Goal: Task Accomplishment & Management: Complete application form

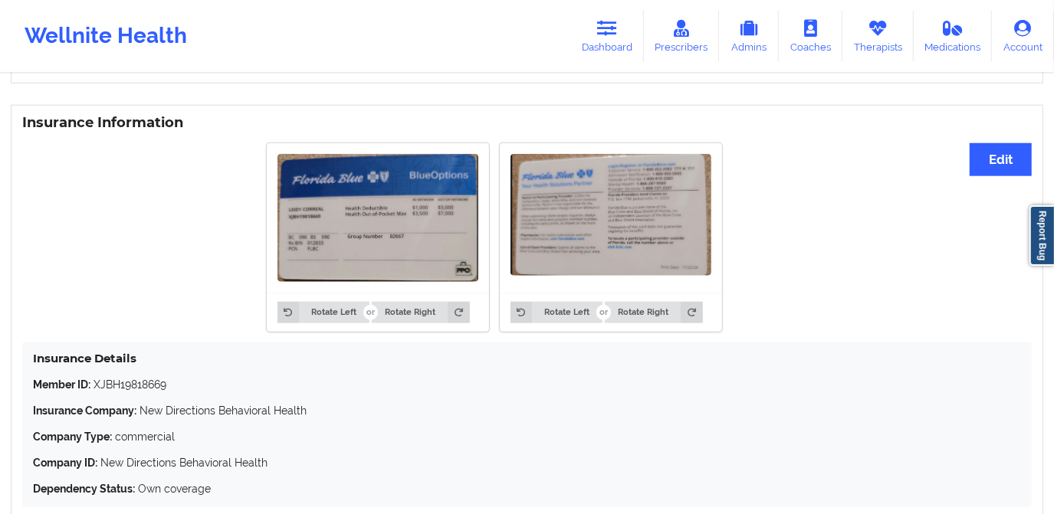
scroll to position [1115, 0]
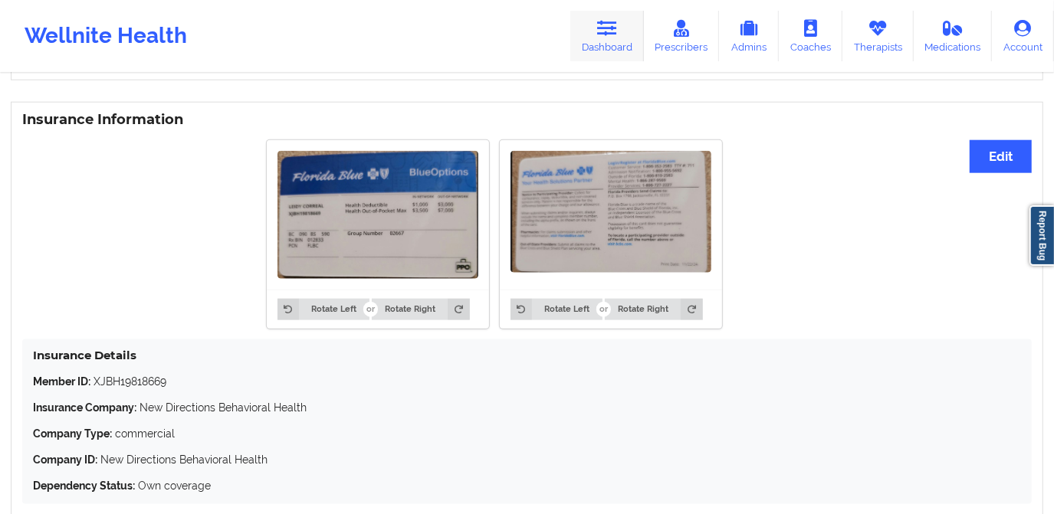
click at [612, 36] on icon at bounding box center [607, 28] width 20 height 17
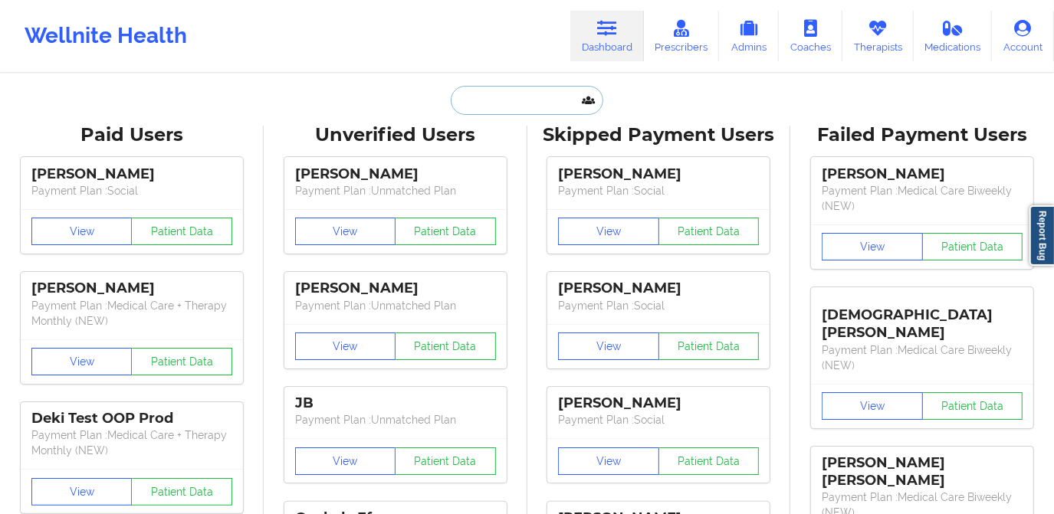
click at [522, 97] on input "text" at bounding box center [527, 100] width 152 height 29
paste input "[EMAIL_ADDRESS][DOMAIN_NAME]"
type input "[EMAIL_ADDRESS][DOMAIN_NAME]"
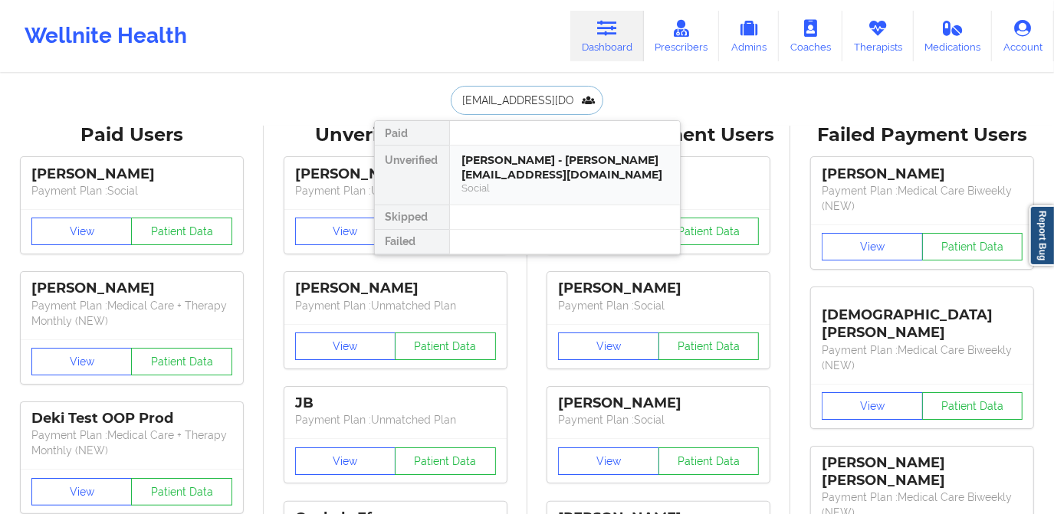
click at [534, 185] on div "Social" at bounding box center [564, 188] width 205 height 13
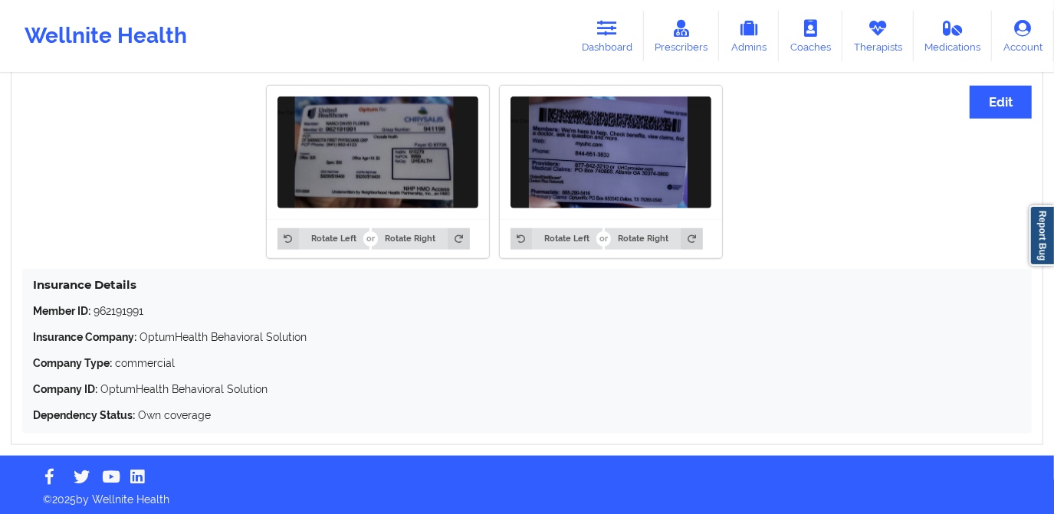
scroll to position [1084, 0]
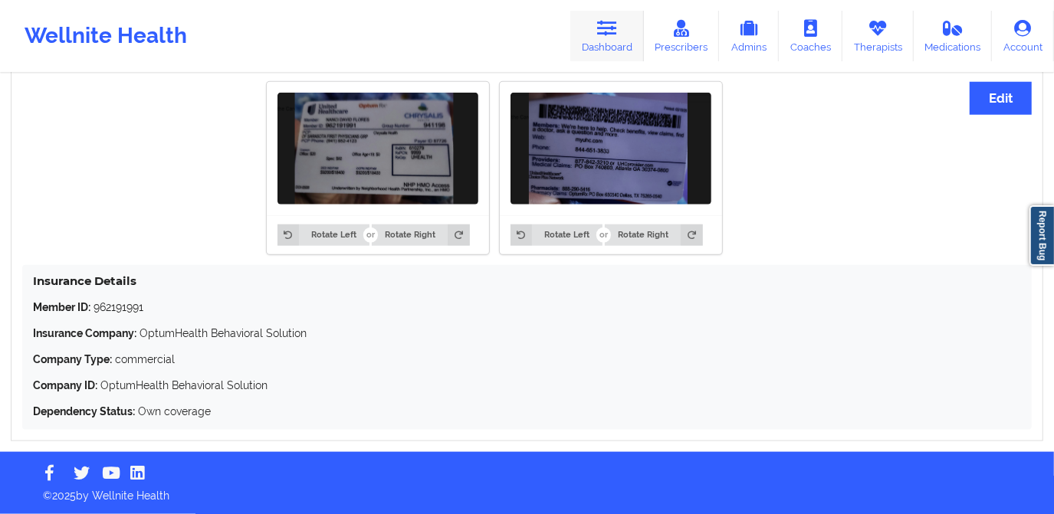
click at [612, 28] on icon at bounding box center [607, 28] width 20 height 17
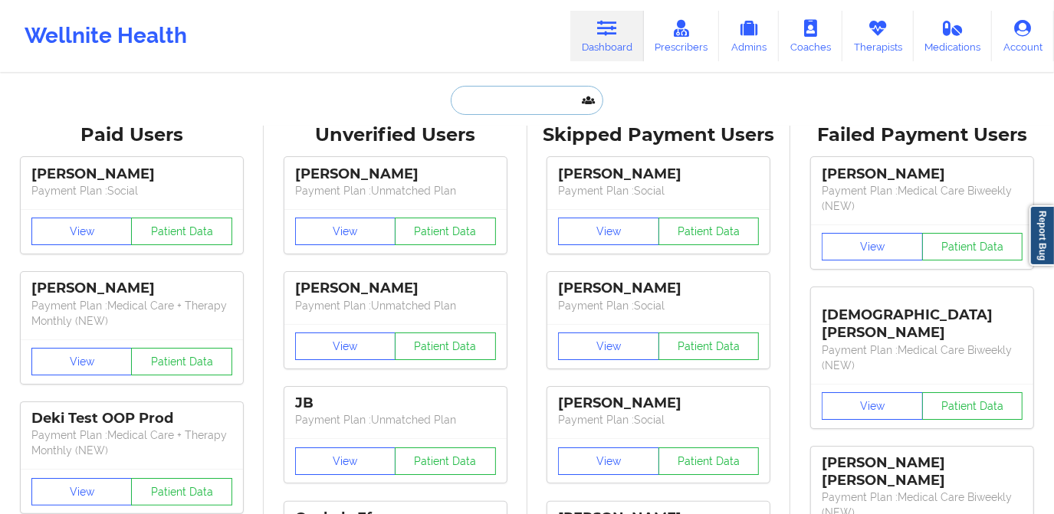
click at [530, 107] on input "text" at bounding box center [527, 100] width 152 height 29
paste input "[EMAIL_ADDRESS][DOMAIN_NAME]"
type input "[EMAIL_ADDRESS][DOMAIN_NAME]"
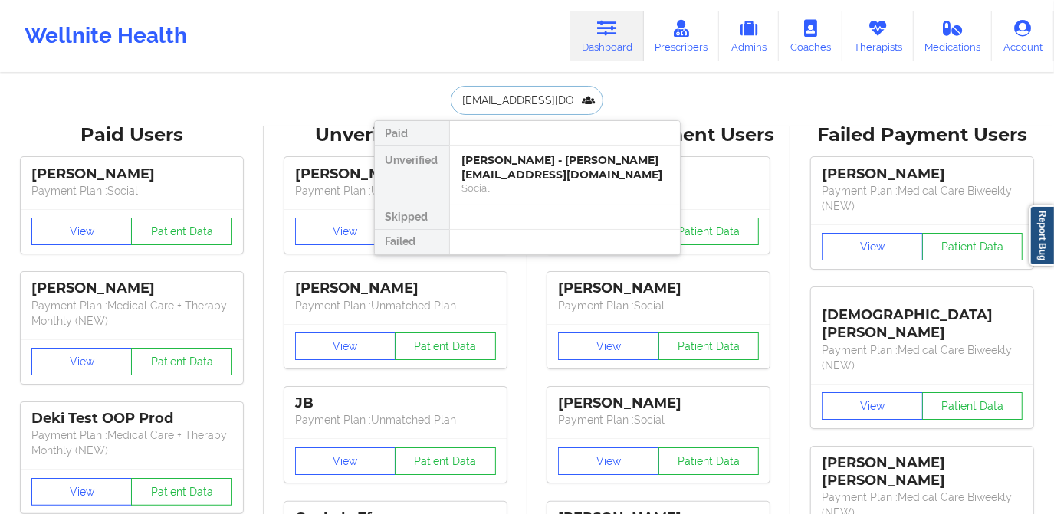
scroll to position [0, 14]
click at [532, 180] on div "[PERSON_NAME] - [EMAIL_ADDRESS][DOMAIN_NAME]" at bounding box center [564, 167] width 205 height 28
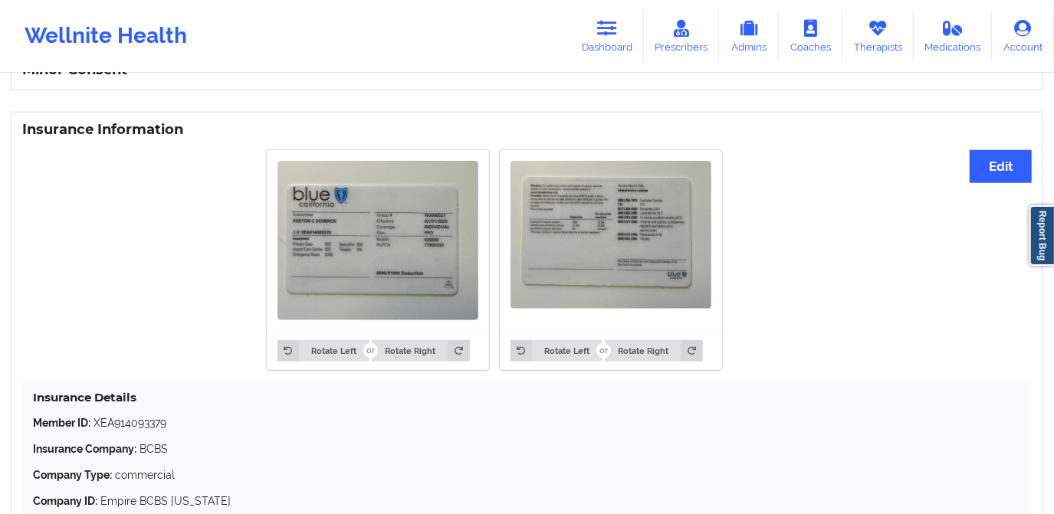
scroll to position [992, 0]
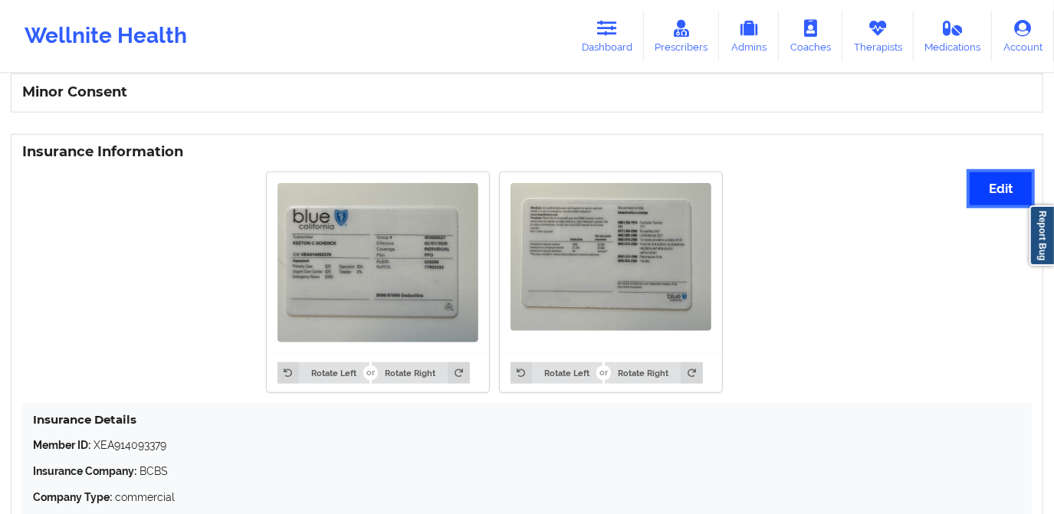
click at [991, 196] on button "Edit" at bounding box center [1001, 188] width 62 height 33
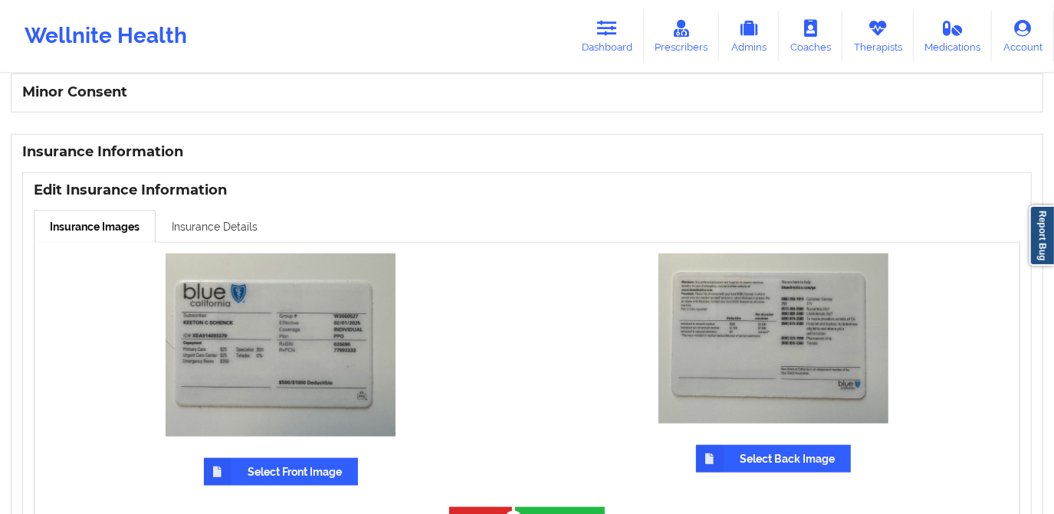
click at [239, 226] on link "Insurance Details" at bounding box center [215, 226] width 118 height 32
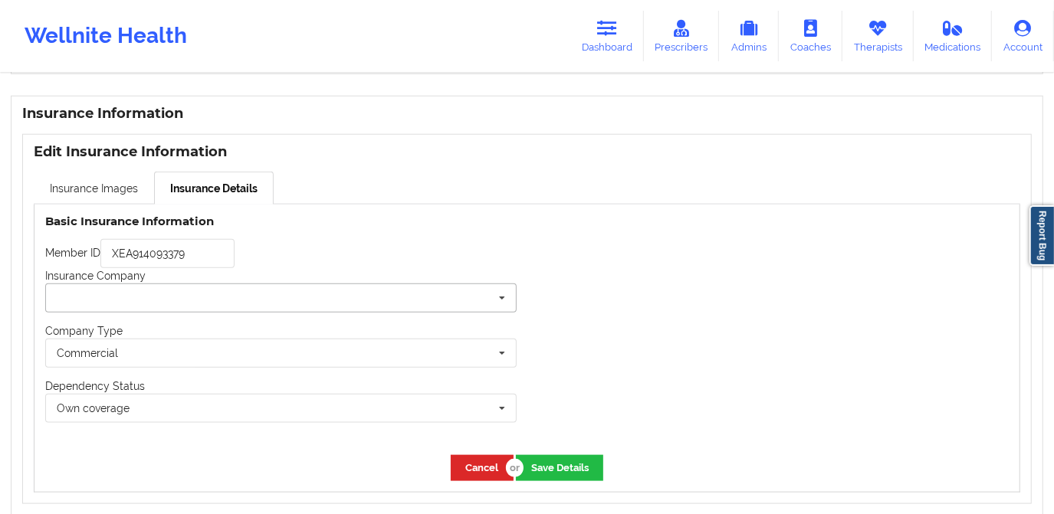
scroll to position [1105, 0]
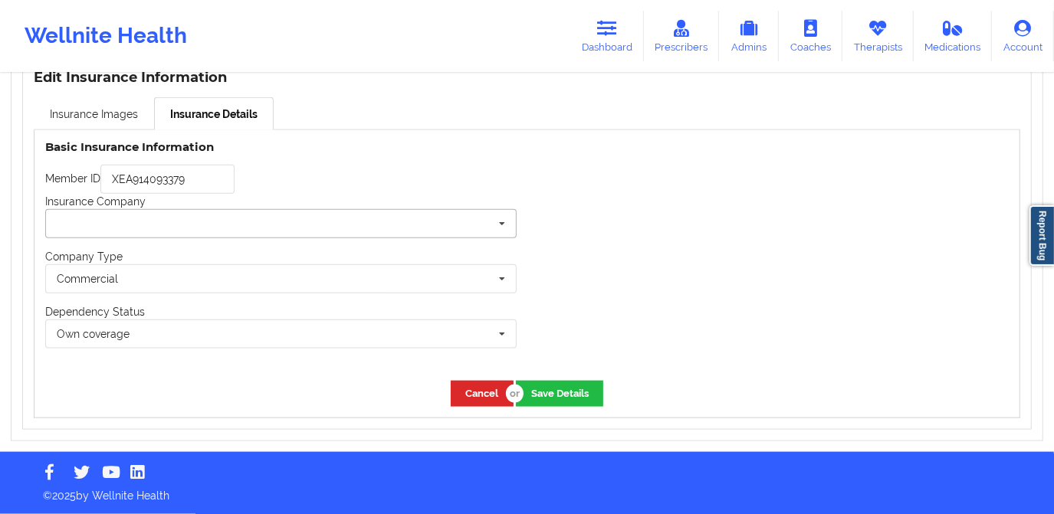
click at [259, 225] on input "text" at bounding box center [282, 224] width 470 height 28
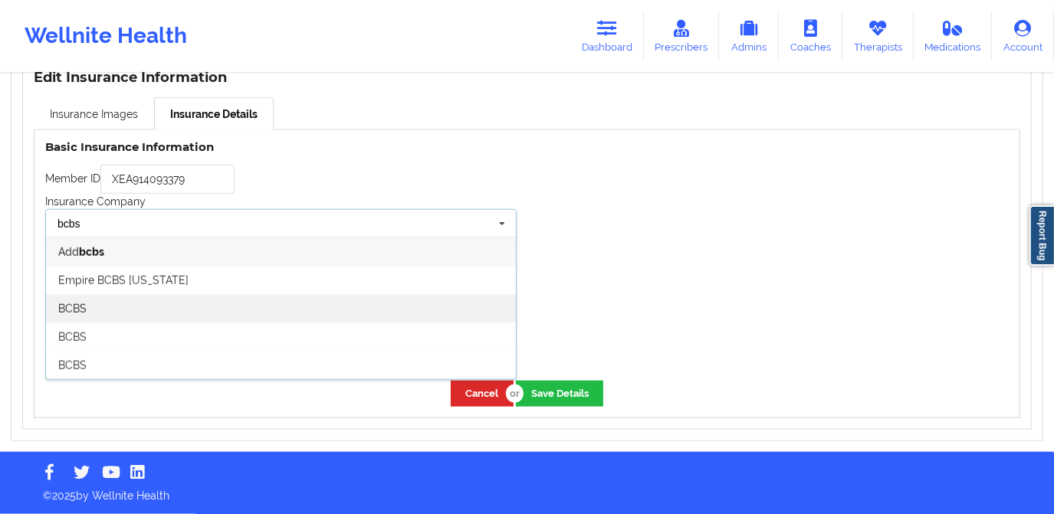
type input "bcbs"
click at [254, 307] on div "BCBS" at bounding box center [281, 308] width 470 height 28
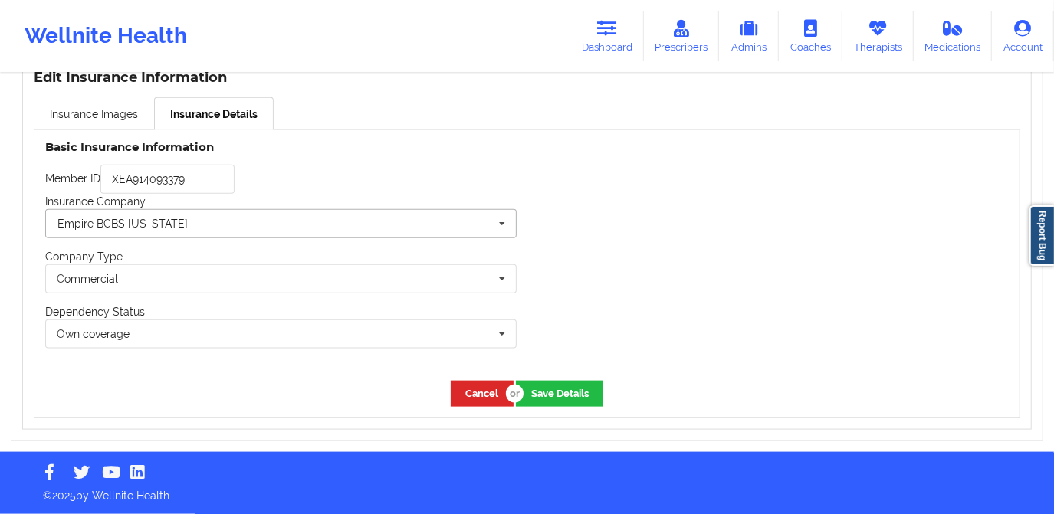
click at [296, 225] on input "text" at bounding box center [282, 224] width 470 height 28
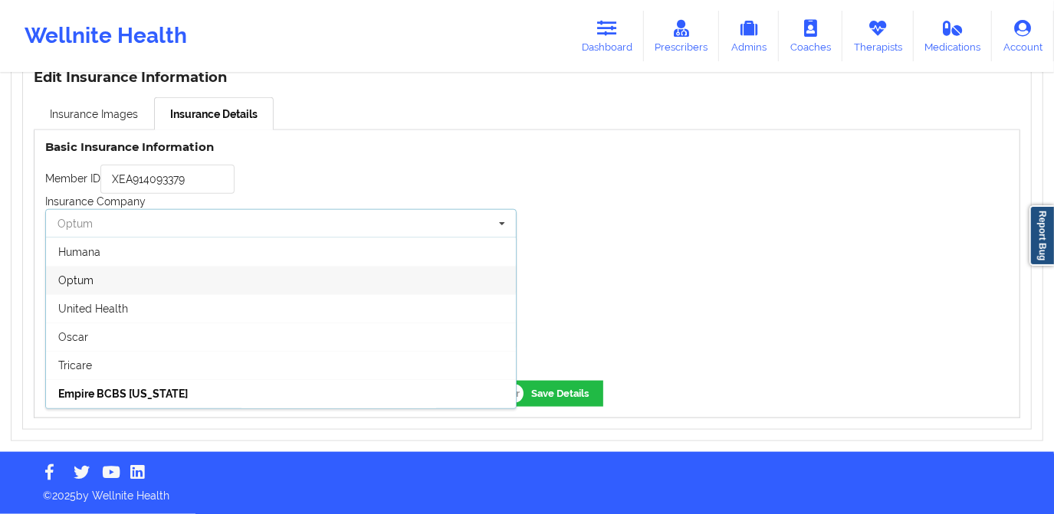
click at [285, 217] on input "text" at bounding box center [282, 224] width 470 height 28
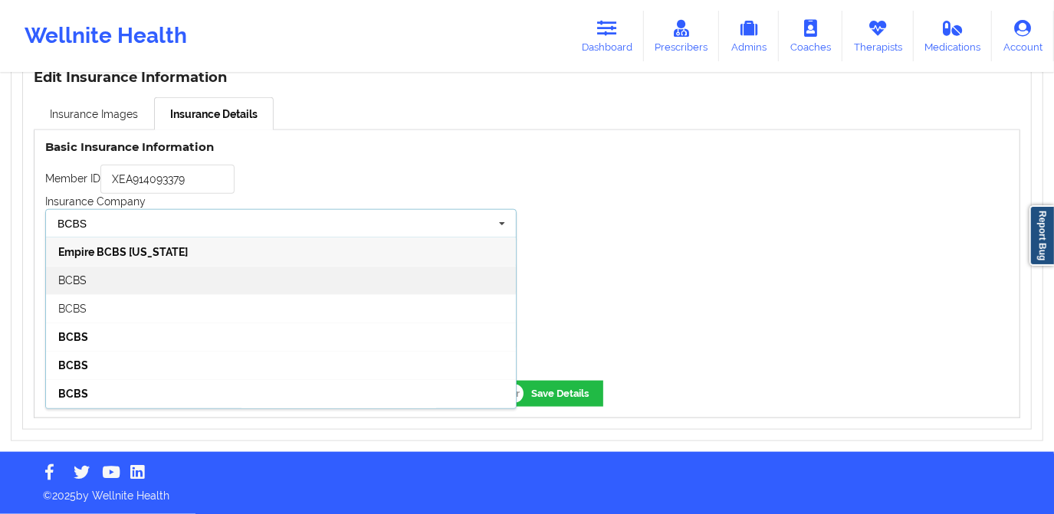
type input "BCBS"
click at [271, 286] on div "BCBS" at bounding box center [281, 280] width 470 height 28
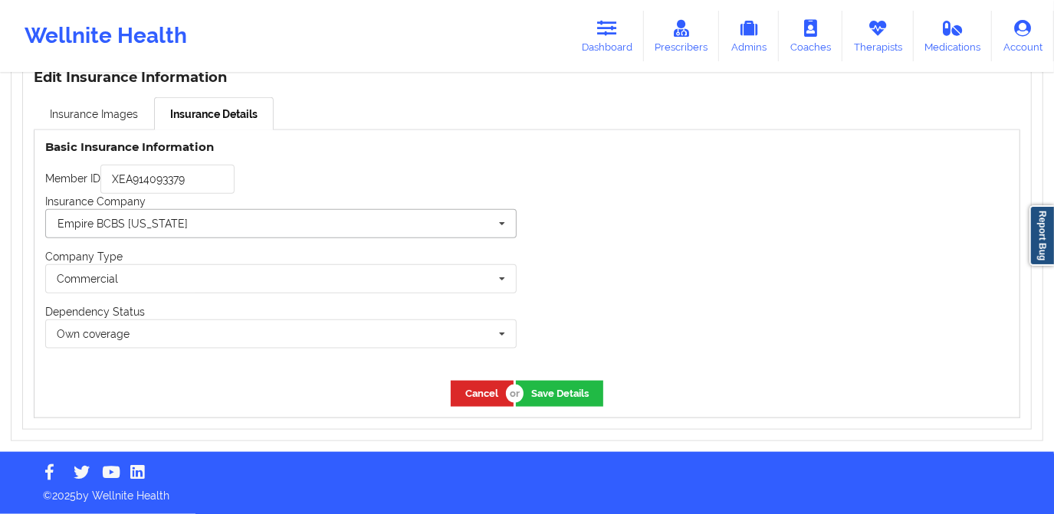
click at [374, 224] on input "text" at bounding box center [282, 224] width 470 height 28
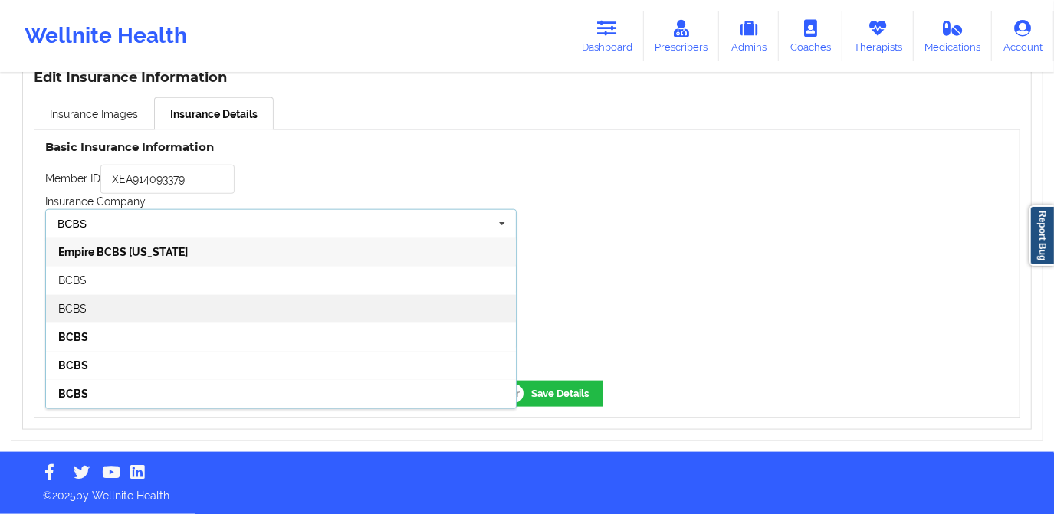
type input "BCBS"
click at [300, 310] on div "BCBS" at bounding box center [281, 308] width 470 height 28
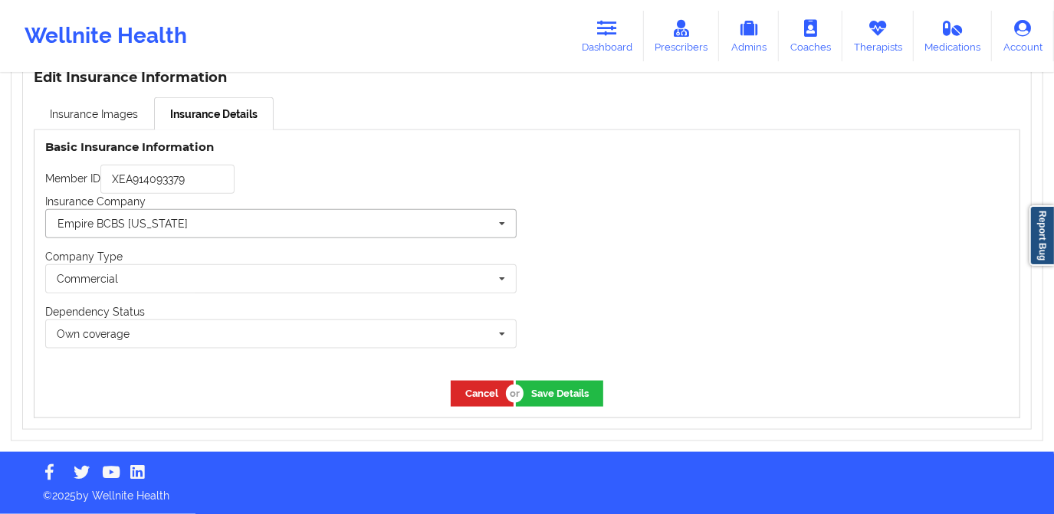
click at [330, 222] on input "text" at bounding box center [282, 224] width 470 height 28
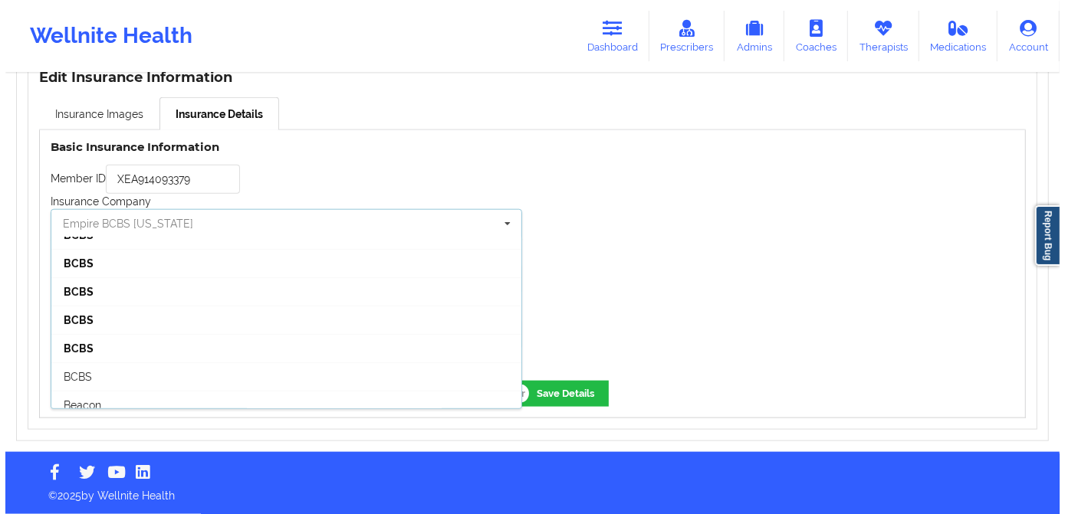
scroll to position [348, 0]
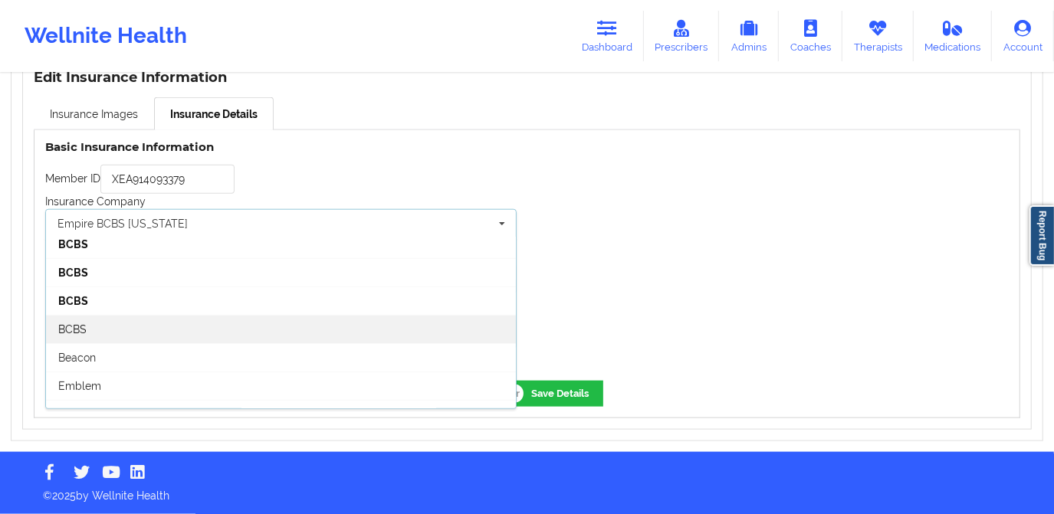
click at [254, 323] on div "BCBS" at bounding box center [281, 329] width 470 height 28
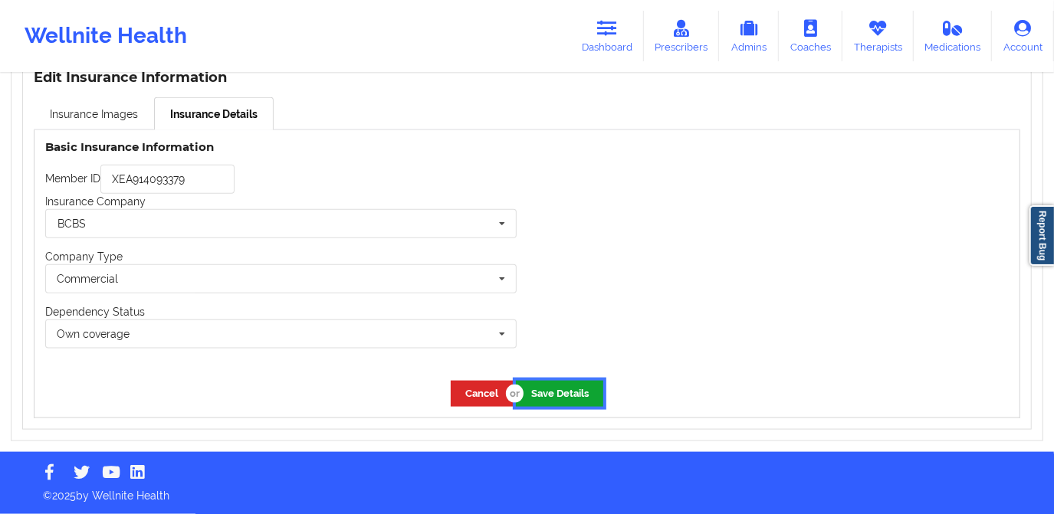
click at [559, 393] on button "Save Details" at bounding box center [559, 393] width 87 height 25
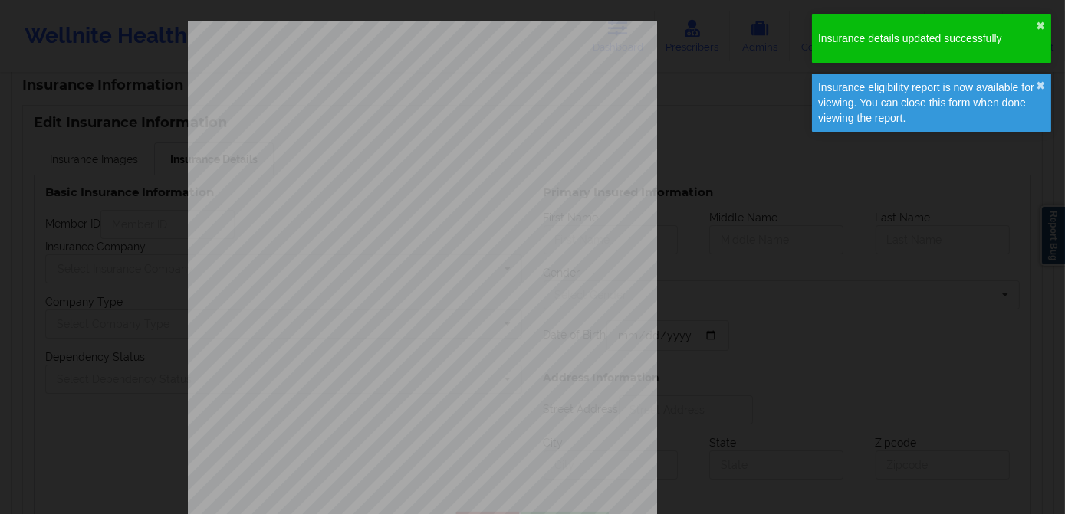
type input "XEA914093379"
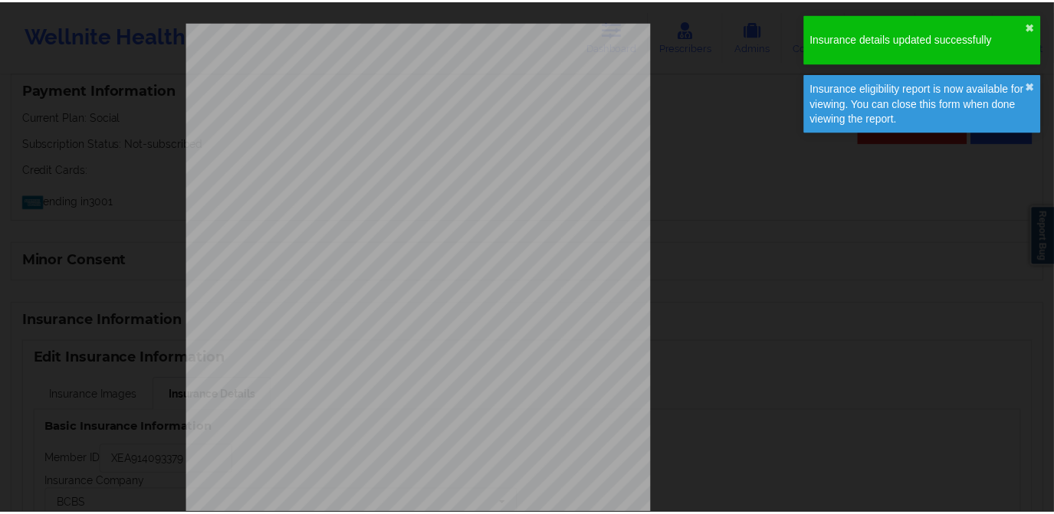
scroll to position [1105, 0]
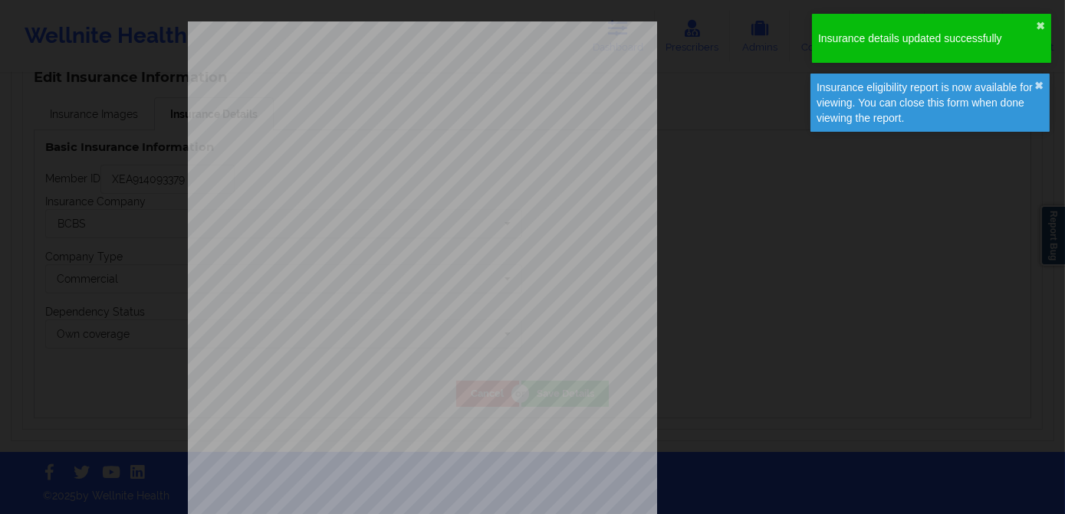
click at [1042, 78] on div "Insurance eligibility report is now available for viewing. You can close this f…" at bounding box center [929, 103] width 239 height 58
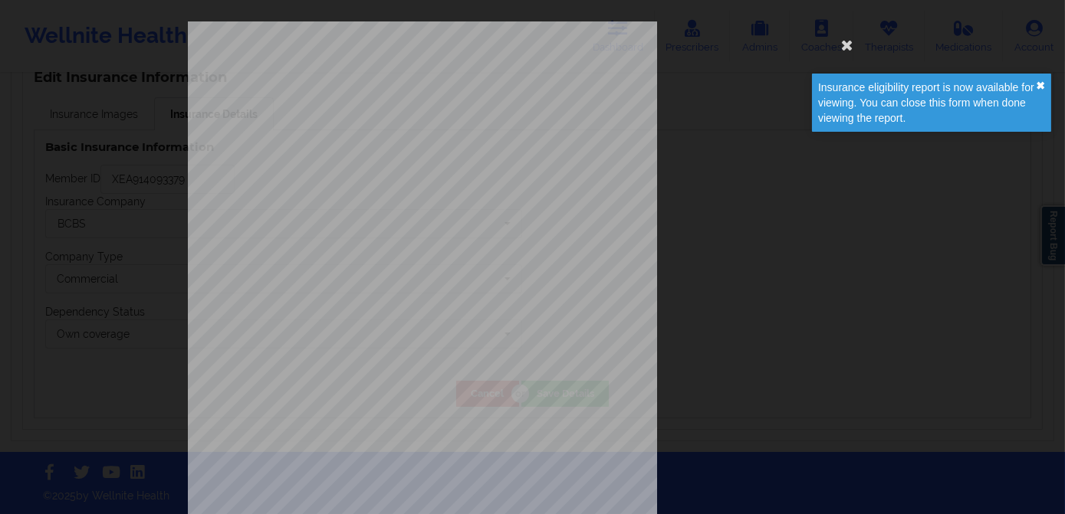
click at [1040, 84] on button "✖︎" at bounding box center [1040, 86] width 9 height 12
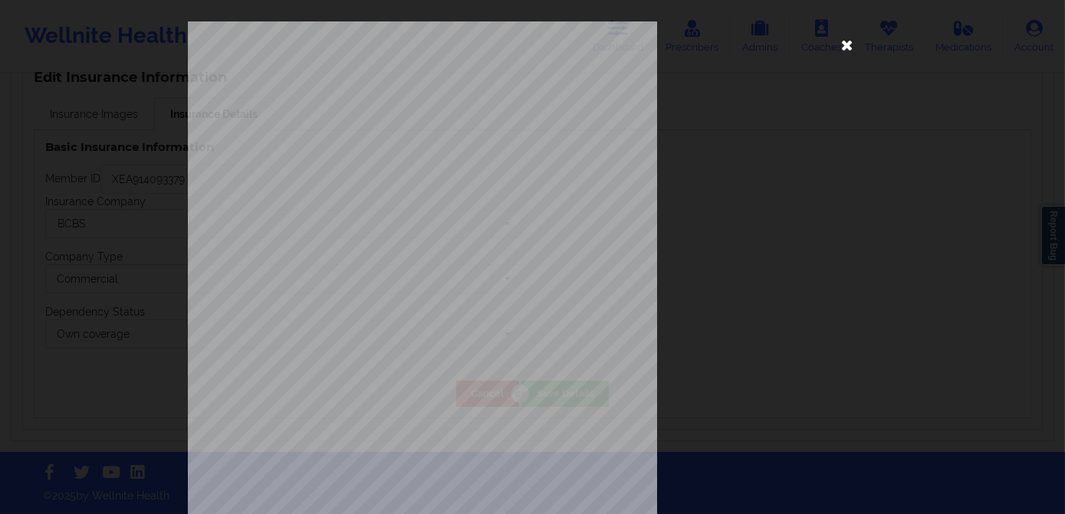
click at [837, 45] on icon at bounding box center [847, 44] width 25 height 25
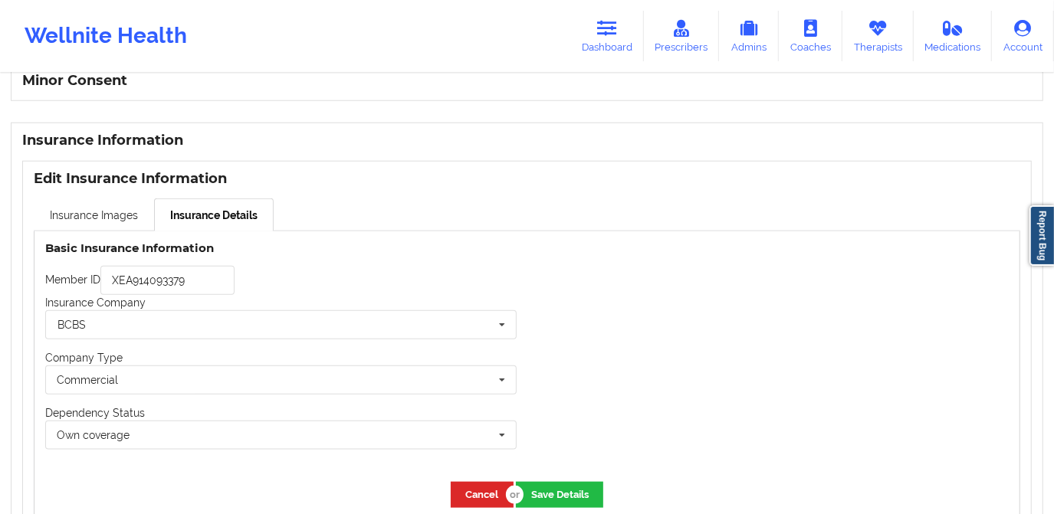
scroll to position [965, 0]
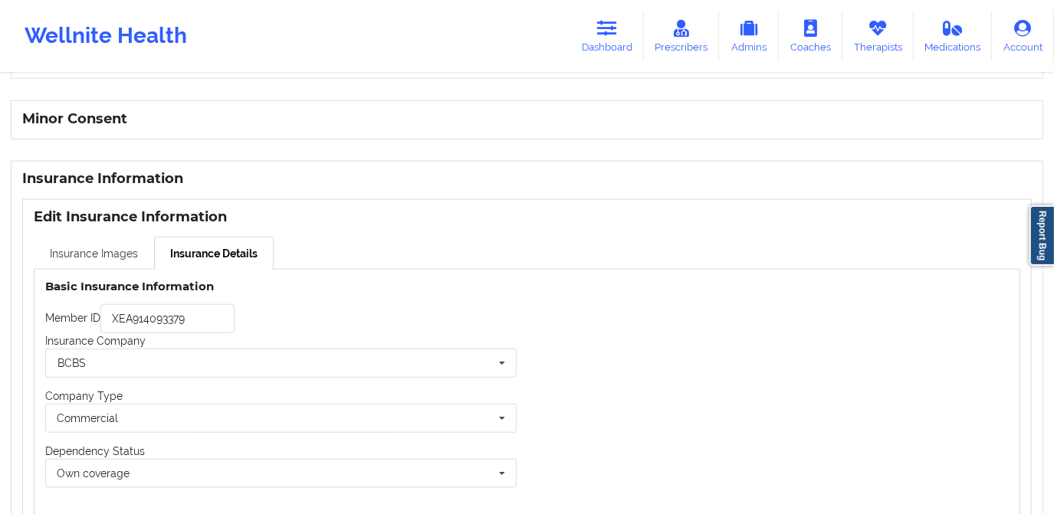
click at [124, 252] on link "Insurance Images" at bounding box center [94, 253] width 120 height 32
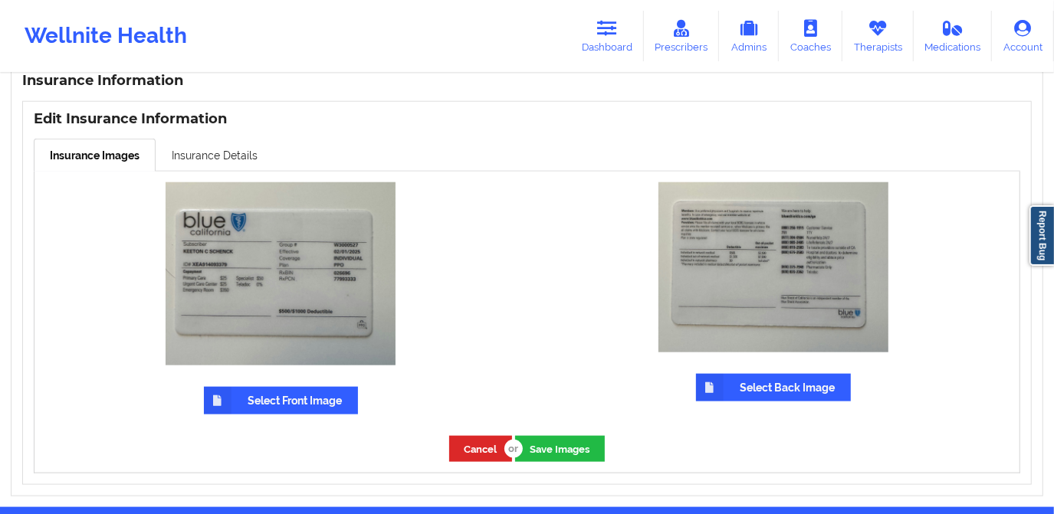
scroll to position [1105, 0]
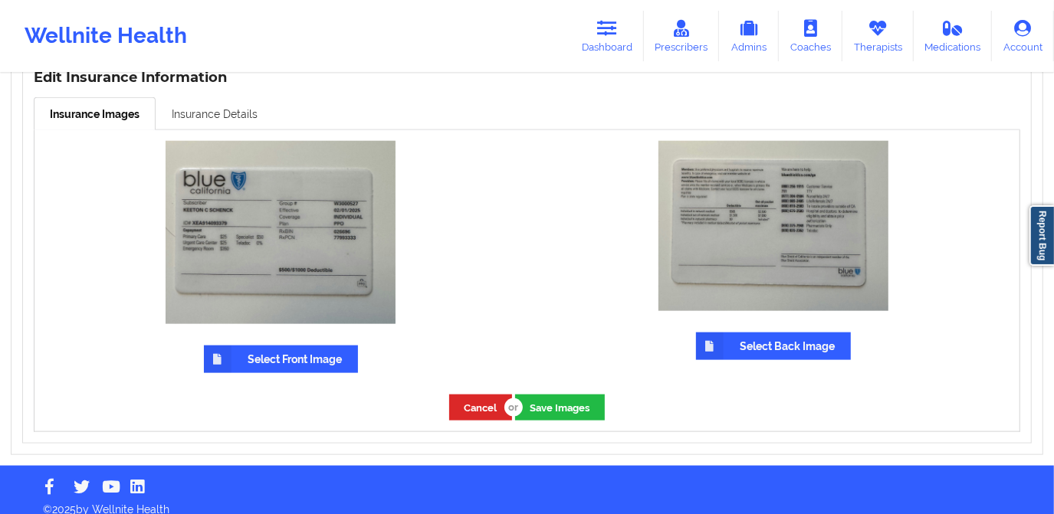
click at [235, 117] on link "Insurance Details" at bounding box center [215, 113] width 118 height 32
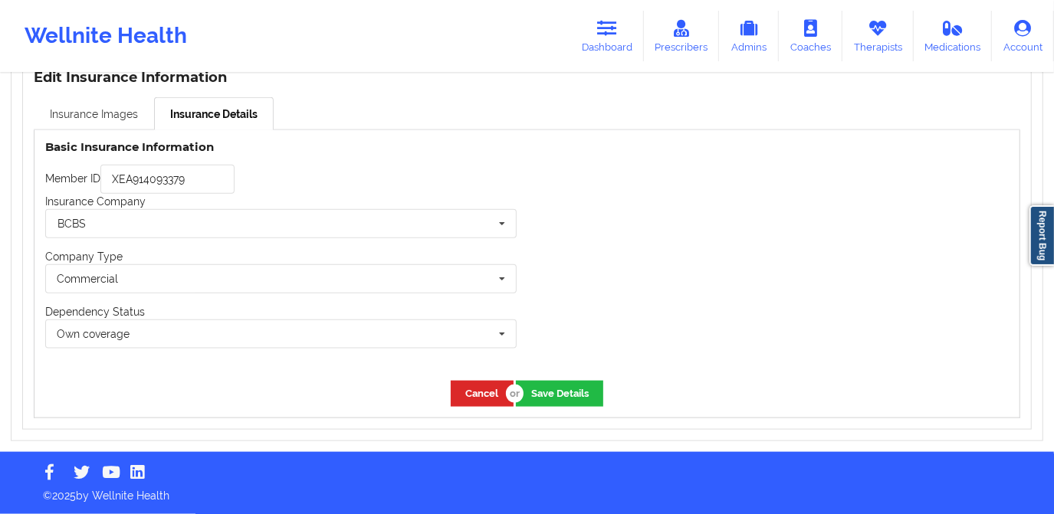
click at [133, 117] on link "Insurance Images" at bounding box center [94, 113] width 120 height 32
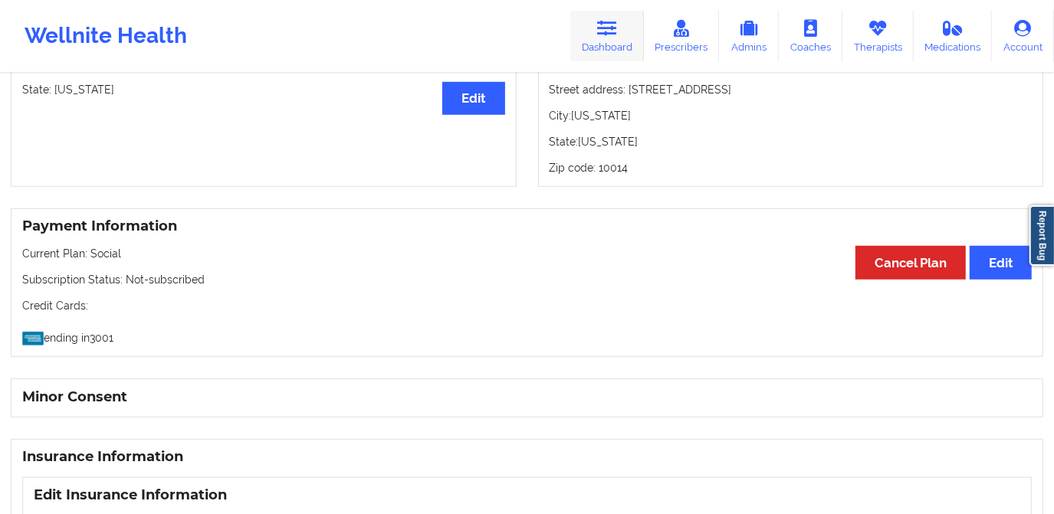
click at [593, 29] on link "Dashboard" at bounding box center [607, 36] width 74 height 51
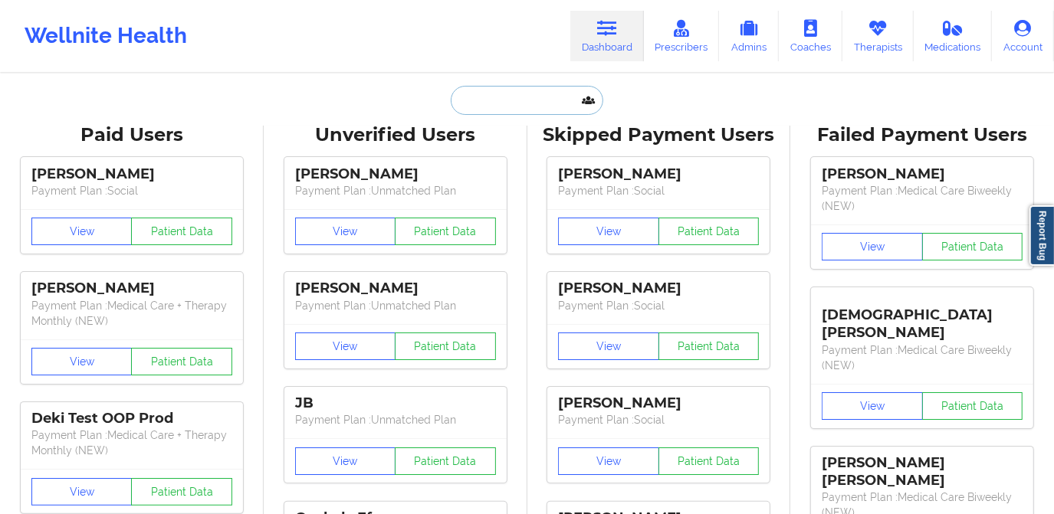
click at [545, 95] on input "text" at bounding box center [527, 100] width 152 height 29
paste input "[PERSON_NAME][EMAIL_ADDRESS][DOMAIN_NAME]"
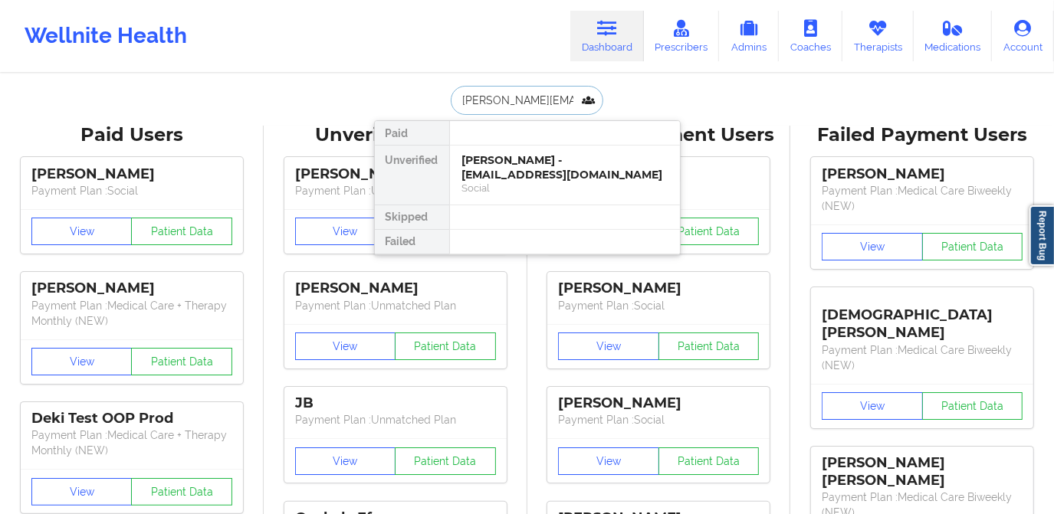
scroll to position [0, 36]
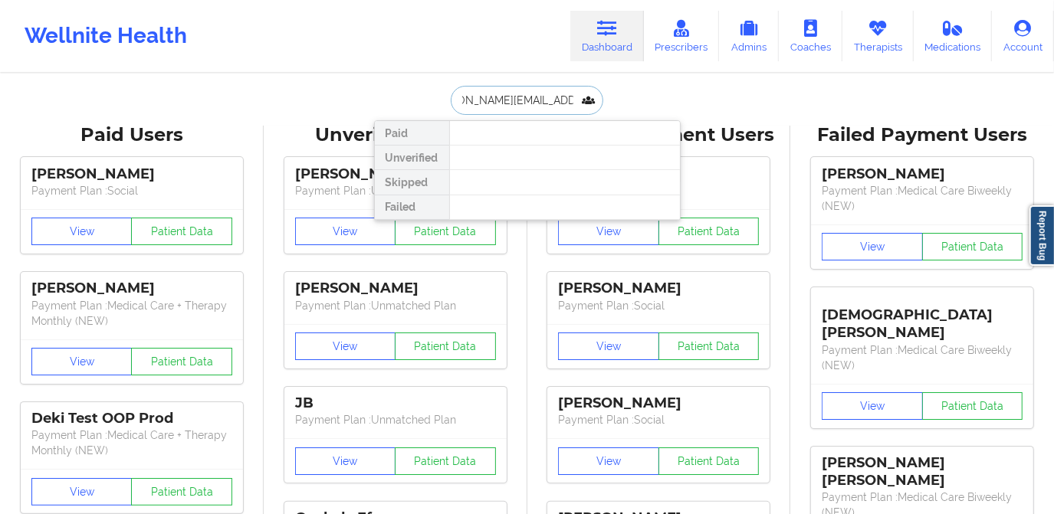
type input "[PERSON_NAME][EMAIL_ADDRESS][DOMAIN_NAME]"
click at [458, 103] on input "[PERSON_NAME][EMAIL_ADDRESS][DOMAIN_NAME]" at bounding box center [527, 100] width 152 height 29
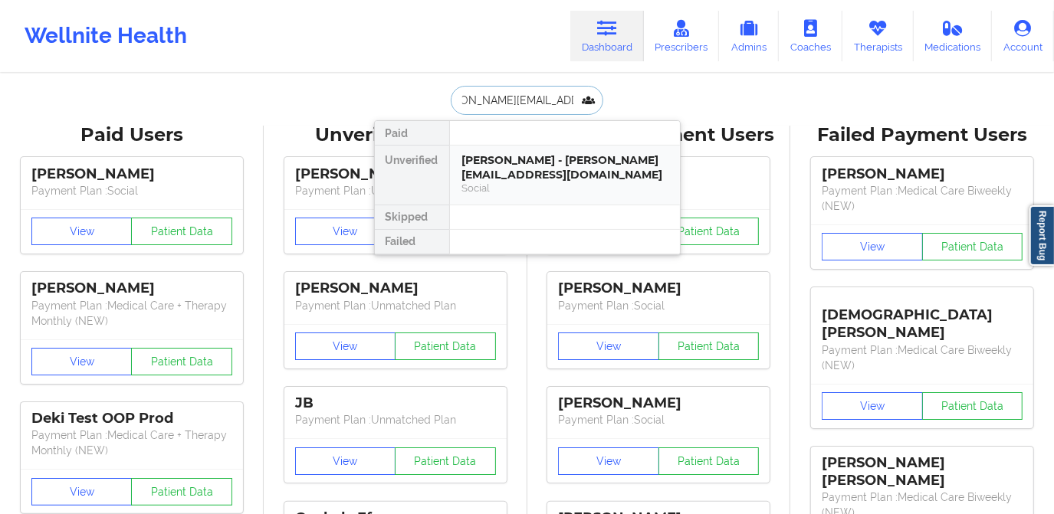
click at [547, 164] on div "[PERSON_NAME] - [PERSON_NAME][EMAIL_ADDRESS][DOMAIN_NAME]" at bounding box center [564, 167] width 205 height 28
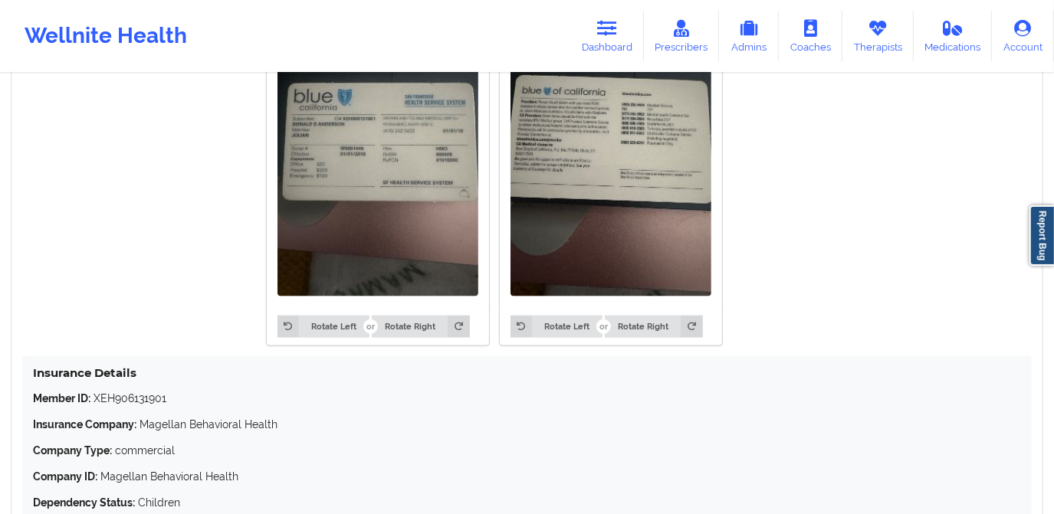
scroll to position [1254, 0]
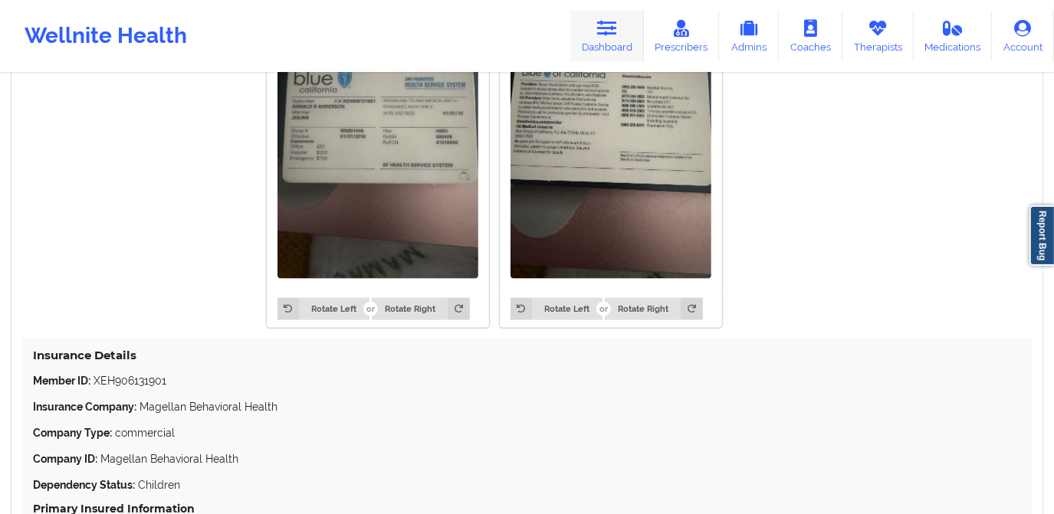
click at [614, 41] on link "Dashboard" at bounding box center [607, 36] width 74 height 51
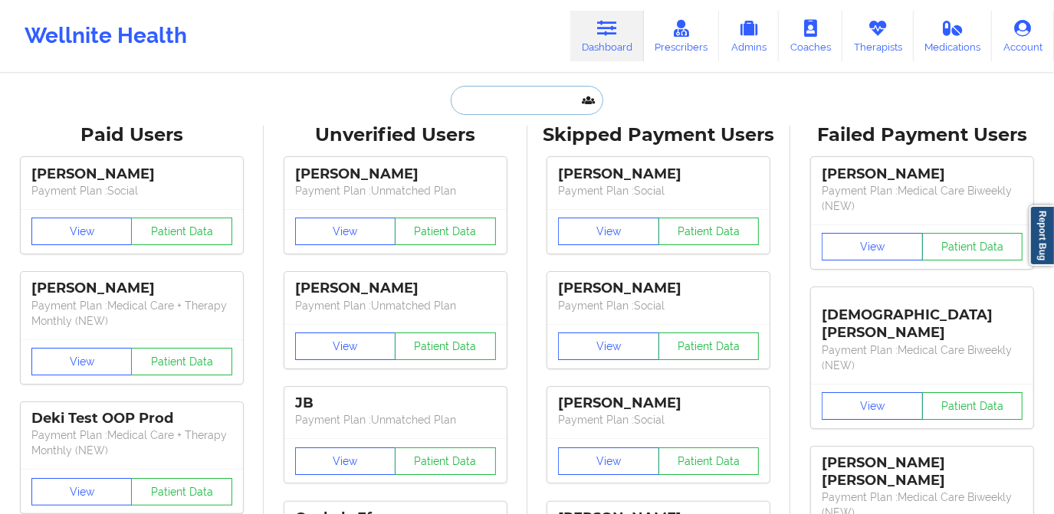
click at [511, 90] on input "text" at bounding box center [527, 100] width 152 height 29
paste input "[PERSON_NAME]"
type input "[PERSON_NAME]"
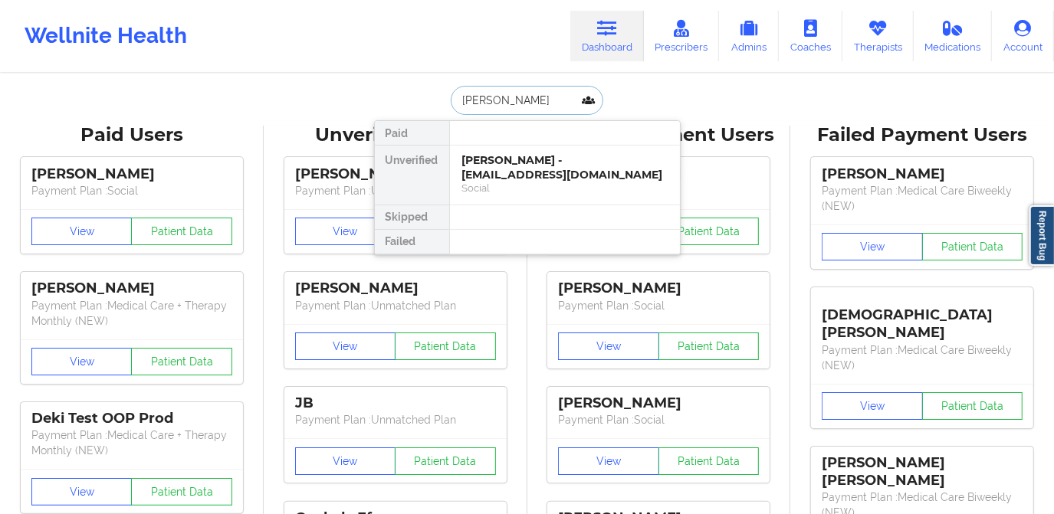
click at [531, 165] on div "[PERSON_NAME] - [EMAIL_ADDRESS][DOMAIN_NAME]" at bounding box center [564, 167] width 205 height 28
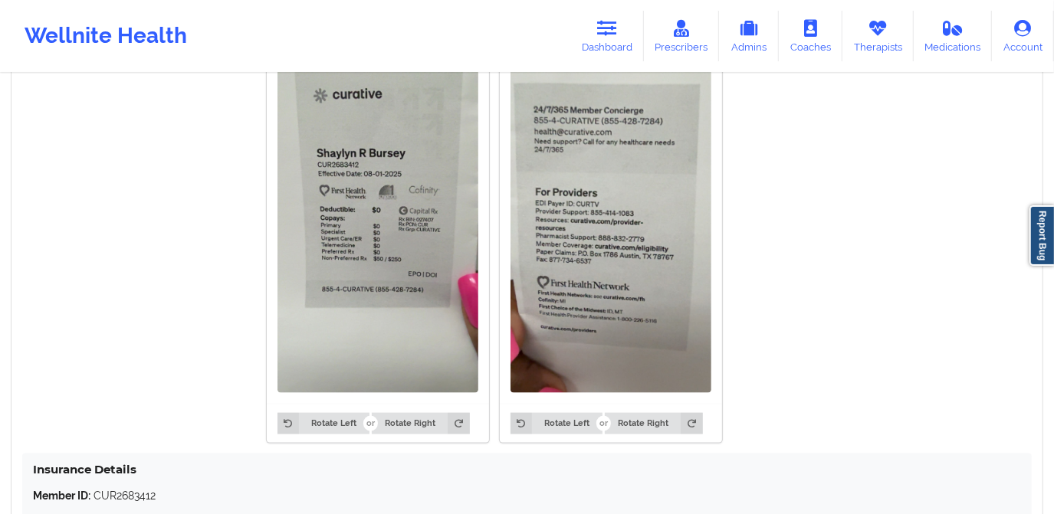
scroll to position [1115, 0]
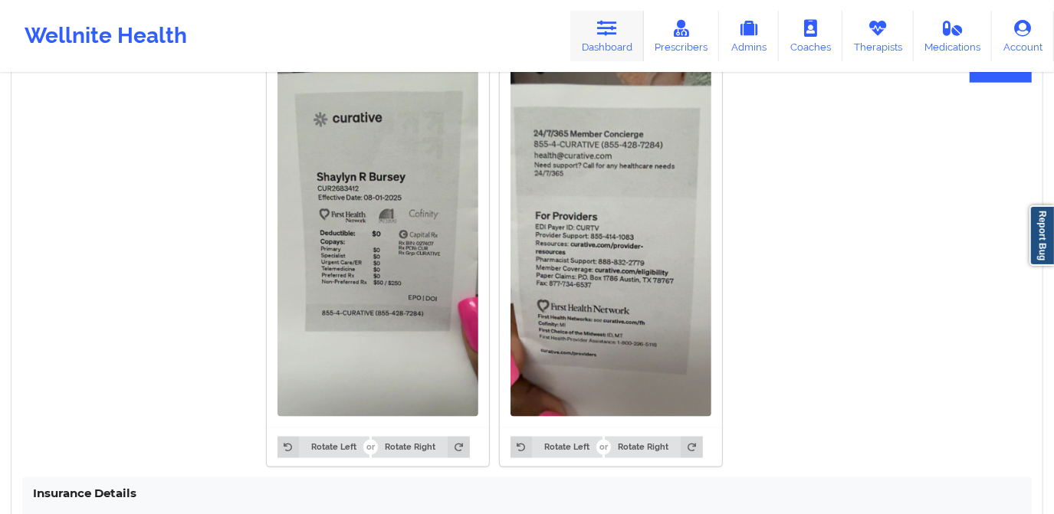
click at [621, 35] on link "Dashboard" at bounding box center [607, 36] width 74 height 51
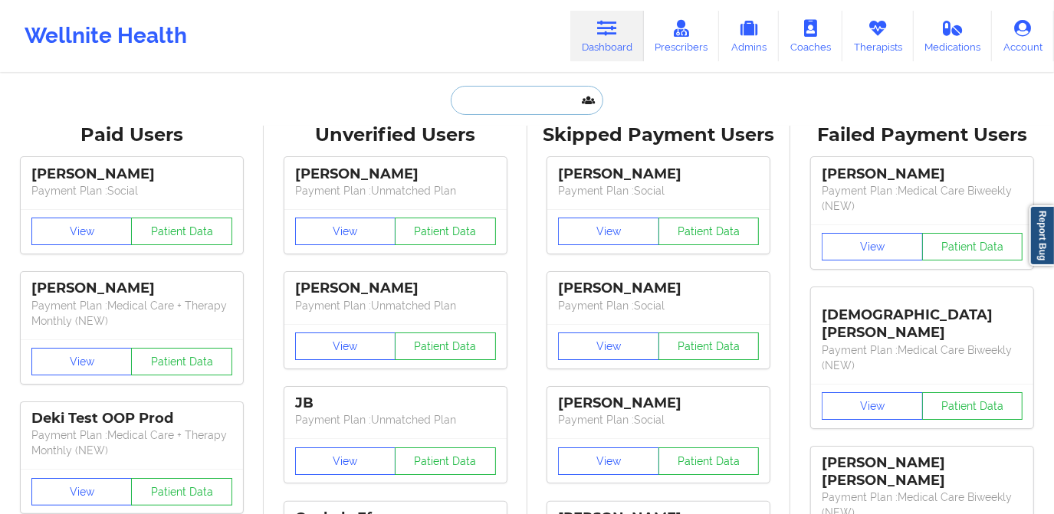
click at [520, 100] on input "text" at bounding box center [527, 100] width 152 height 29
paste input "[PERSON_NAME]"
type input "[PERSON_NAME]"
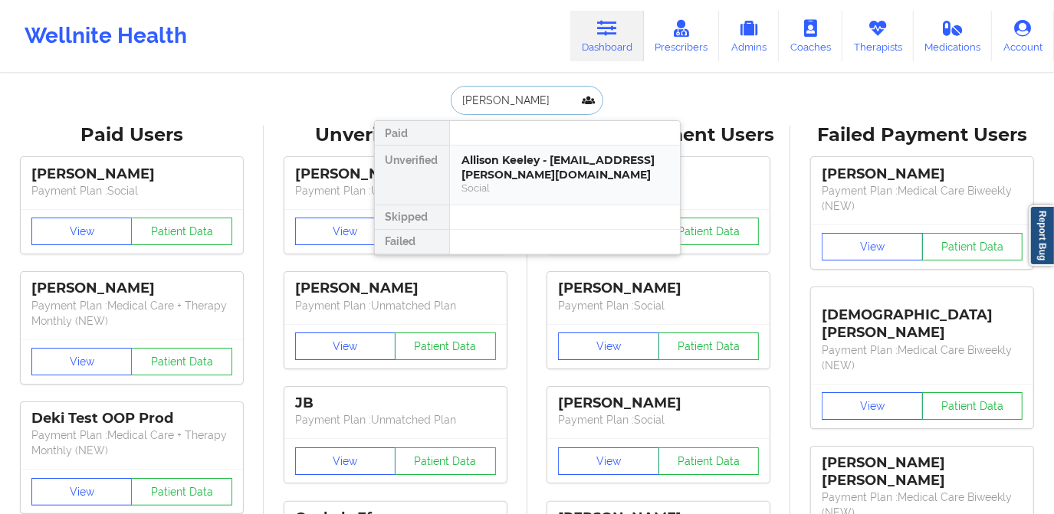
click at [534, 168] on div "Allison Keeley - [EMAIL_ADDRESS][PERSON_NAME][DOMAIN_NAME]" at bounding box center [564, 167] width 205 height 28
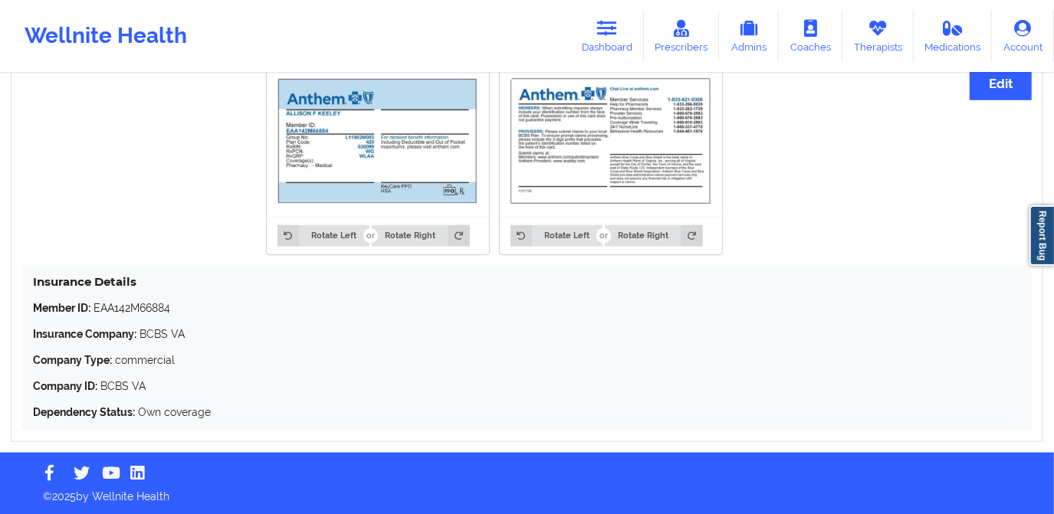
scroll to position [1190, 0]
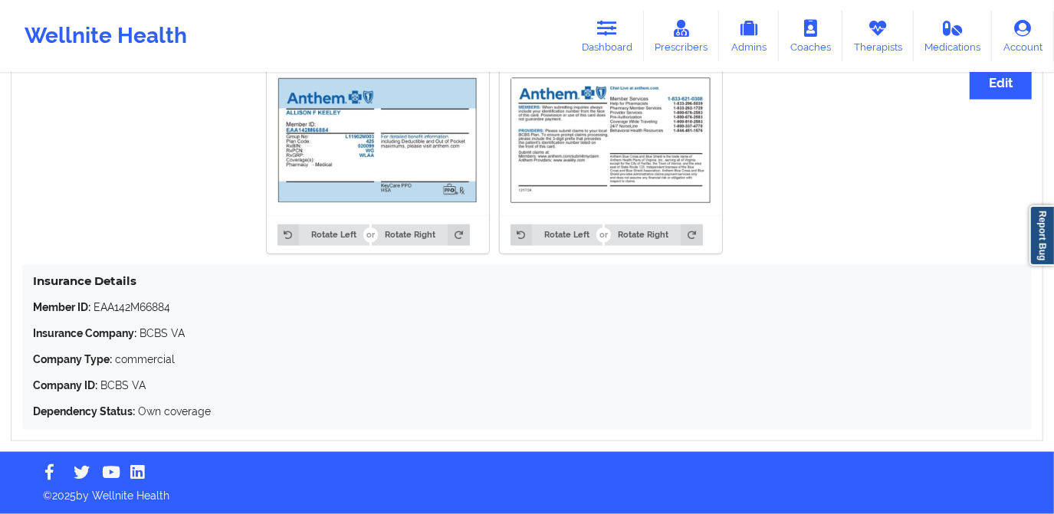
click at [985, 101] on div "Insurance Information Edit Rotate Left Rotate Right Rotate Left Rotate Right In…" at bounding box center [527, 234] width 1033 height 413
click at [988, 89] on button "Edit" at bounding box center [1001, 83] width 62 height 33
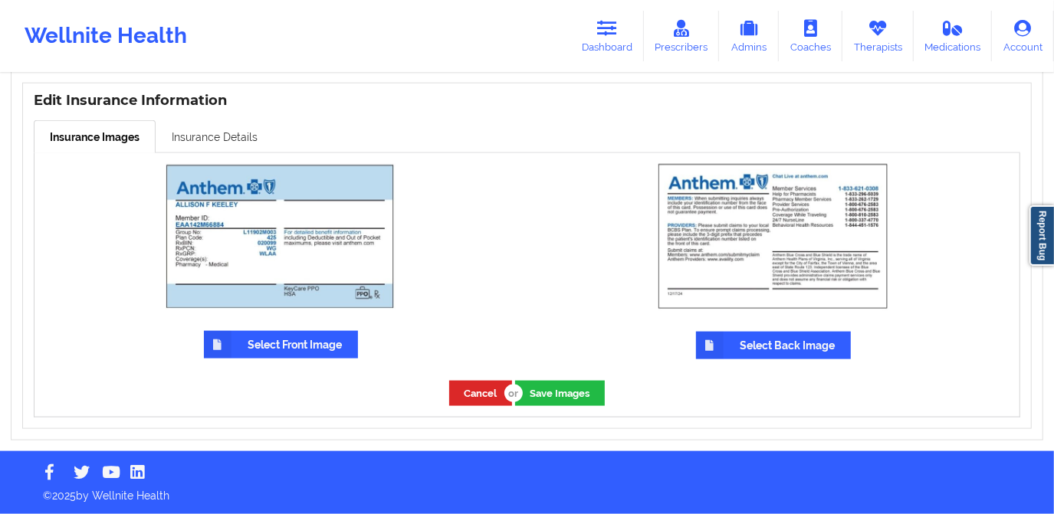
click at [195, 136] on link "Insurance Details" at bounding box center [215, 136] width 118 height 32
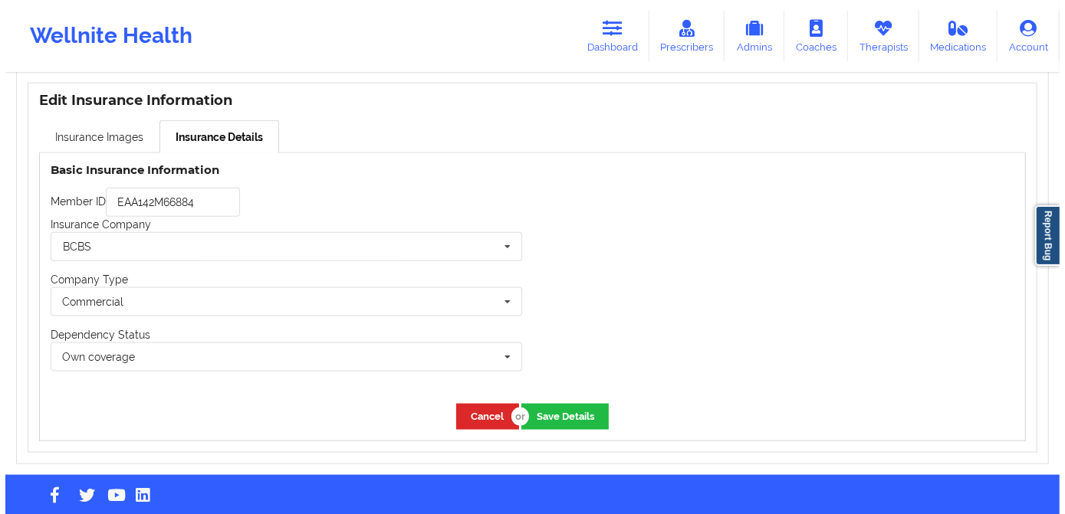
scroll to position [1190, 0]
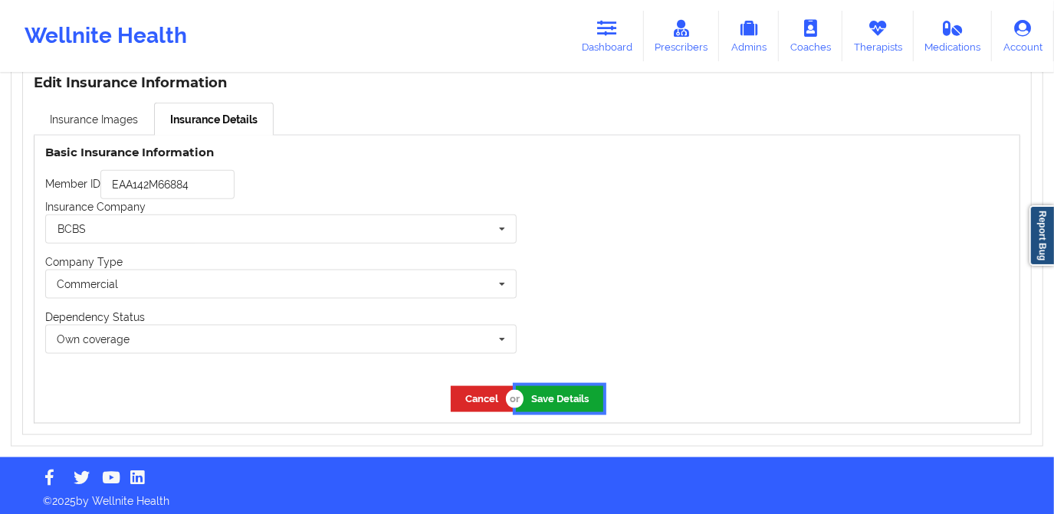
click at [553, 404] on button "Save Details" at bounding box center [559, 398] width 87 height 25
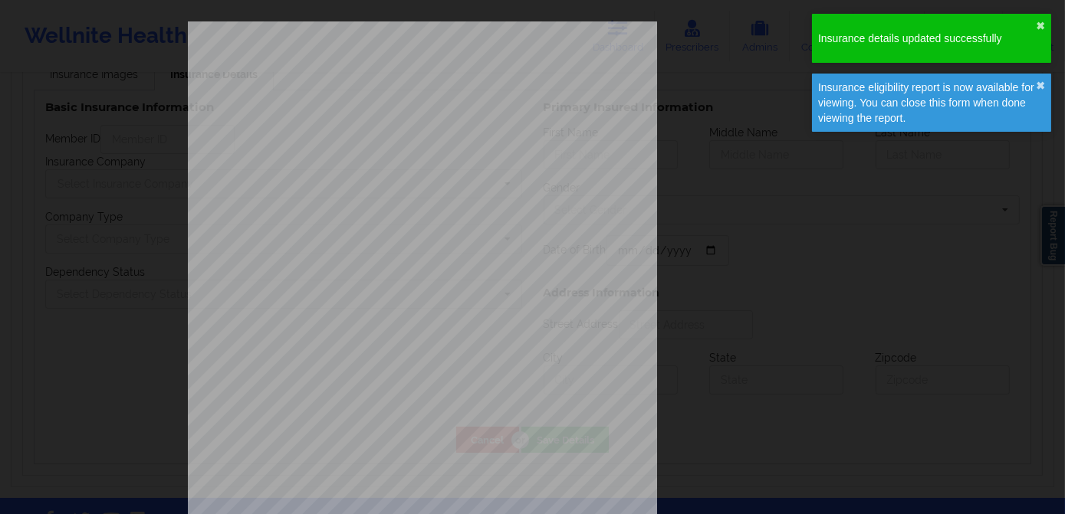
type input "EAA142M66884"
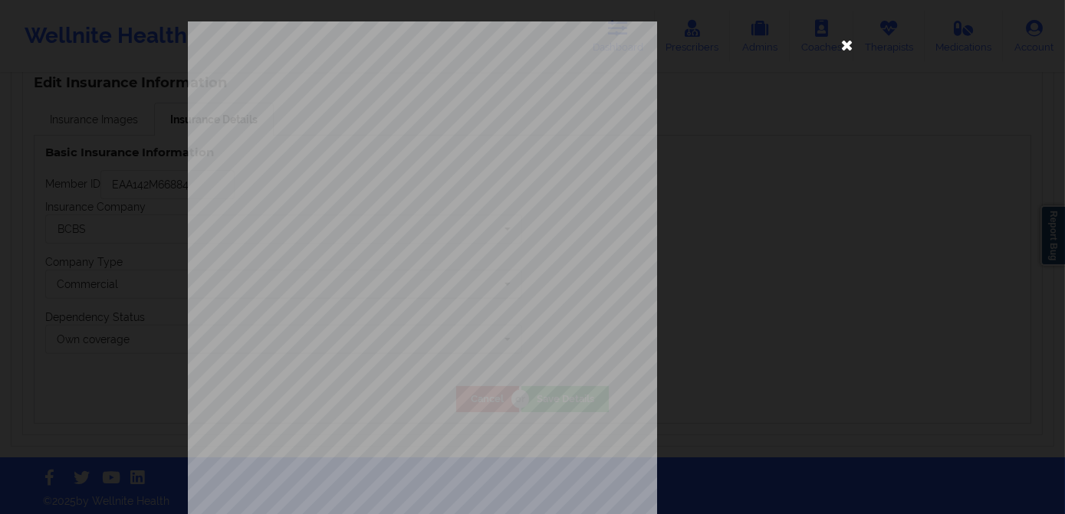
click at [839, 45] on icon at bounding box center [847, 44] width 25 height 25
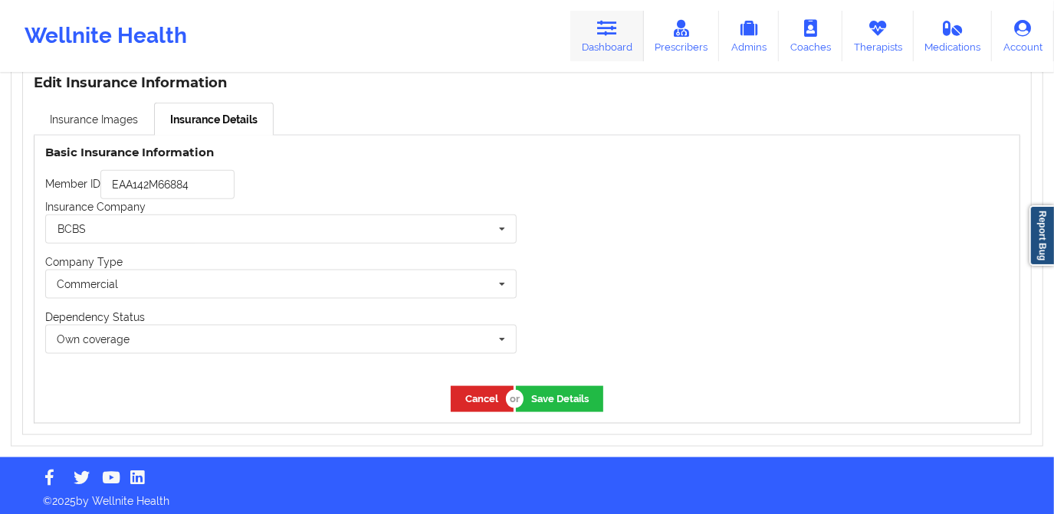
click at [602, 37] on icon at bounding box center [607, 28] width 20 height 17
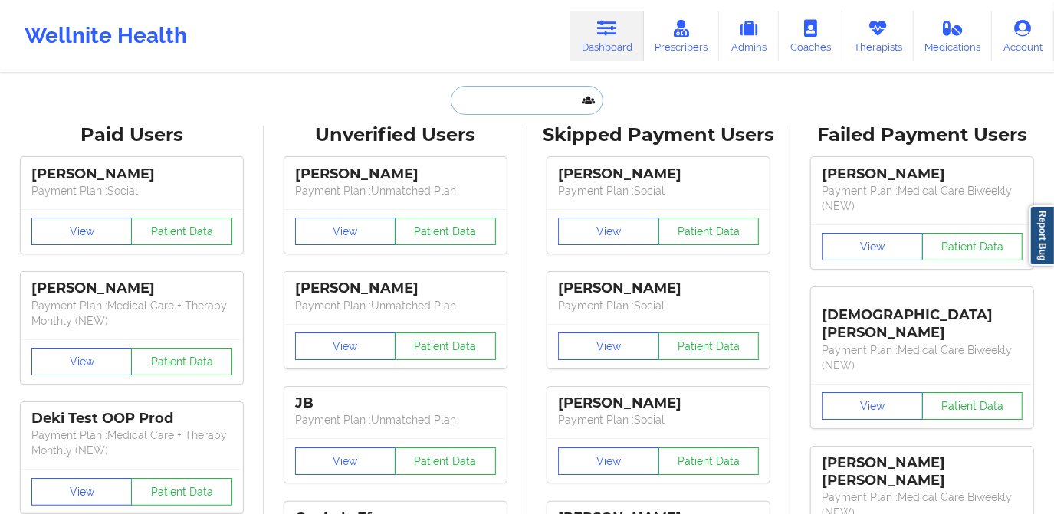
click at [508, 101] on input "text" at bounding box center [527, 100] width 152 height 29
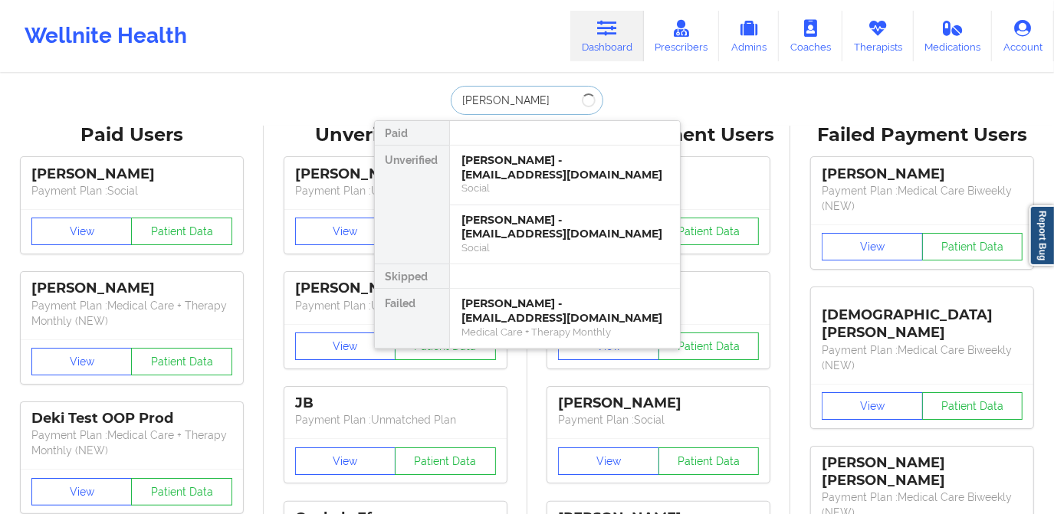
type input "[PERSON_NAME]"
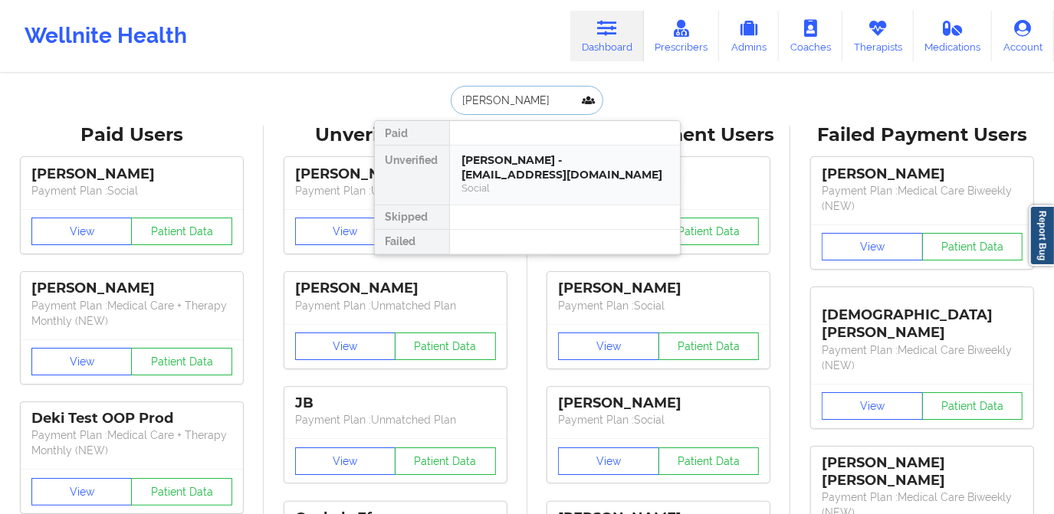
click at [558, 164] on div "[PERSON_NAME] - [EMAIL_ADDRESS][DOMAIN_NAME]" at bounding box center [564, 167] width 205 height 28
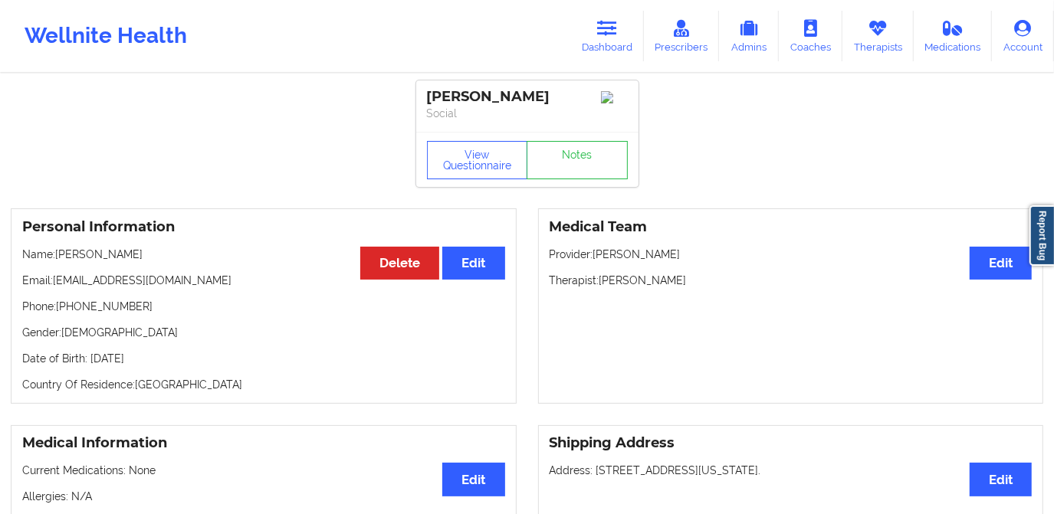
click at [56, 258] on p "Name: [PERSON_NAME]" at bounding box center [263, 254] width 483 height 15
drag, startPoint x: 57, startPoint y: 258, endPoint x: 167, endPoint y: 249, distance: 110.8
click at [167, 249] on div "Personal Information Edit Delete Name: [PERSON_NAME] Email: [EMAIL_ADDRESS][DOM…" at bounding box center [264, 305] width 506 height 195
copy p "[PERSON_NAME]"
click at [606, 28] on icon at bounding box center [607, 28] width 20 height 17
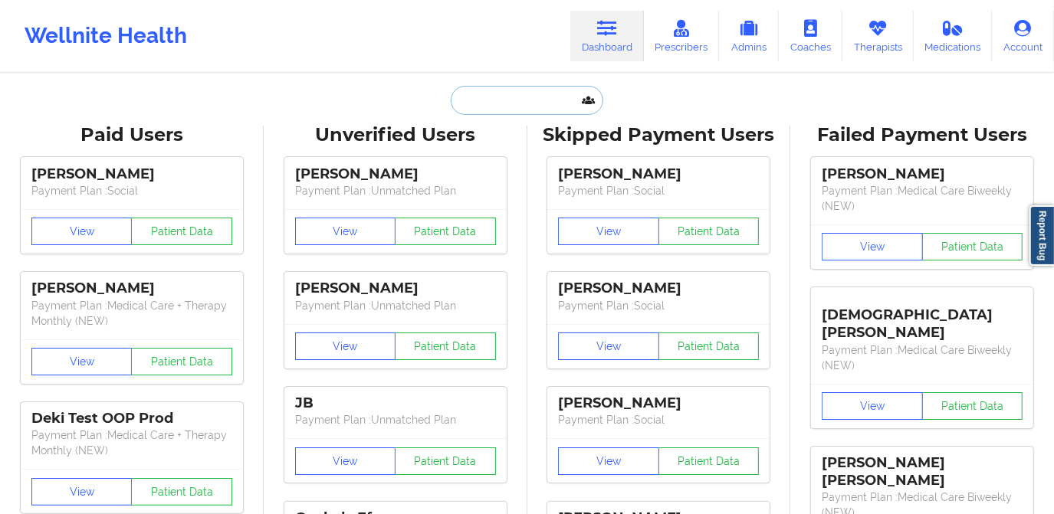
click at [514, 103] on input "text" at bounding box center [527, 100] width 152 height 29
paste input "[EMAIL_ADDRESS][DOMAIN_NAME]"
type input "[EMAIL_ADDRESS][DOMAIN_NAME]"
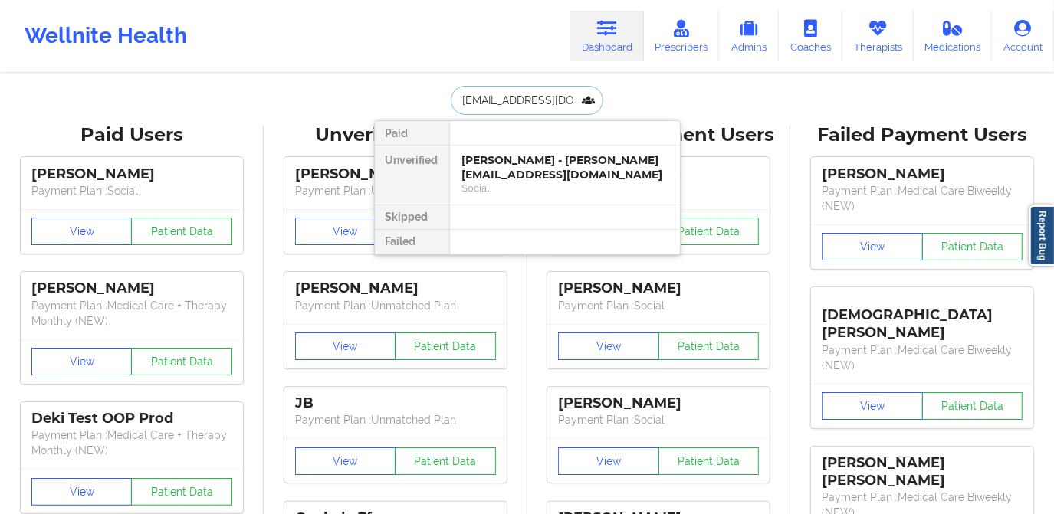
click at [537, 169] on div "[PERSON_NAME] - [PERSON_NAME][EMAIL_ADDRESS][DOMAIN_NAME]" at bounding box center [564, 167] width 205 height 28
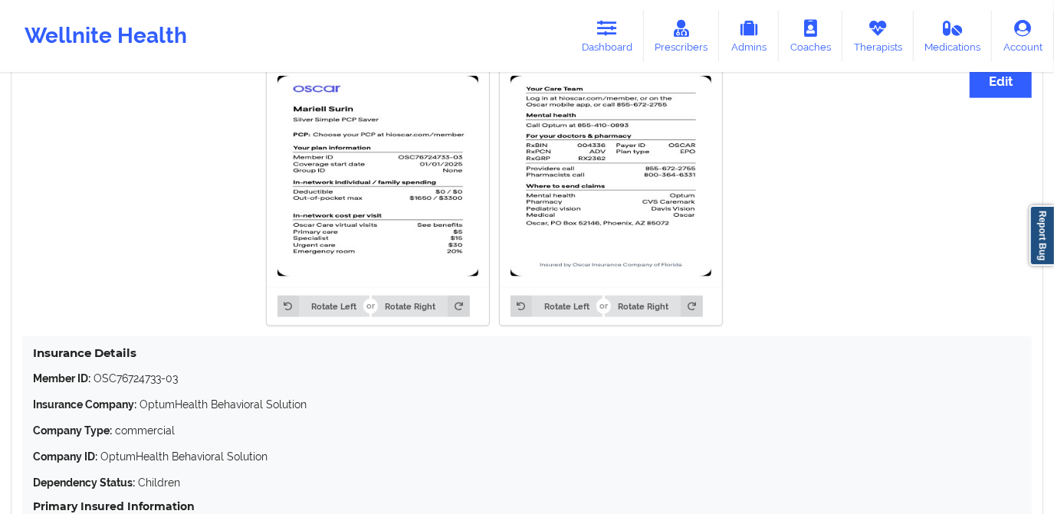
scroll to position [1184, 0]
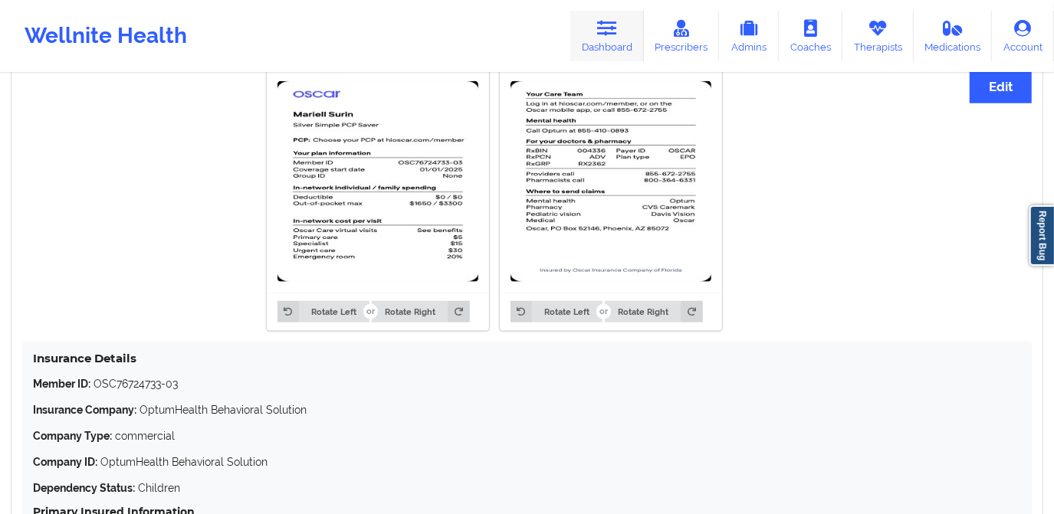
click at [608, 27] on icon at bounding box center [607, 28] width 20 height 17
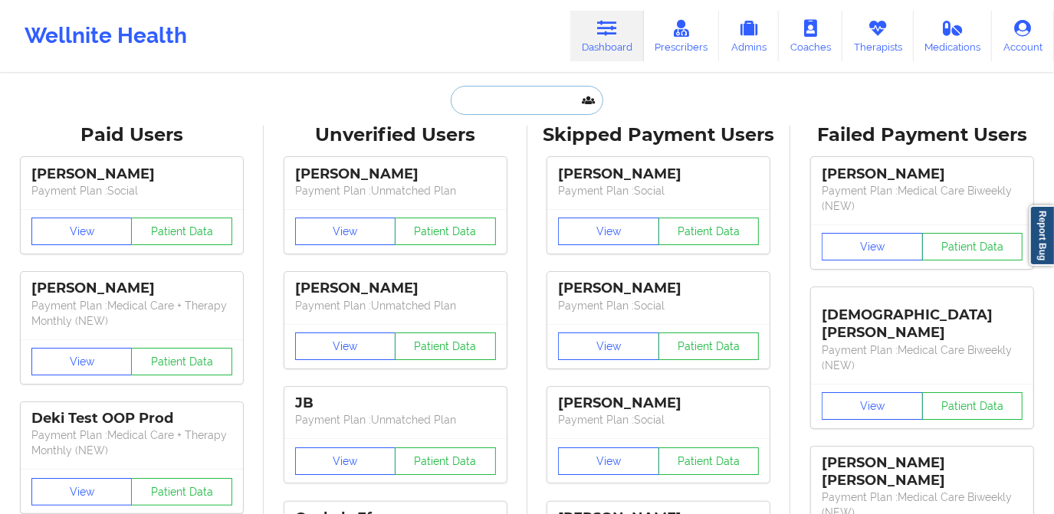
click at [507, 105] on input "text" at bounding box center [527, 100] width 152 height 29
paste input "[EMAIL_ADDRESS][DOMAIN_NAME]"
type input "[EMAIL_ADDRESS][DOMAIN_NAME]"
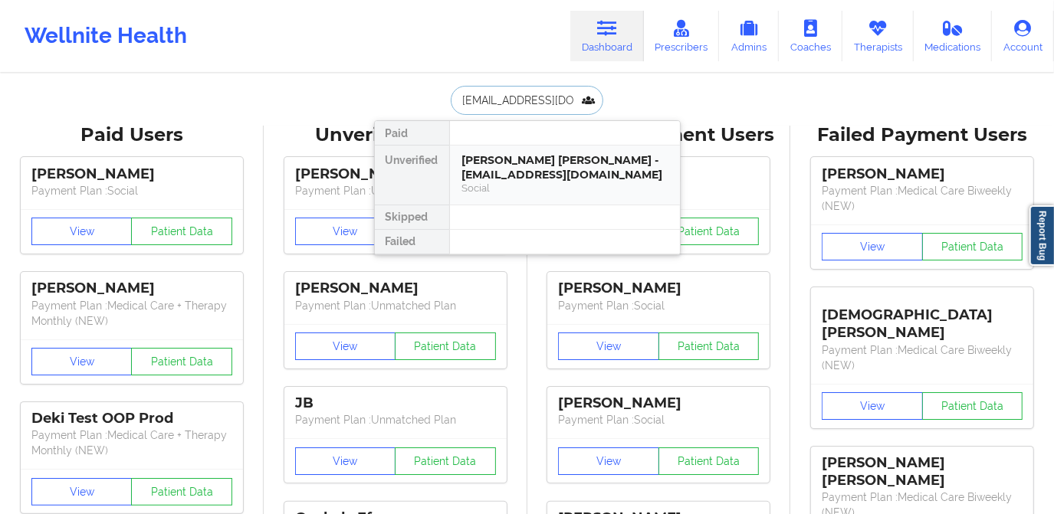
click at [524, 182] on div "Social" at bounding box center [564, 188] width 205 height 13
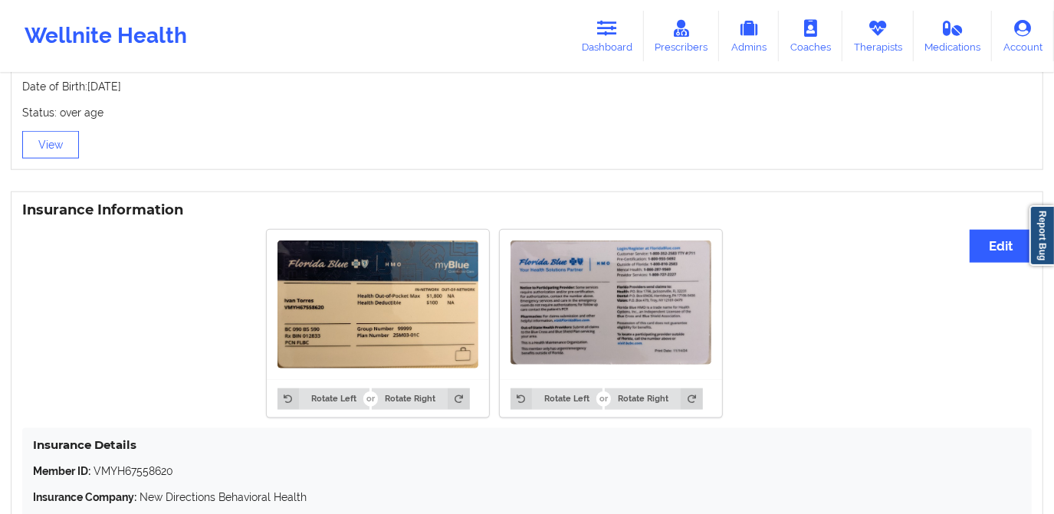
scroll to position [1045, 0]
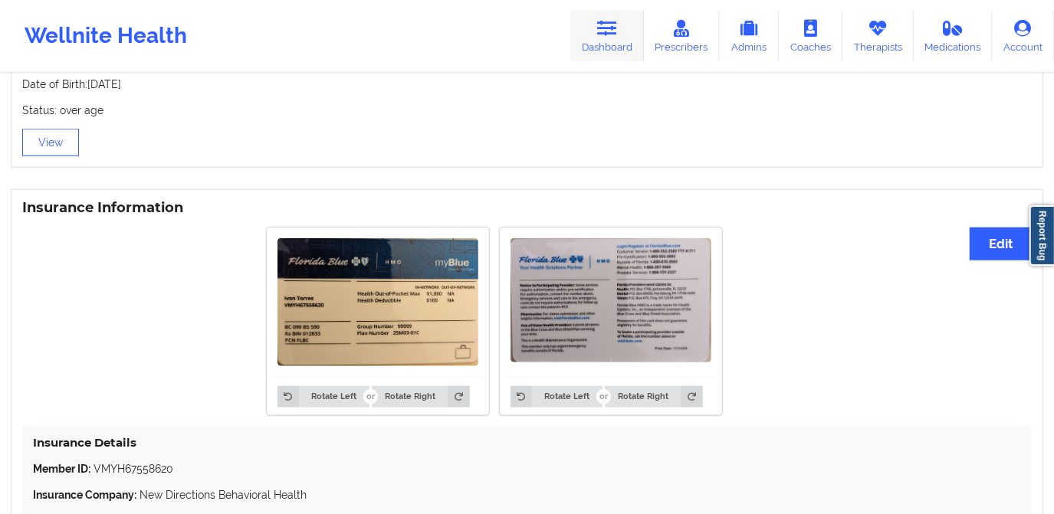
click at [622, 47] on link "Dashboard" at bounding box center [607, 36] width 74 height 51
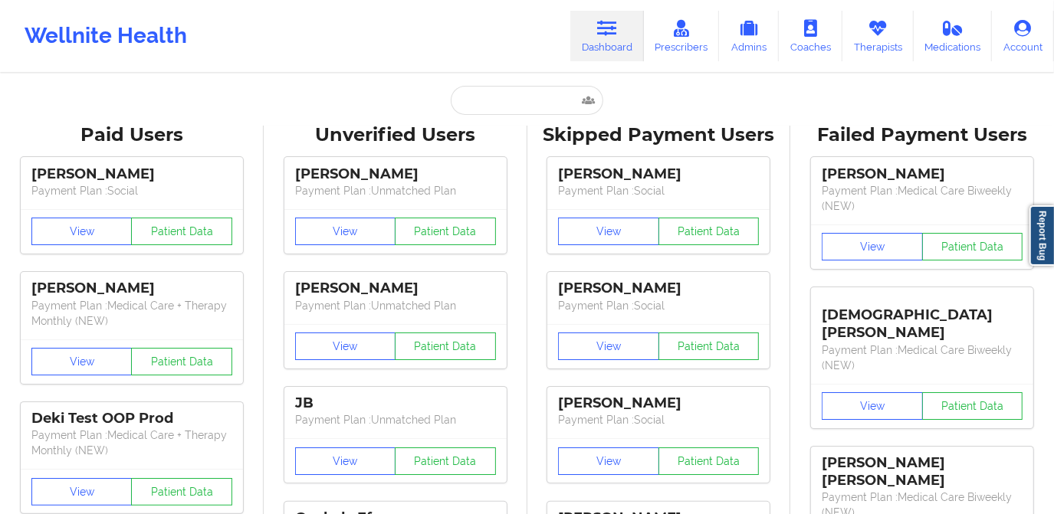
click at [507, 97] on input "text" at bounding box center [527, 100] width 152 height 29
paste input "[EMAIL_ADDRESS][DOMAIN_NAME]"
type input "[EMAIL_ADDRESS][DOMAIN_NAME]"
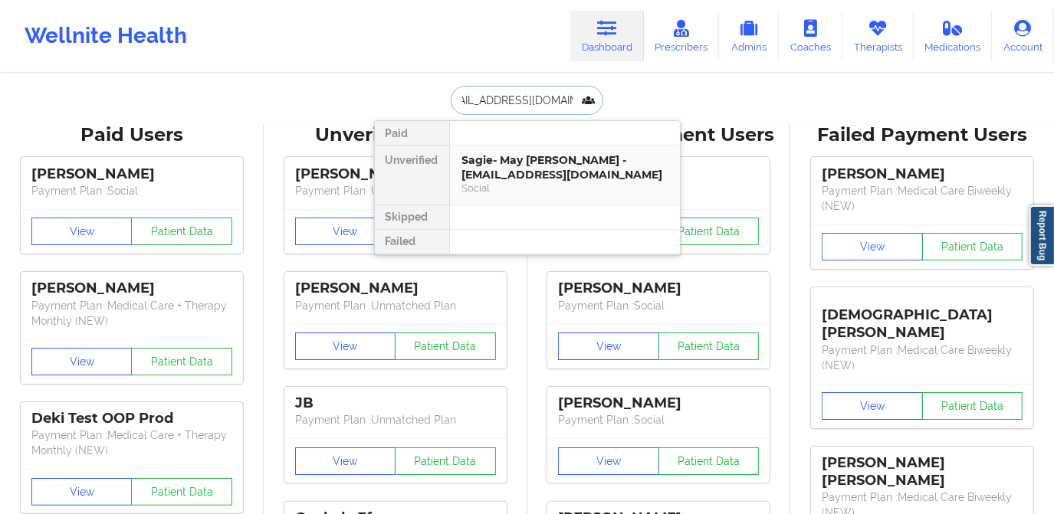
click at [537, 176] on div "Sagie- May [PERSON_NAME] - [EMAIL_ADDRESS][DOMAIN_NAME]" at bounding box center [564, 167] width 205 height 28
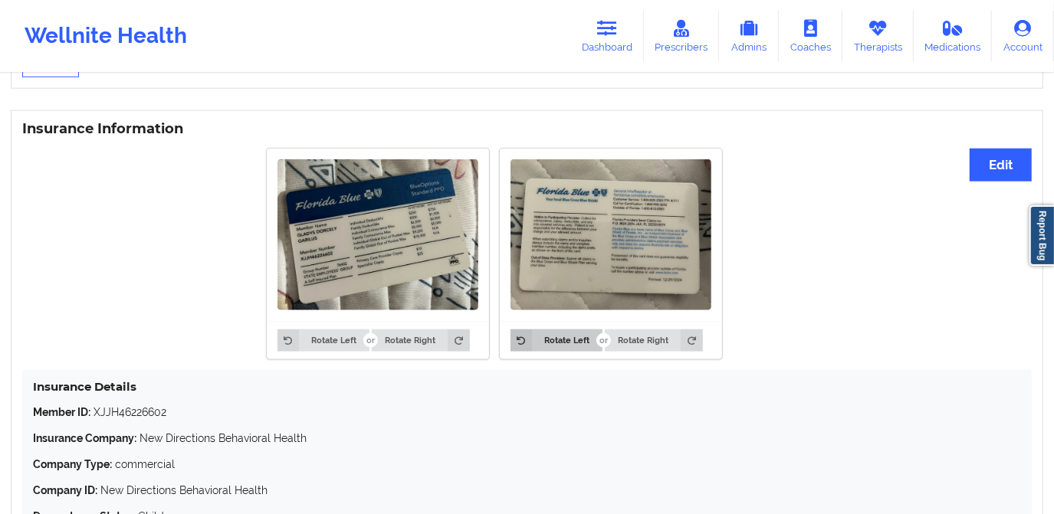
scroll to position [1115, 0]
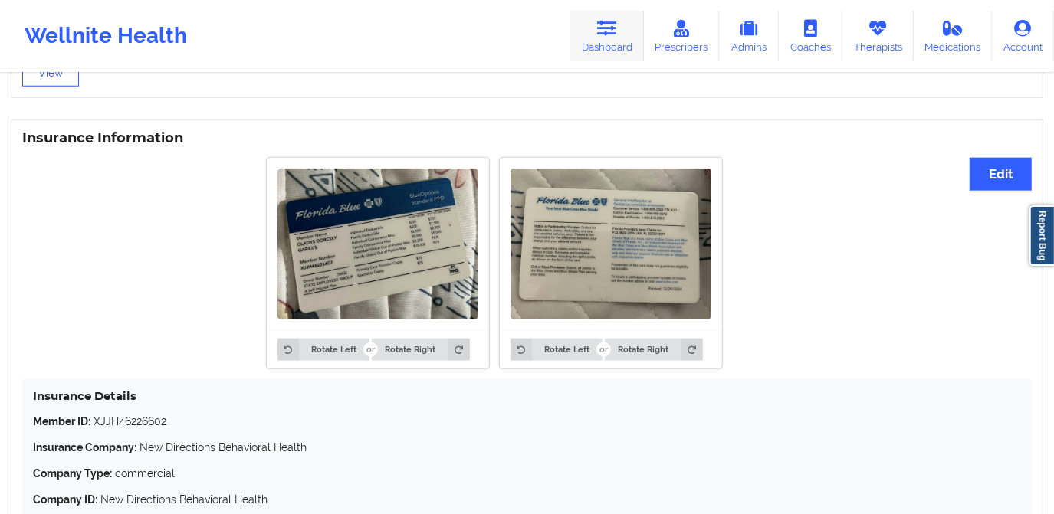
click at [605, 35] on icon at bounding box center [607, 28] width 20 height 17
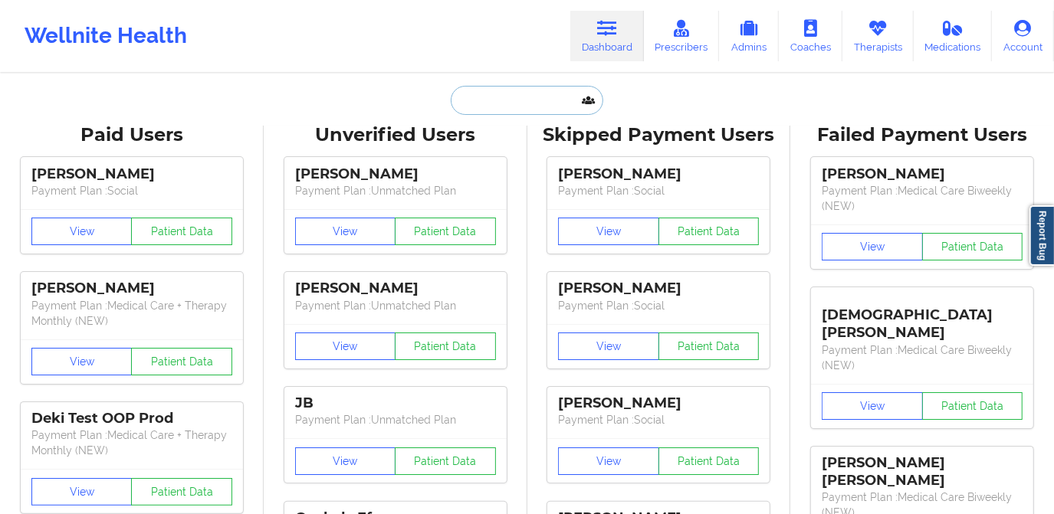
click at [522, 95] on input "text" at bounding box center [527, 100] width 152 height 29
paste input "[EMAIL_ADDRESS][DOMAIN_NAME]"
type input "[EMAIL_ADDRESS][DOMAIN_NAME]"
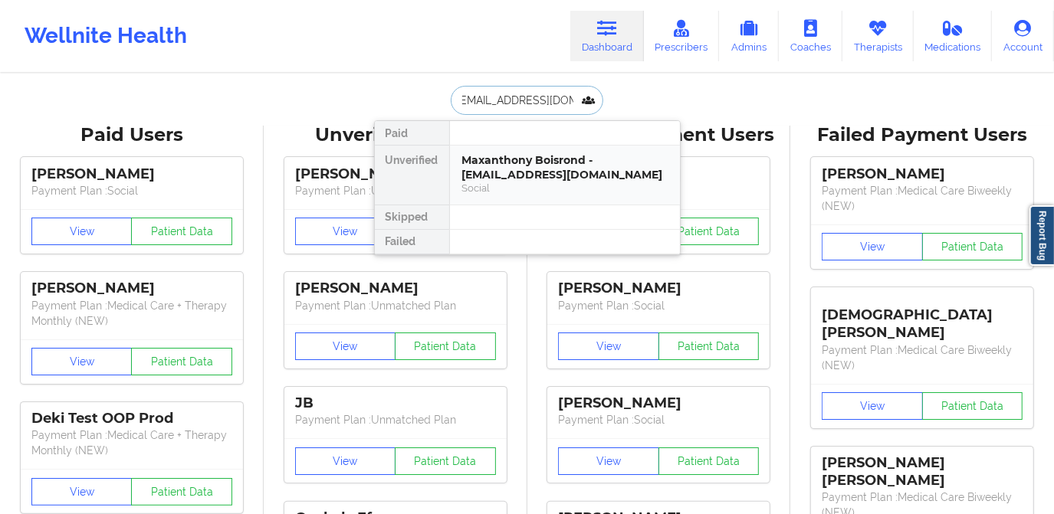
click at [521, 166] on div "Maxanthony Boisrond - [EMAIL_ADDRESS][DOMAIN_NAME]" at bounding box center [564, 167] width 205 height 28
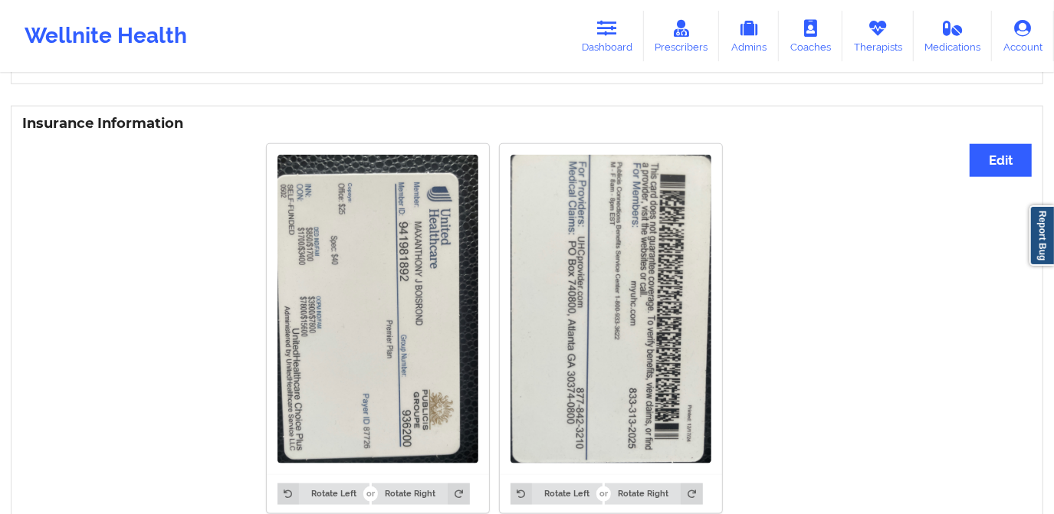
scroll to position [975, 0]
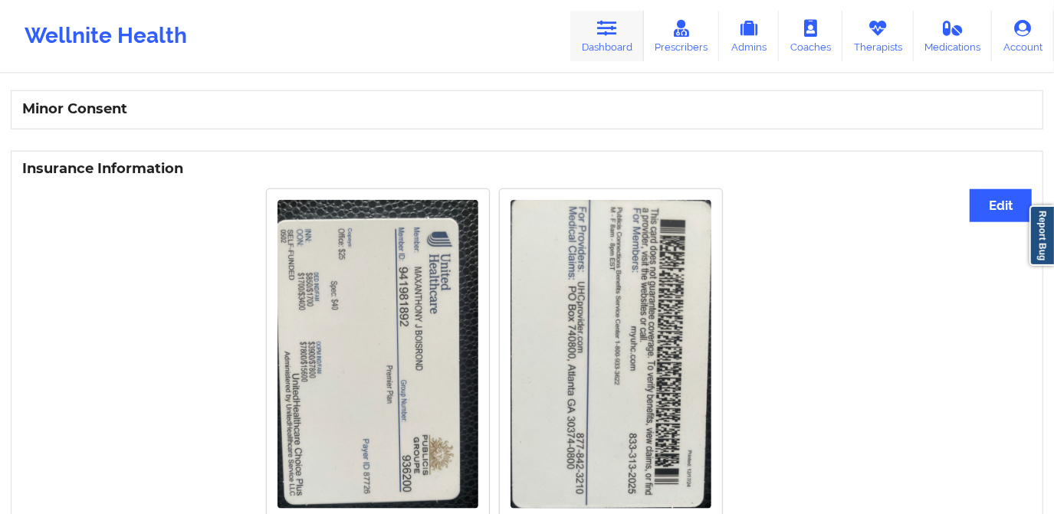
click at [589, 42] on link "Dashboard" at bounding box center [607, 36] width 74 height 51
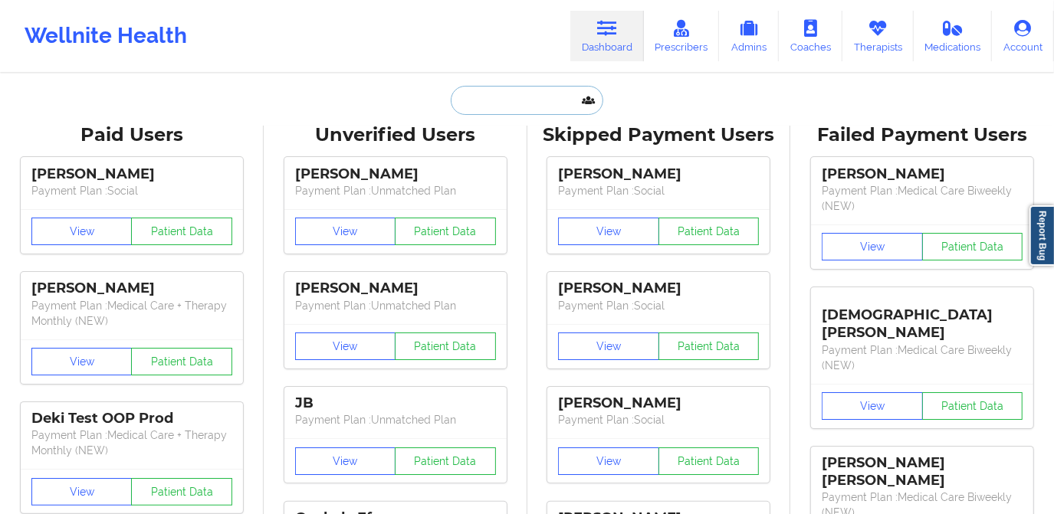
click at [519, 95] on input "text" at bounding box center [527, 100] width 152 height 29
paste input "[EMAIL_ADDRESS][DOMAIN_NAME]"
type input "[EMAIL_ADDRESS][DOMAIN_NAME]"
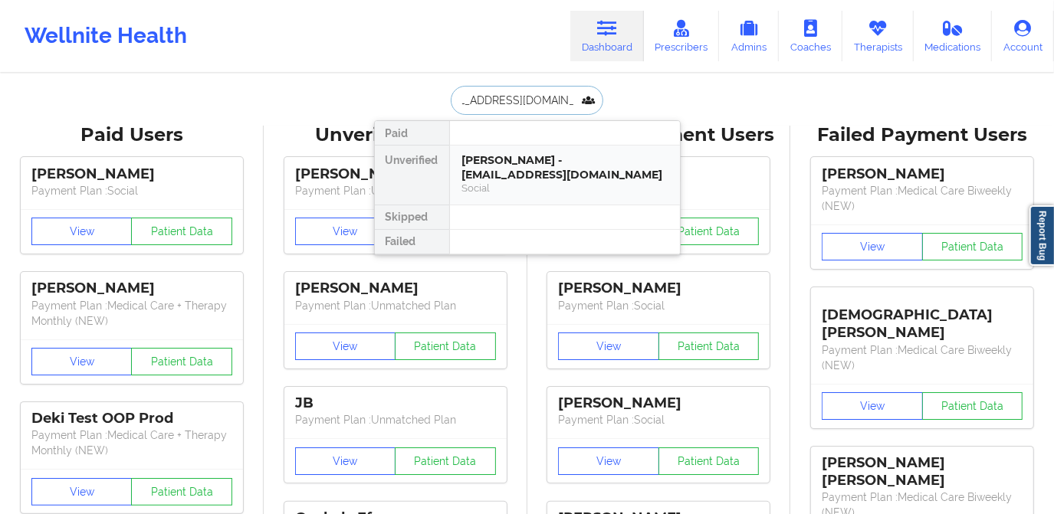
click at [546, 159] on div "[PERSON_NAME] - [EMAIL_ADDRESS][DOMAIN_NAME]" at bounding box center [564, 167] width 205 height 28
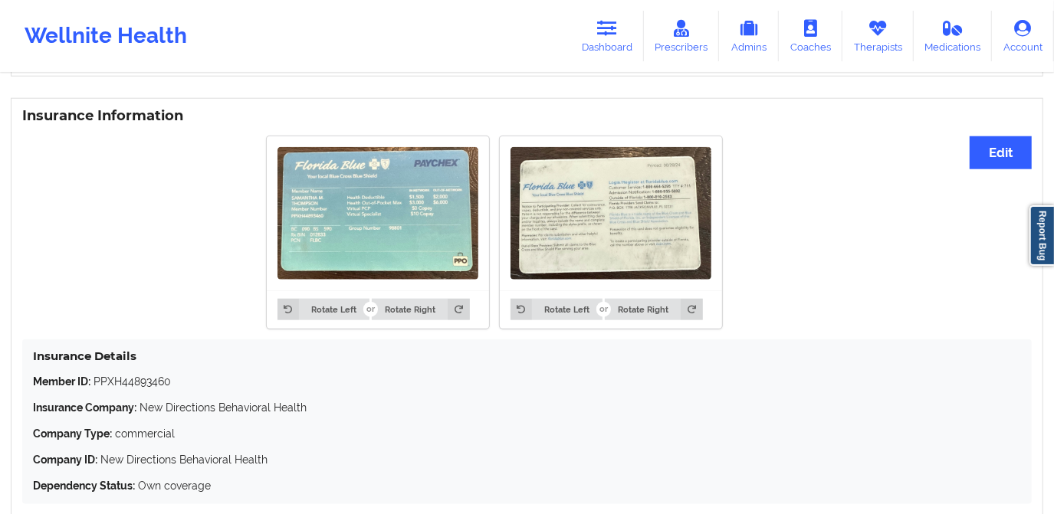
scroll to position [1045, 0]
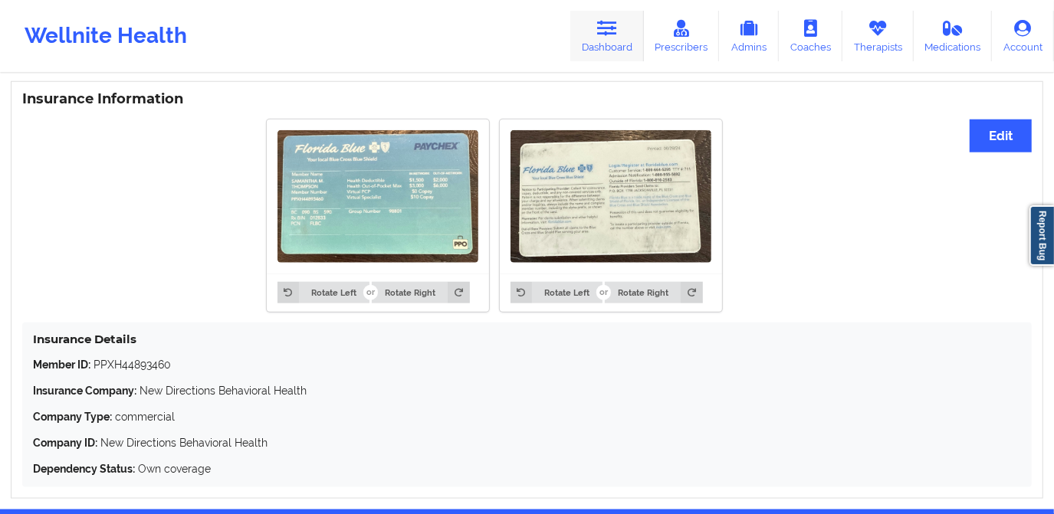
click at [616, 31] on icon at bounding box center [607, 28] width 20 height 17
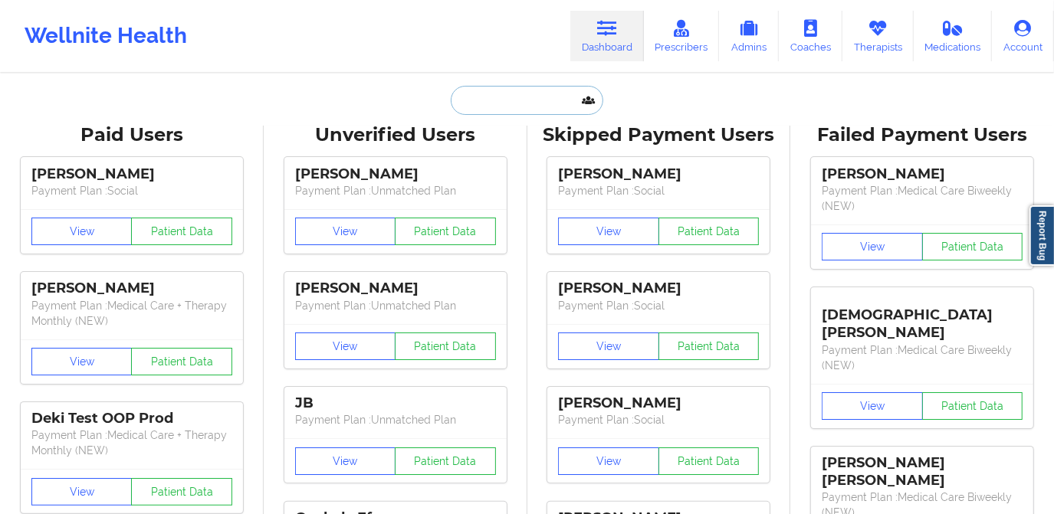
click at [528, 105] on input "text" at bounding box center [527, 100] width 152 height 29
paste input "[EMAIL_ADDRESS][DOMAIN_NAME]"
type input "[EMAIL_ADDRESS][DOMAIN_NAME]"
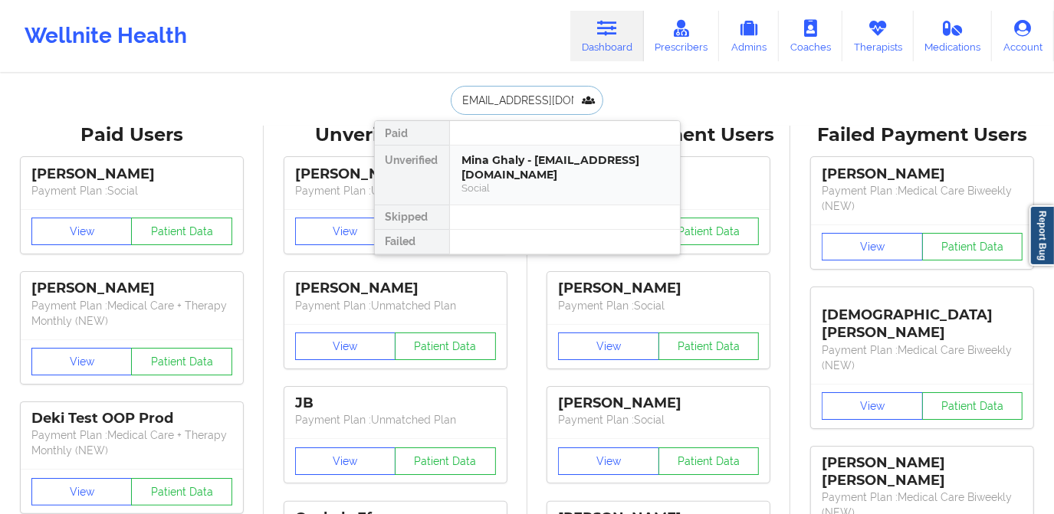
click at [541, 167] on div "Mina Ghaly - [EMAIL_ADDRESS][DOMAIN_NAME]" at bounding box center [564, 167] width 205 height 28
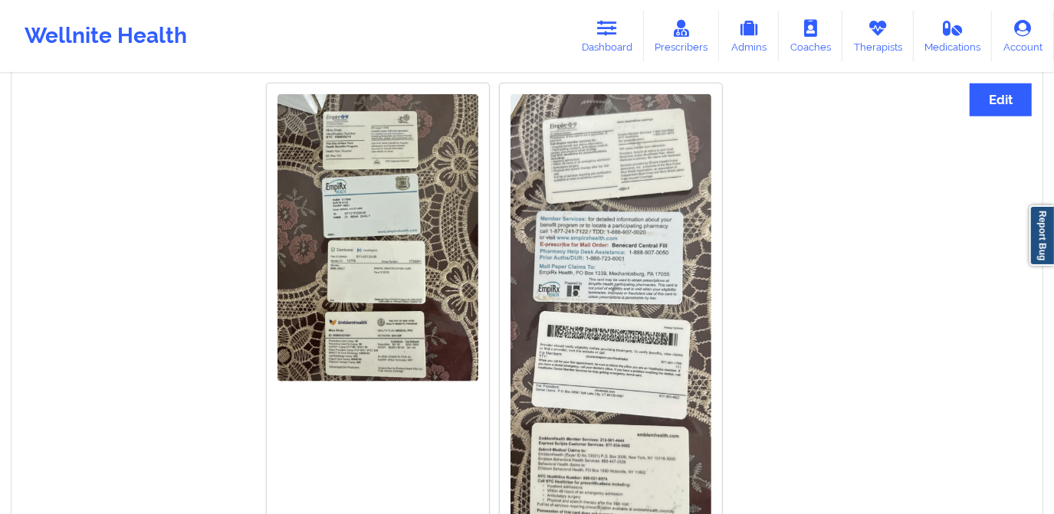
scroll to position [1045, 0]
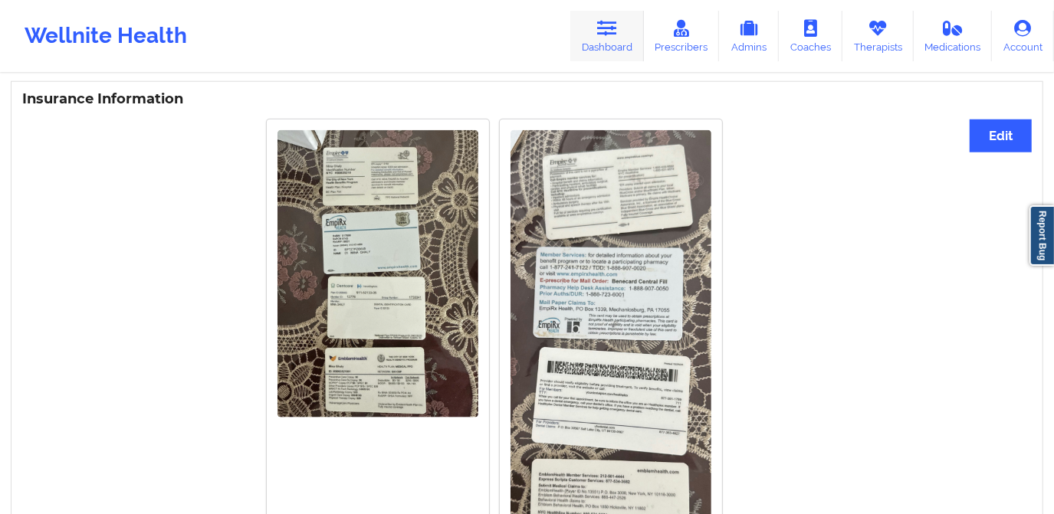
click at [615, 34] on icon at bounding box center [607, 28] width 20 height 17
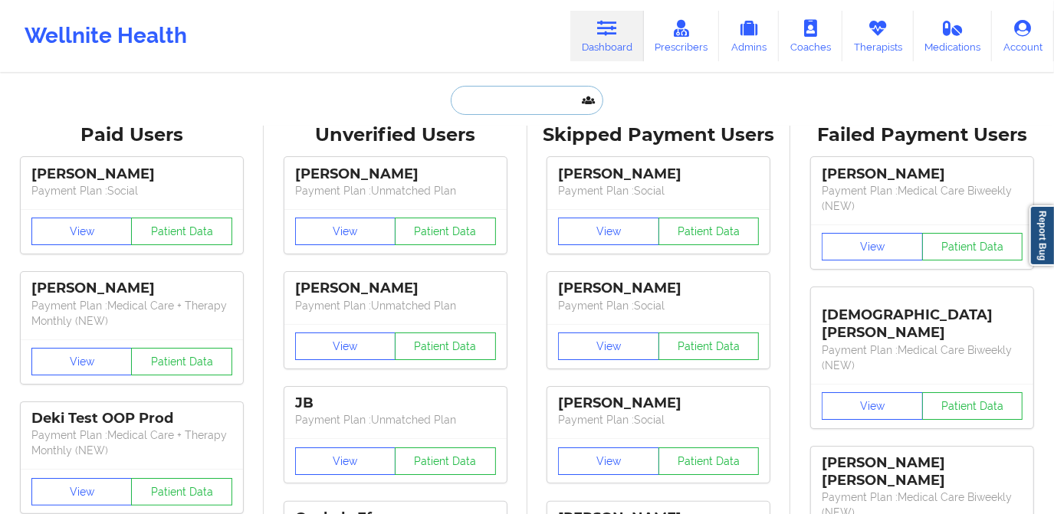
click at [525, 90] on input "text" at bounding box center [527, 100] width 152 height 29
paste input "[EMAIL_ADDRESS][DOMAIN_NAME]"
type input "[EMAIL_ADDRESS][DOMAIN_NAME]"
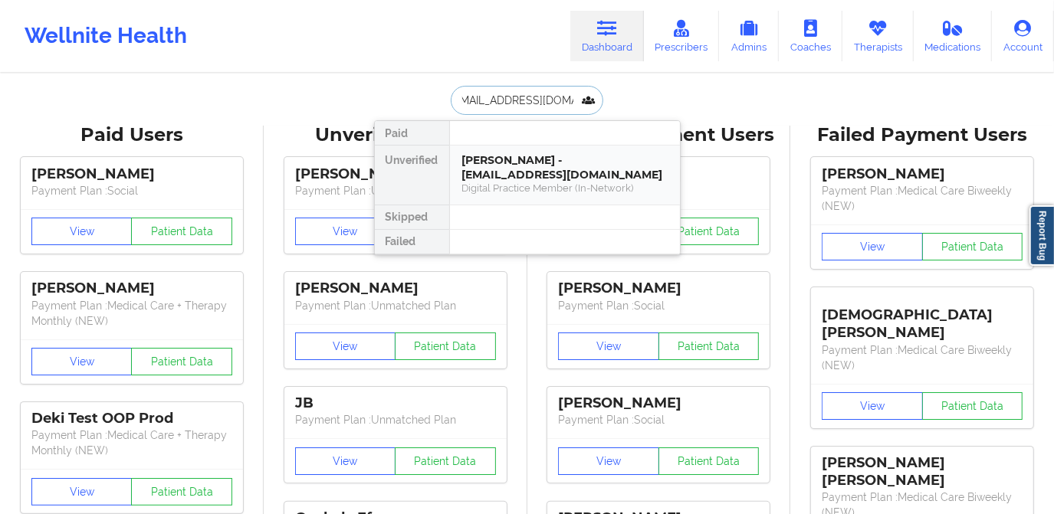
click at [501, 148] on div "[PERSON_NAME] - [EMAIL_ADDRESS][DOMAIN_NAME] Digital Practice Member (In-Networ…" at bounding box center [565, 175] width 230 height 59
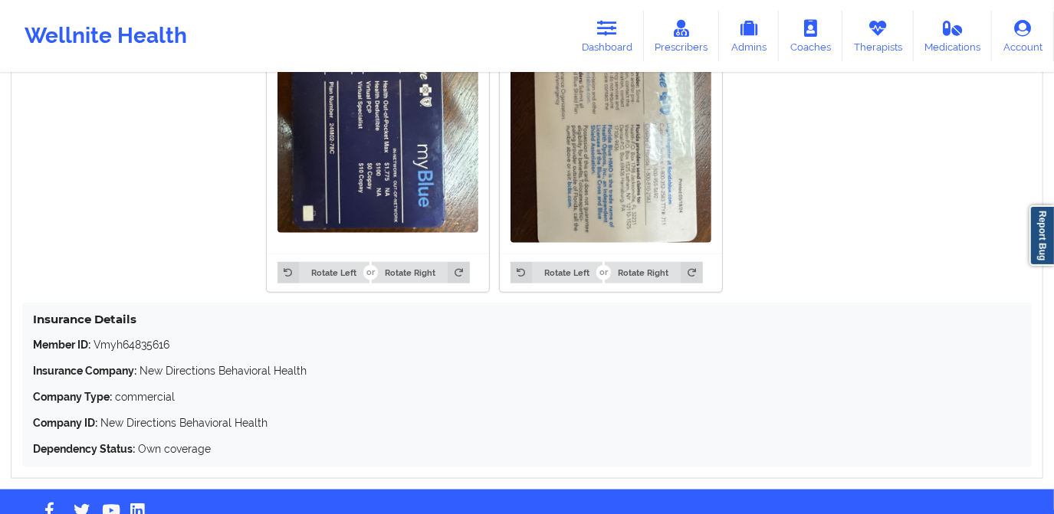
scroll to position [873, 0]
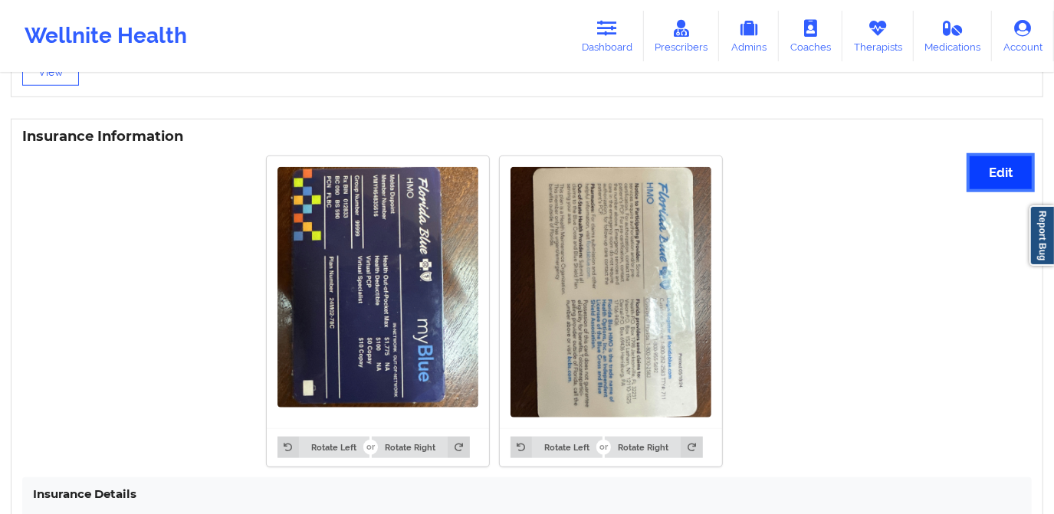
click at [1003, 163] on button "Edit" at bounding box center [1001, 172] width 62 height 33
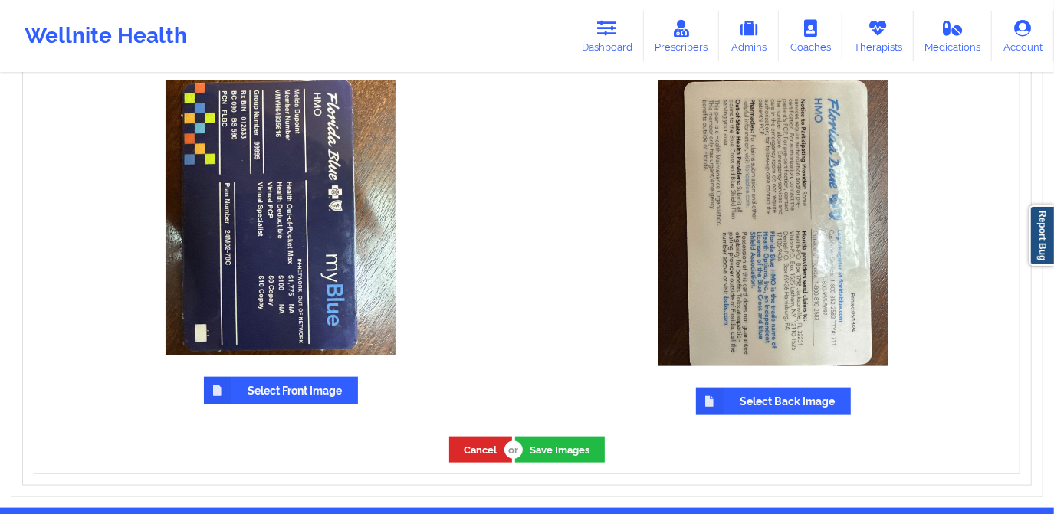
scroll to position [874, 0]
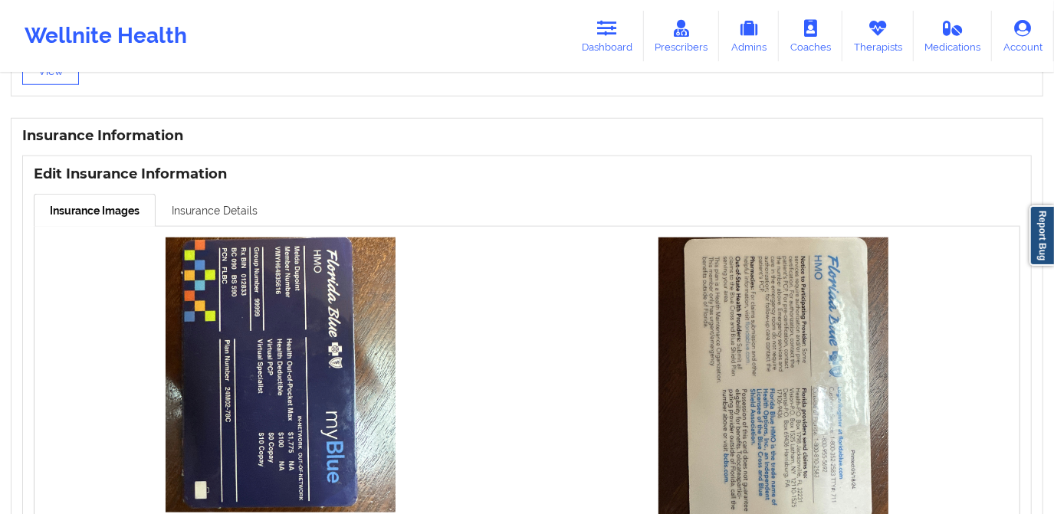
click at [204, 203] on link "Insurance Details" at bounding box center [215, 210] width 118 height 32
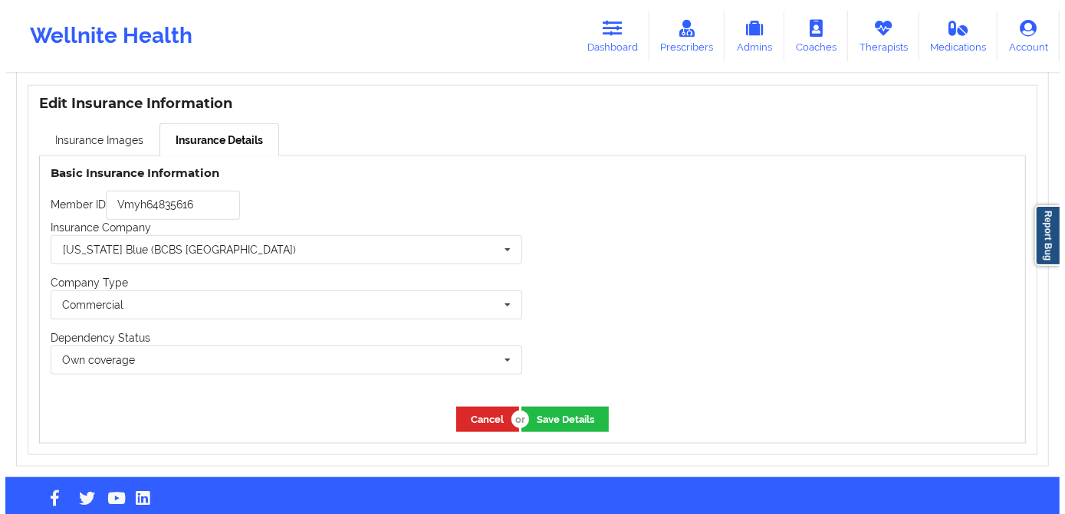
scroll to position [965, 0]
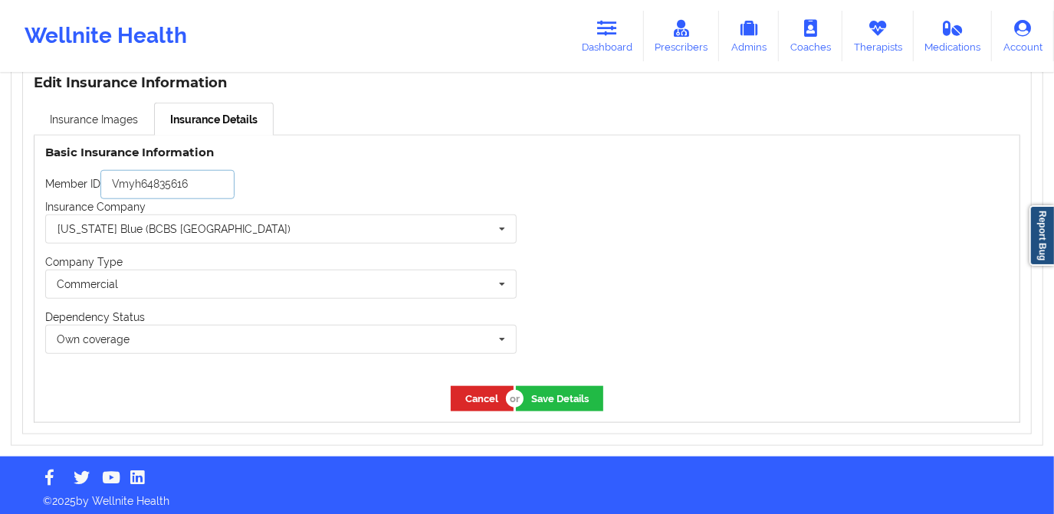
drag, startPoint x: 204, startPoint y: 179, endPoint x: 90, endPoint y: 185, distance: 114.4
click at [90, 185] on div "Member ID Vmyh64835616" at bounding box center [280, 184] width 471 height 29
paste input "MYH"
type input "VMYH64835616"
click at [578, 388] on button "Save Details" at bounding box center [559, 398] width 87 height 25
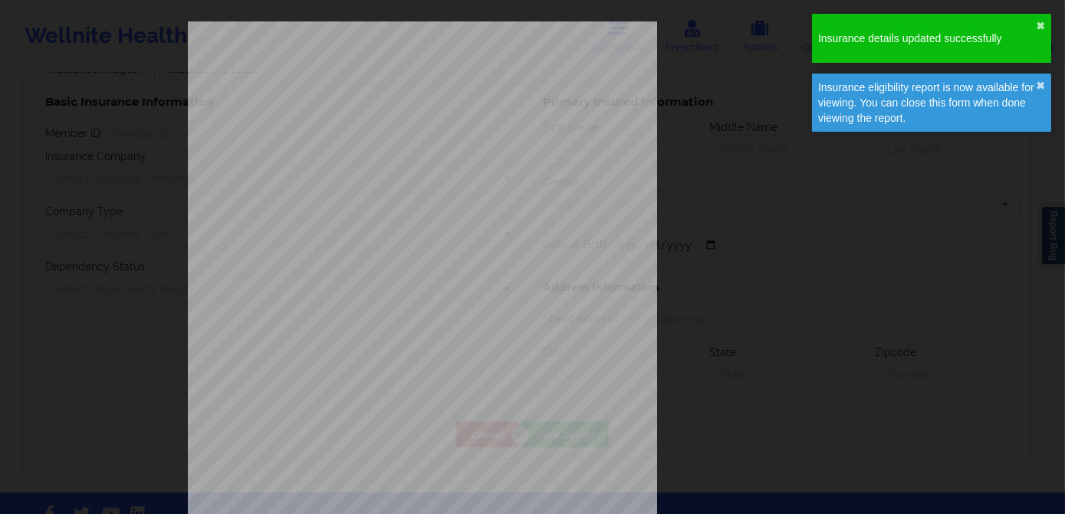
type input "VMYH64835616"
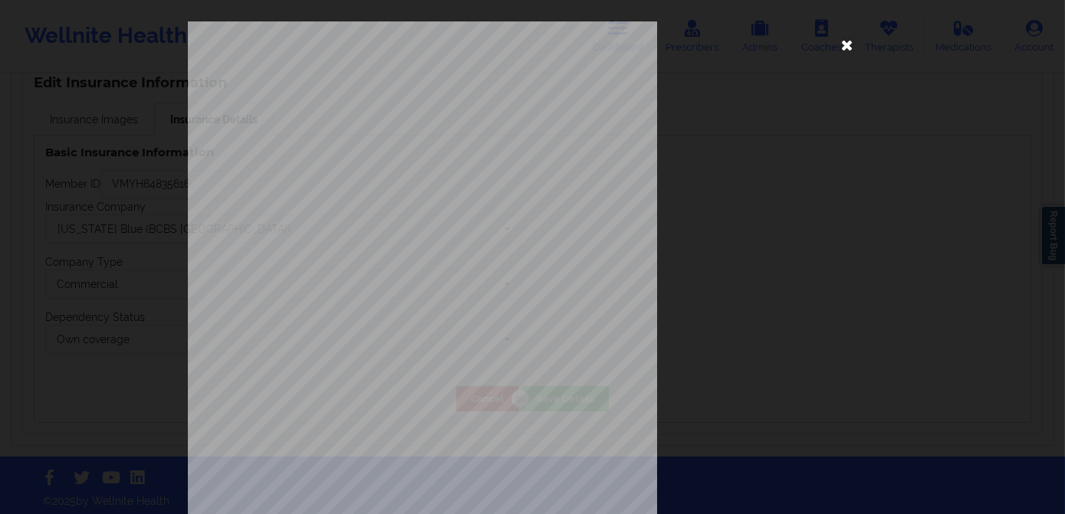
click at [840, 46] on icon at bounding box center [847, 44] width 25 height 25
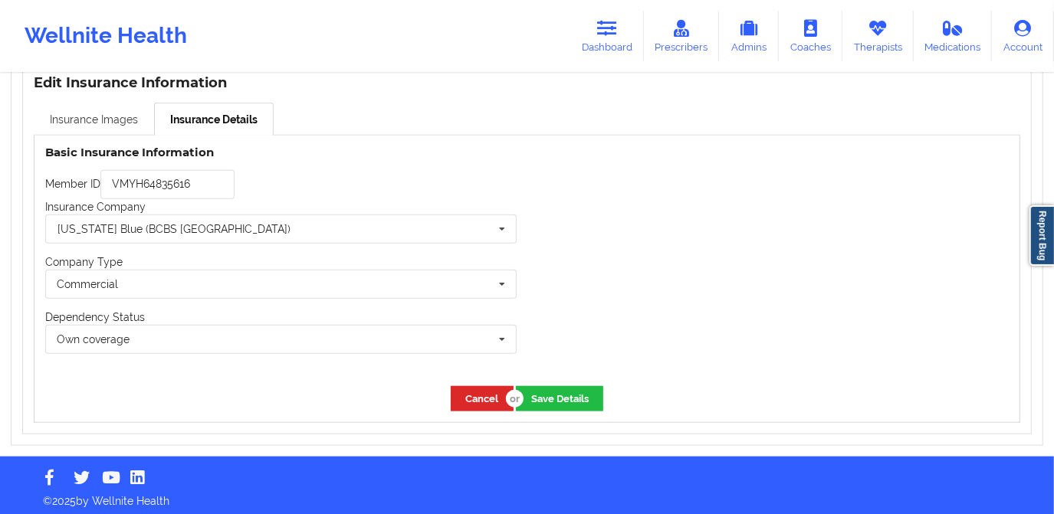
click at [118, 107] on link "Insurance Images" at bounding box center [94, 119] width 120 height 32
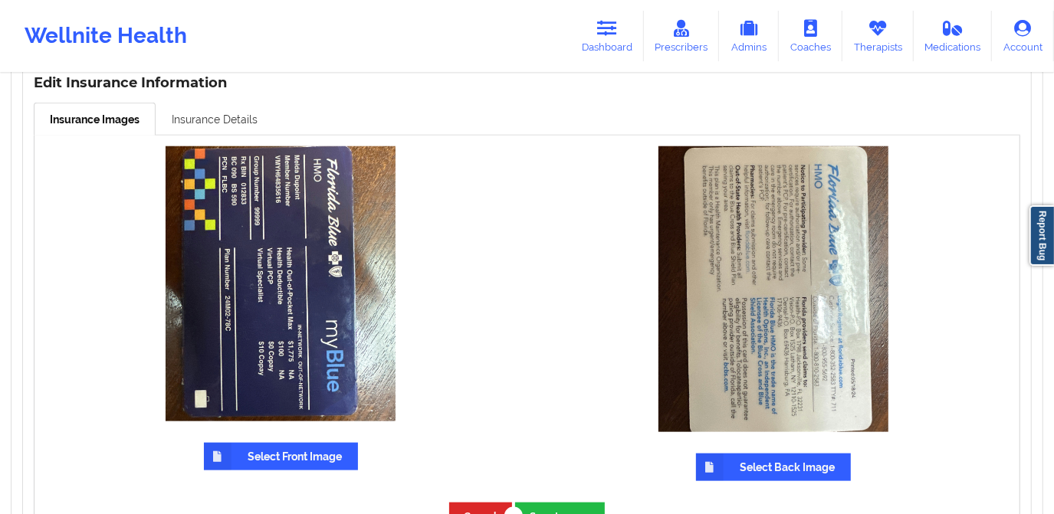
click at [203, 110] on link "Insurance Details" at bounding box center [215, 119] width 118 height 32
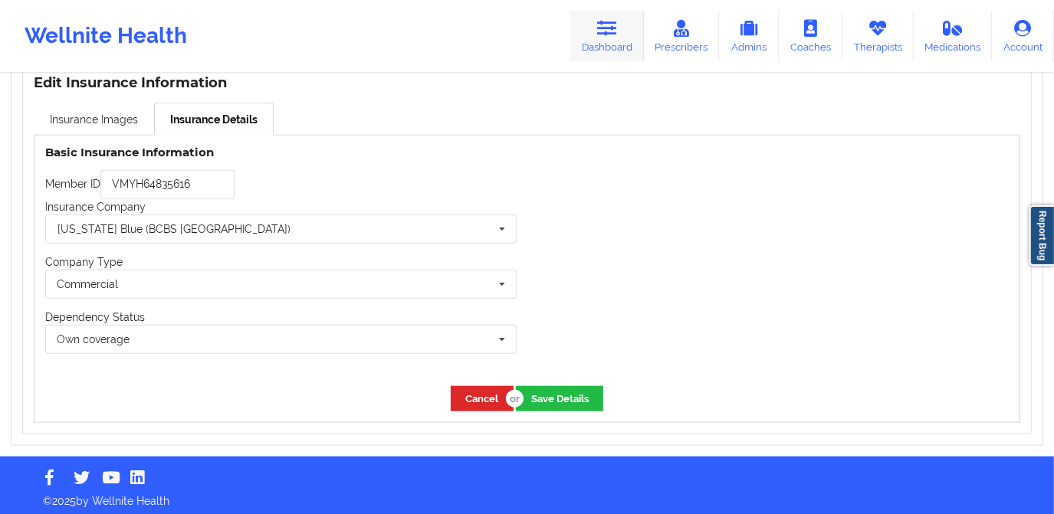
click at [615, 35] on icon at bounding box center [607, 28] width 20 height 17
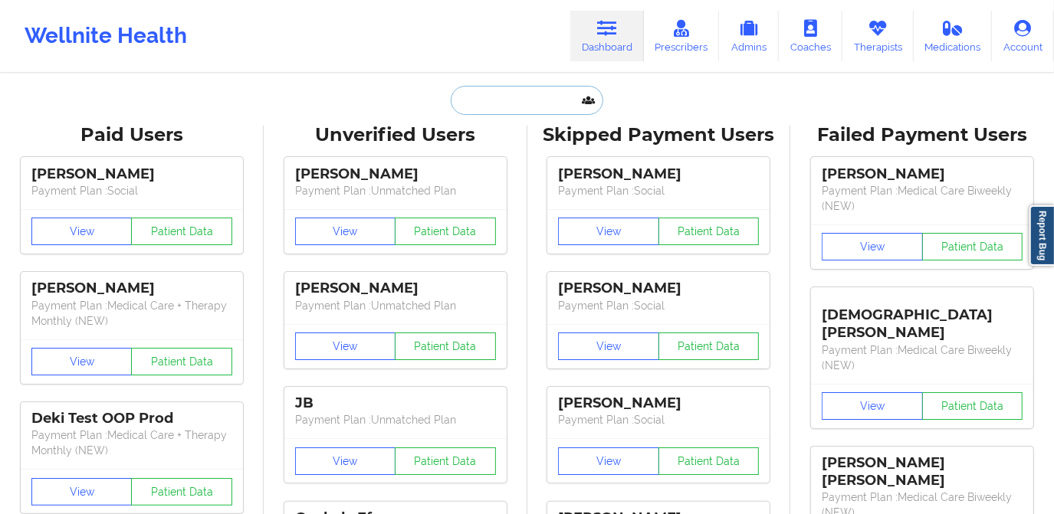
click at [543, 107] on input "text" at bounding box center [527, 100] width 152 height 29
paste input "[EMAIL_ADDRESS][DOMAIN_NAME]"
type input "[EMAIL_ADDRESS][DOMAIN_NAME]"
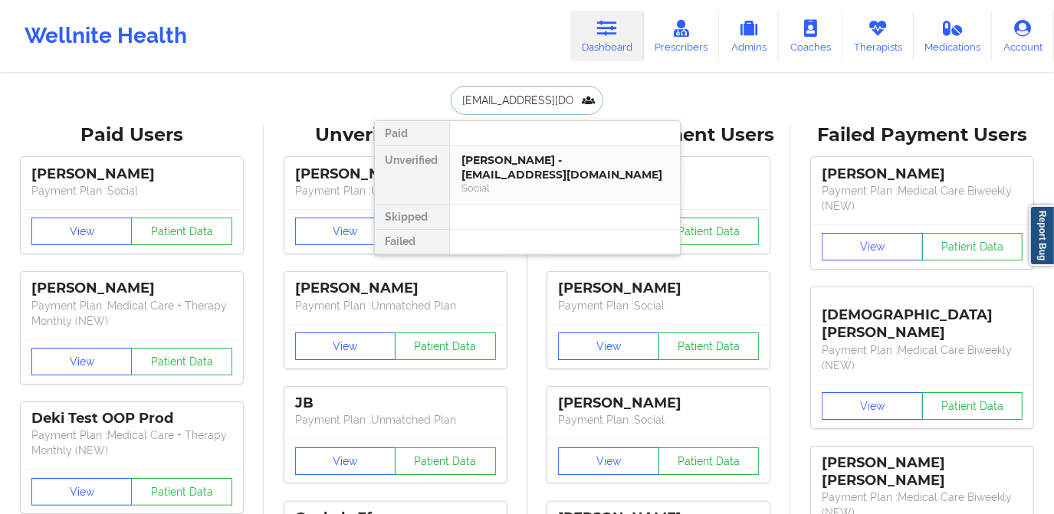
click at [578, 160] on div "[PERSON_NAME] - [EMAIL_ADDRESS][DOMAIN_NAME]" at bounding box center [564, 167] width 205 height 28
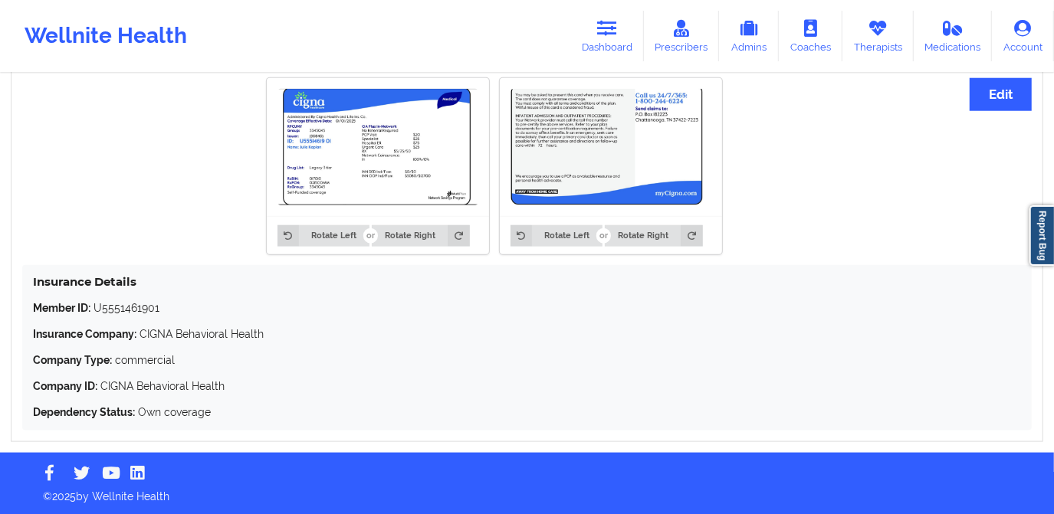
scroll to position [1088, 0]
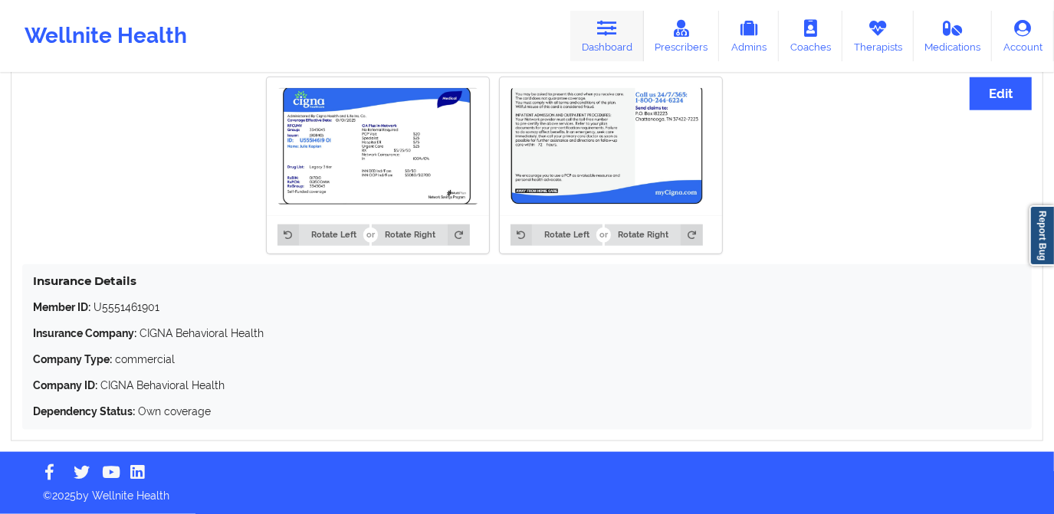
click at [600, 51] on link "Dashboard" at bounding box center [607, 36] width 74 height 51
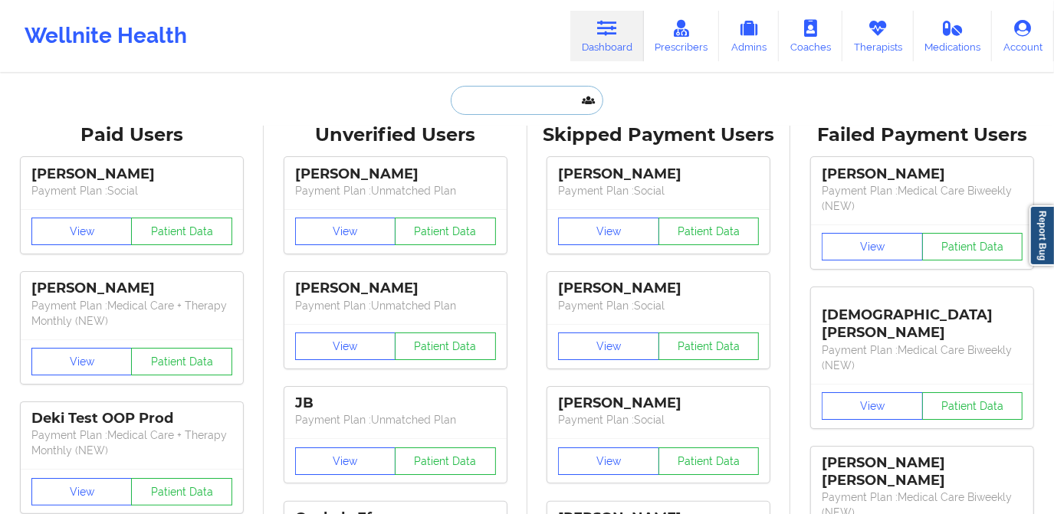
click at [555, 102] on input "text" at bounding box center [527, 100] width 152 height 29
paste input "nick-[EMAIL_ADDRESS][DOMAIN_NAME]"
type input "nick-[EMAIL_ADDRESS][DOMAIN_NAME]"
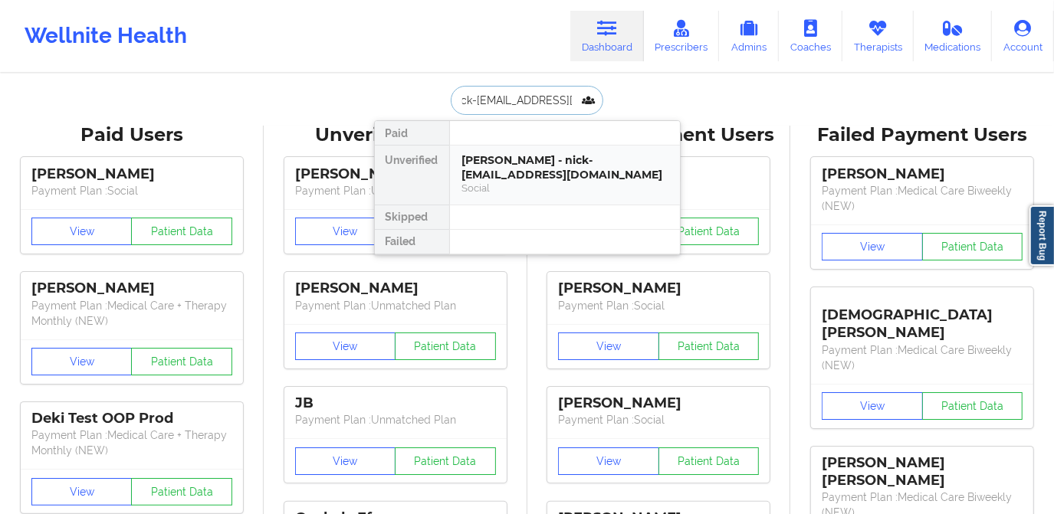
click at [548, 166] on div "[PERSON_NAME] - nick-[EMAIL_ADDRESS][DOMAIN_NAME]" at bounding box center [564, 167] width 205 height 28
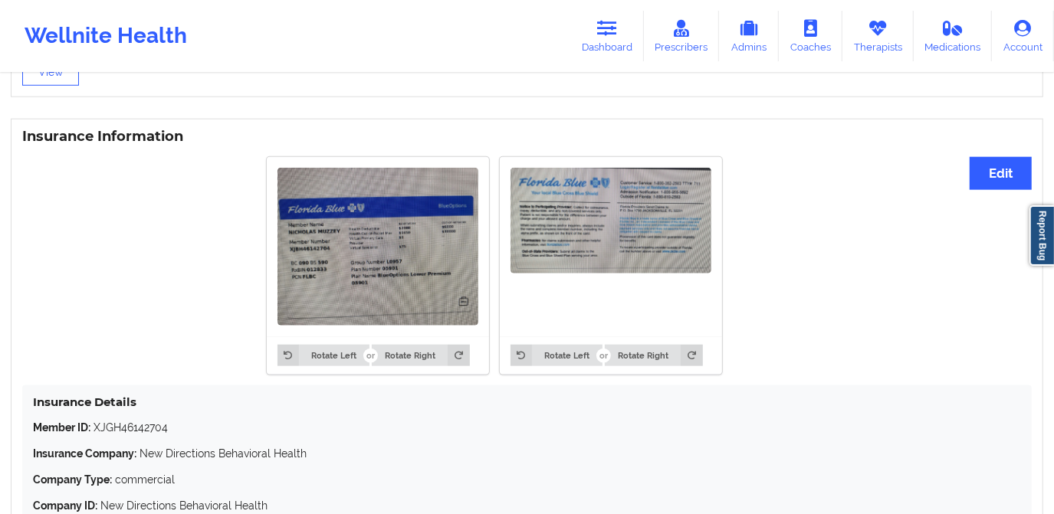
scroll to position [1115, 0]
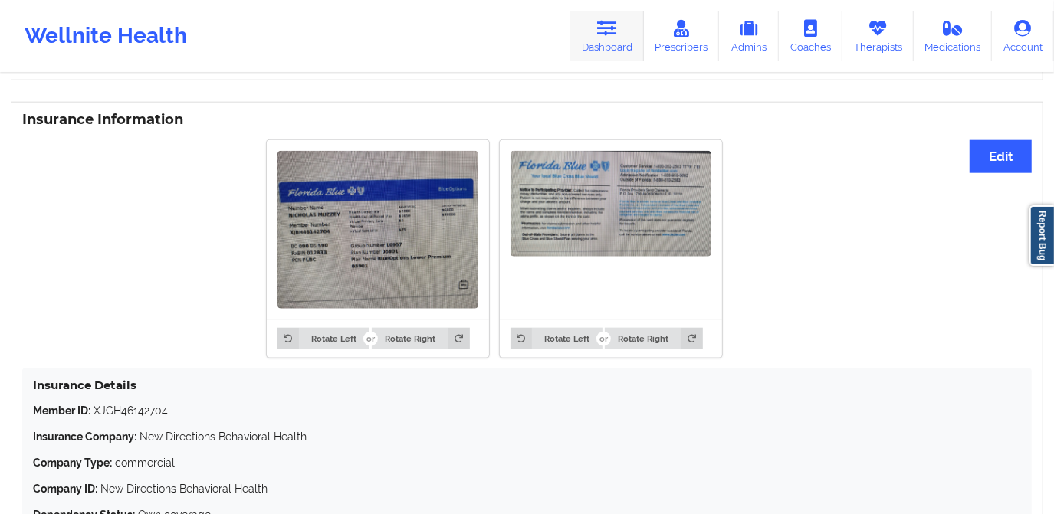
click at [627, 24] on link "Dashboard" at bounding box center [607, 36] width 74 height 51
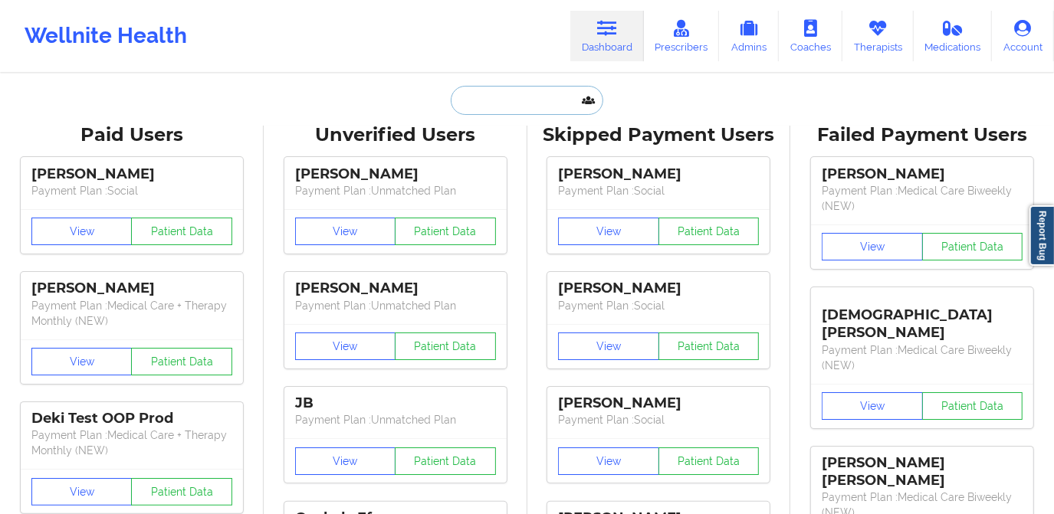
click at [523, 97] on input "text" at bounding box center [527, 100] width 152 height 29
paste input "[EMAIL_ADDRESS][DOMAIN_NAME]"
type input "[EMAIL_ADDRESS][DOMAIN_NAME]"
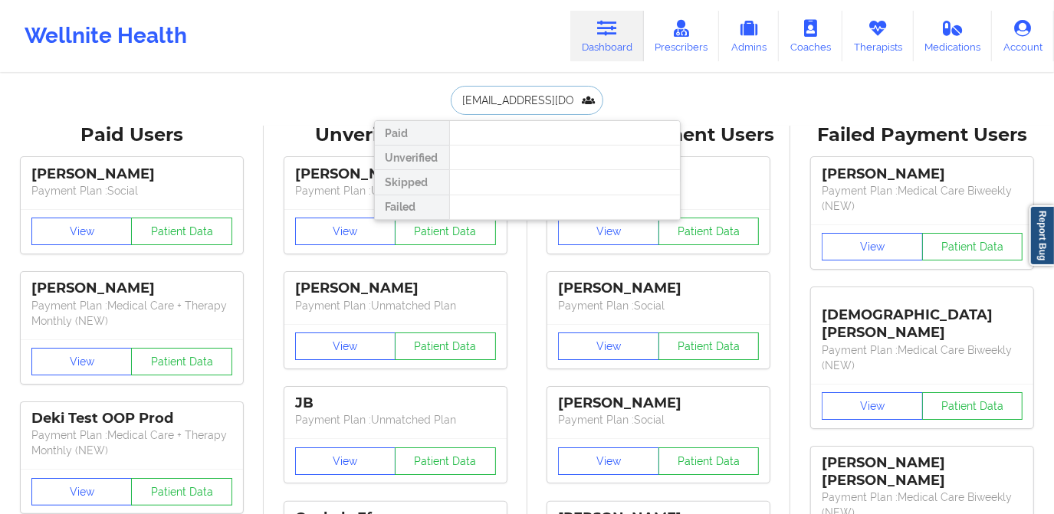
scroll to position [0, 8]
drag, startPoint x: 451, startPoint y: 97, endPoint x: 600, endPoint y: 107, distance: 149.8
click at [600, 107] on input "[EMAIL_ADDRESS][DOMAIN_NAME]" at bounding box center [527, 100] width 152 height 29
click at [585, 99] on input "[EMAIL_ADDRESS][DOMAIN_NAME]" at bounding box center [527, 100] width 152 height 29
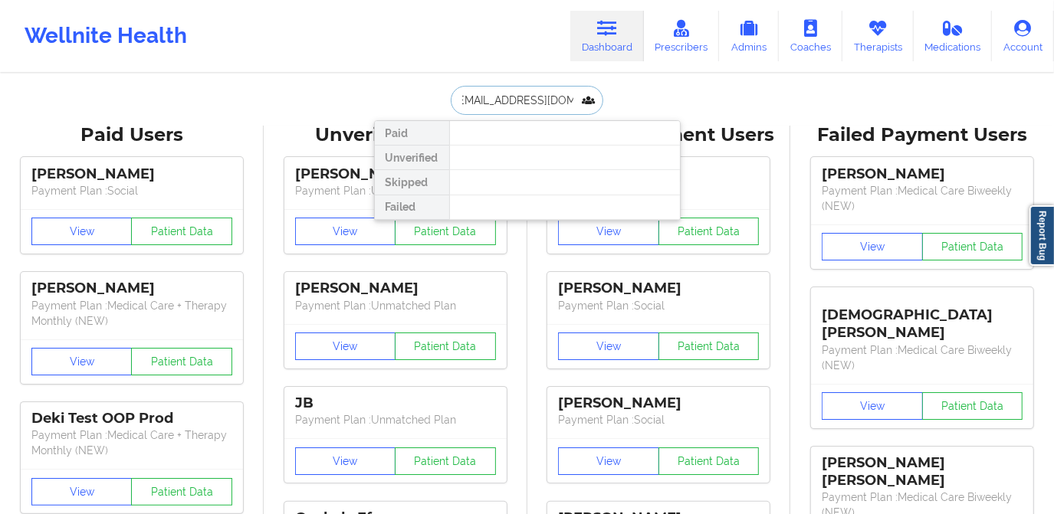
drag, startPoint x: 455, startPoint y: 101, endPoint x: 619, endPoint y: 122, distance: 166.1
click at [619, 115] on div "[EMAIL_ADDRESS][DOMAIN_NAME] Paid Unverified Skipped Failed" at bounding box center [527, 100] width 307 height 29
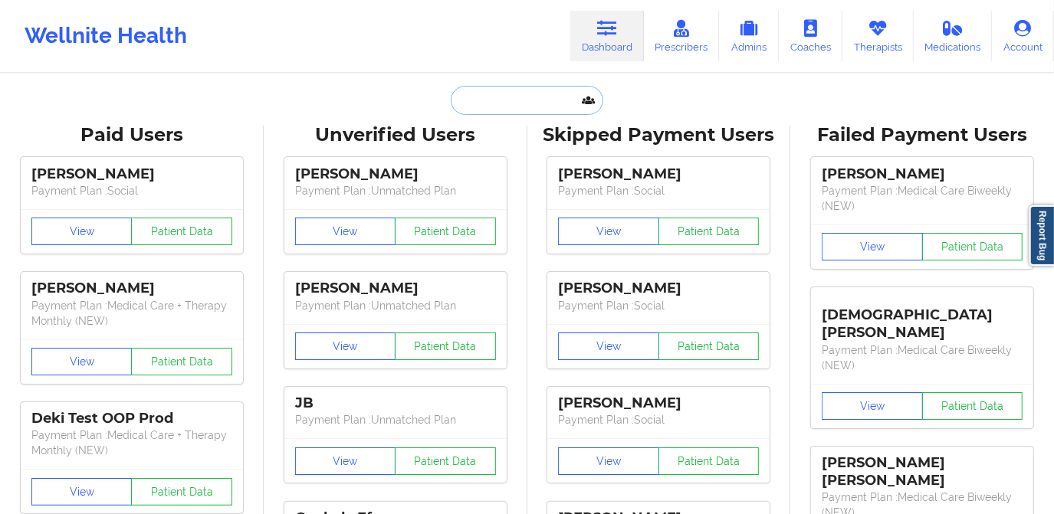
scroll to position [0, 0]
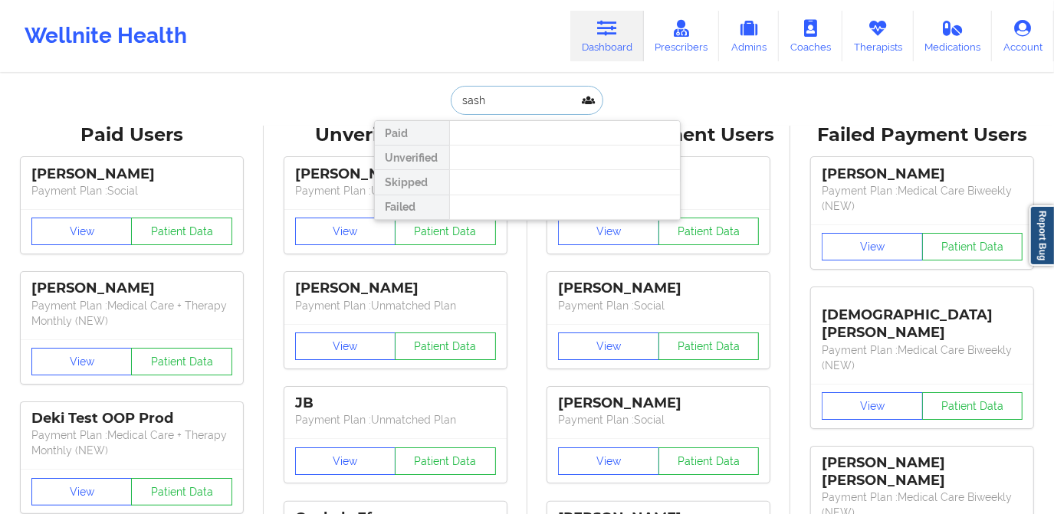
type input "[PERSON_NAME]"
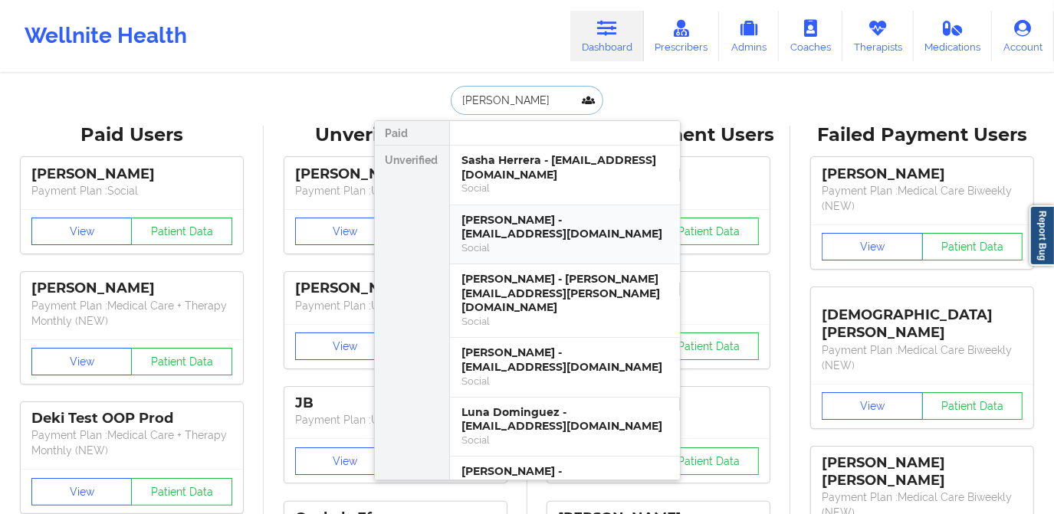
click at [595, 222] on div "[PERSON_NAME] - [EMAIL_ADDRESS][DOMAIN_NAME]" at bounding box center [564, 227] width 205 height 28
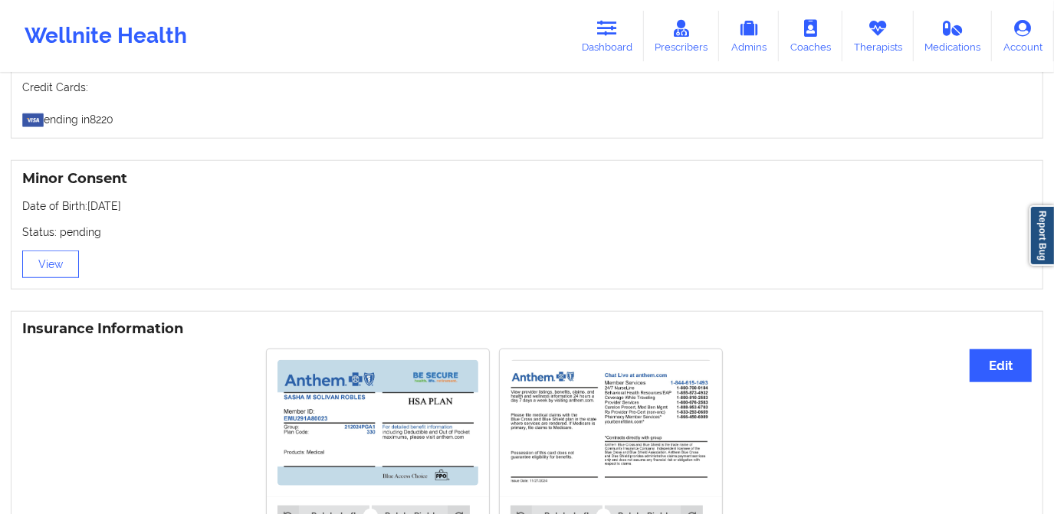
scroll to position [1184, 0]
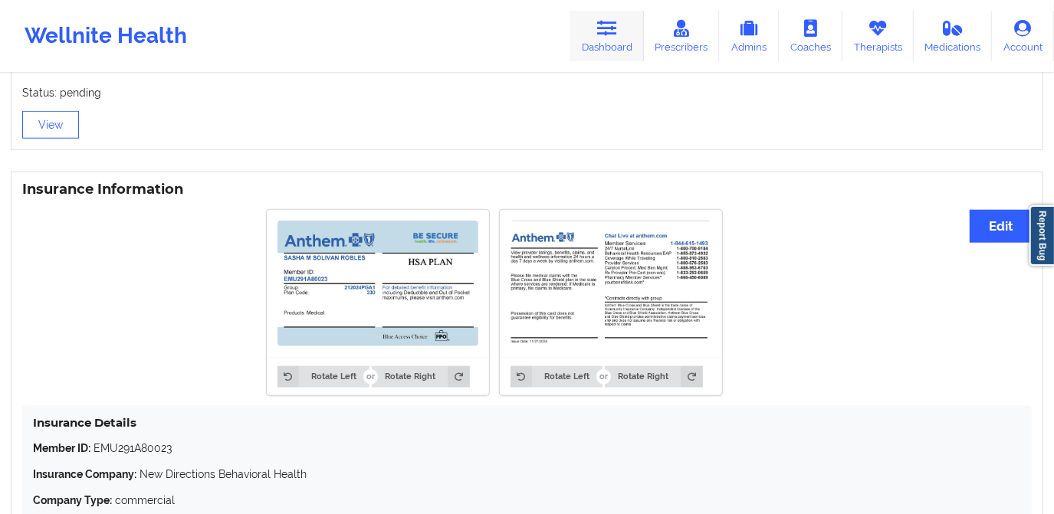
click at [609, 34] on icon at bounding box center [607, 28] width 20 height 17
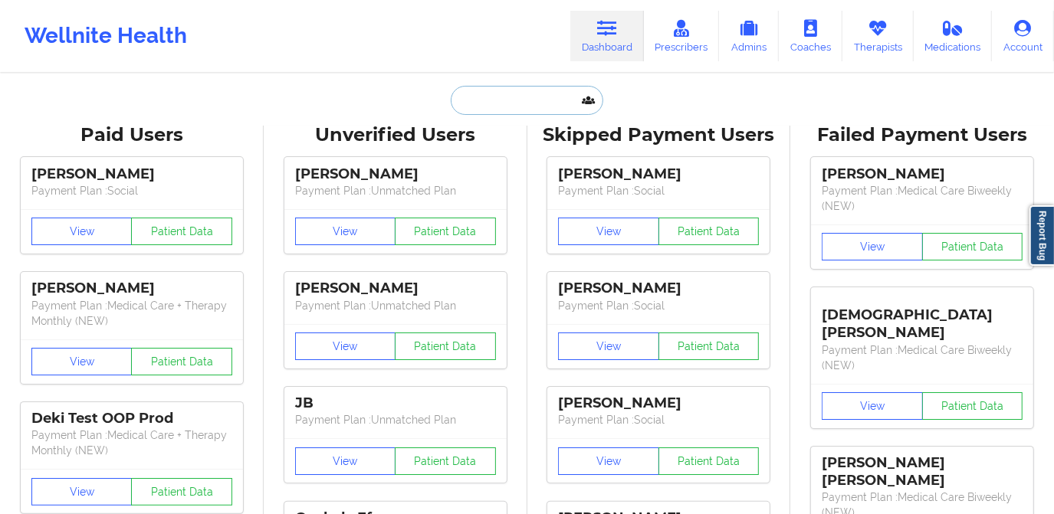
click at [530, 100] on input "text" at bounding box center [527, 100] width 152 height 29
paste input "[EMAIL_ADDRESS][DOMAIN_NAME]"
type input "[EMAIL_ADDRESS][DOMAIN_NAME]"
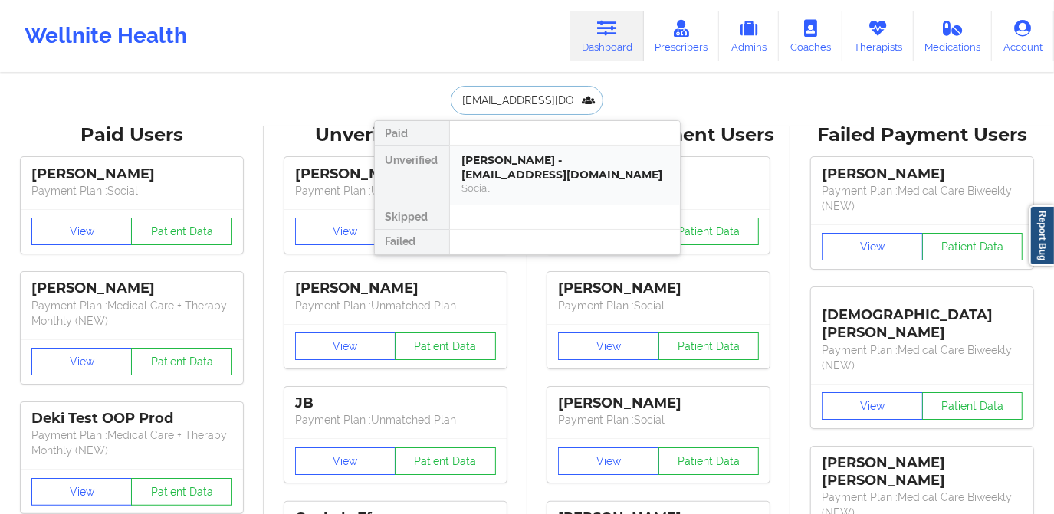
click at [529, 182] on div "Social" at bounding box center [564, 188] width 205 height 13
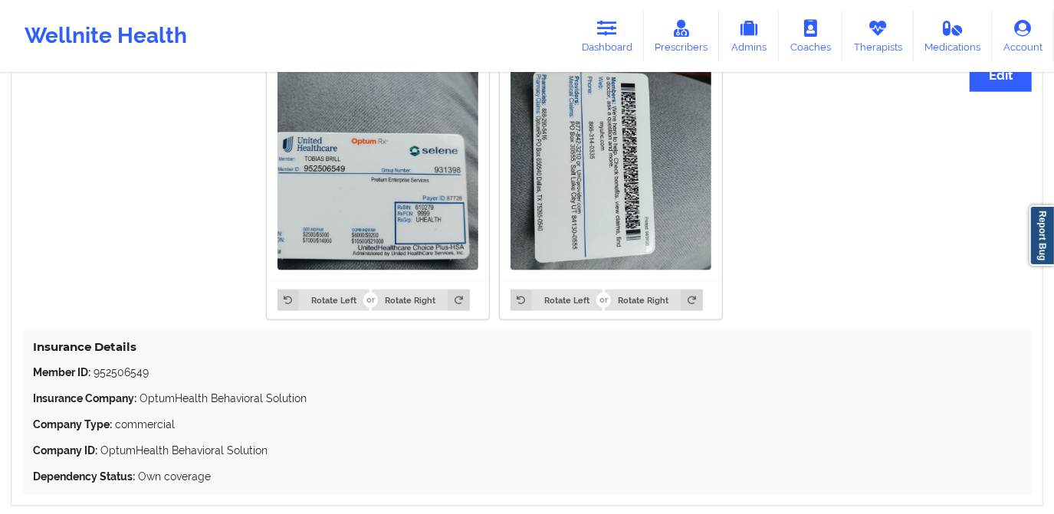
scroll to position [1193, 0]
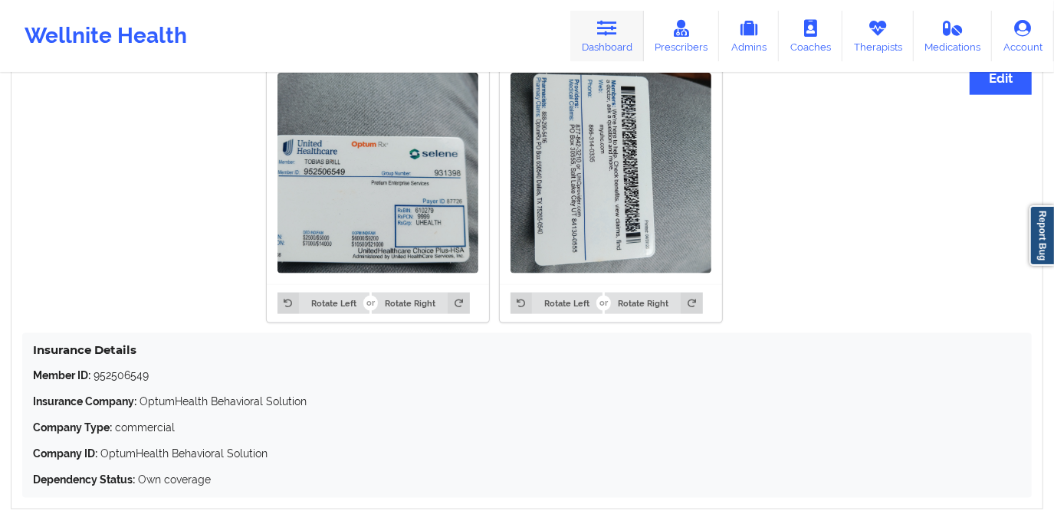
click at [615, 25] on icon at bounding box center [607, 28] width 20 height 17
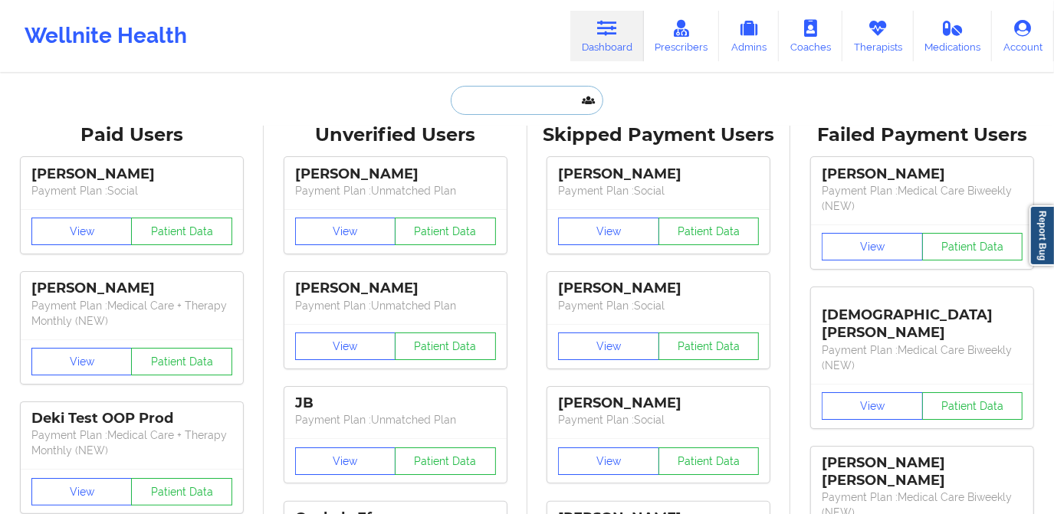
click at [535, 104] on input "text" at bounding box center [527, 100] width 152 height 29
paste input "[EMAIL_ADDRESS][DOMAIN_NAME]"
type input "[EMAIL_ADDRESS][DOMAIN_NAME]"
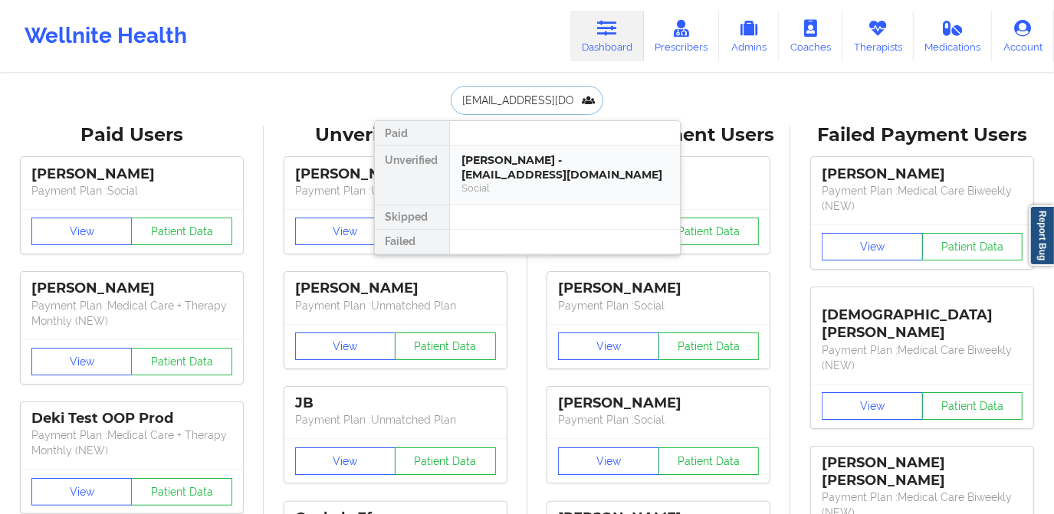
click at [535, 159] on div "[PERSON_NAME] - [EMAIL_ADDRESS][DOMAIN_NAME]" at bounding box center [564, 167] width 205 height 28
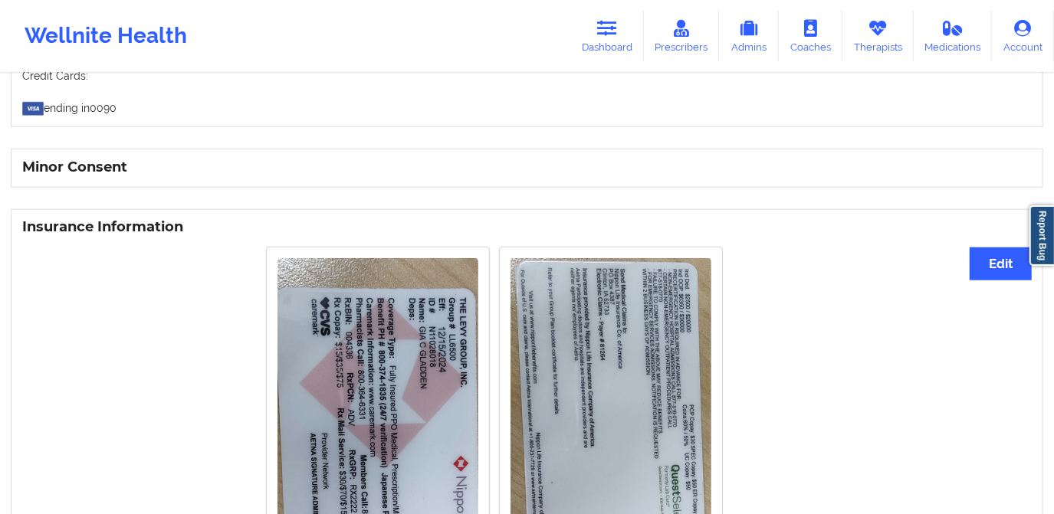
scroll to position [905, 0]
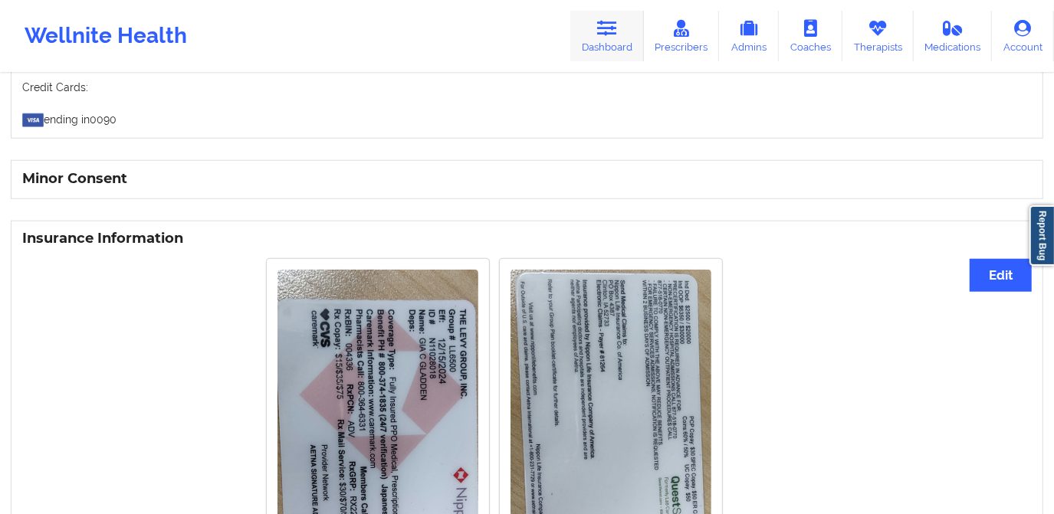
click at [611, 33] on icon at bounding box center [607, 28] width 20 height 17
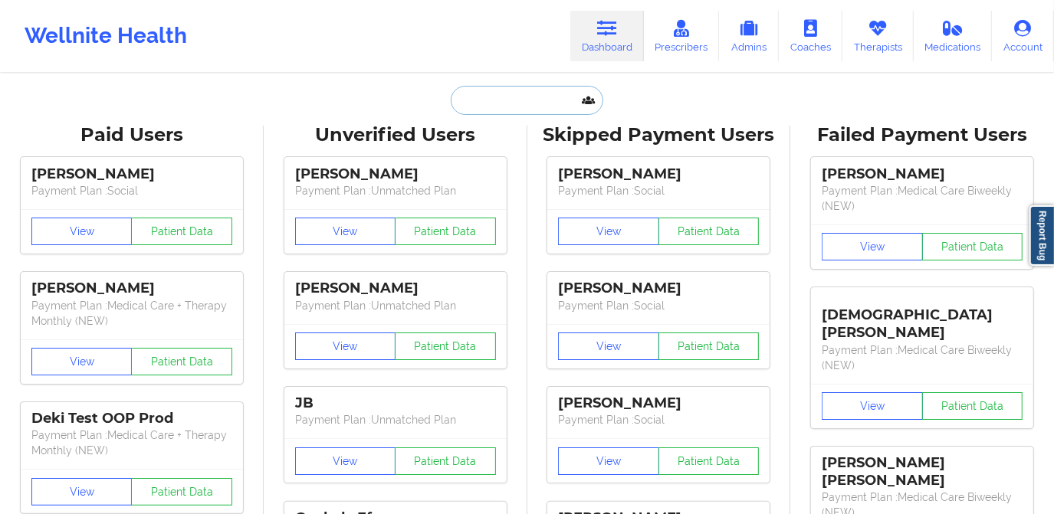
click at [543, 93] on input "text" at bounding box center [527, 100] width 152 height 29
paste input "[EMAIL_ADDRESS][DOMAIN_NAME]"
type input "[EMAIL_ADDRESS][DOMAIN_NAME]"
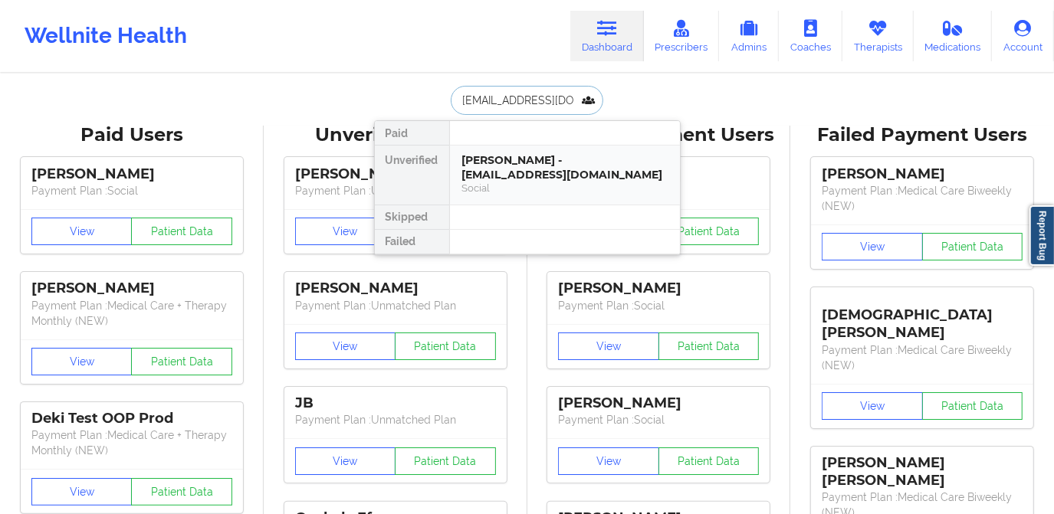
click at [524, 173] on div "[PERSON_NAME] - [EMAIL_ADDRESS][DOMAIN_NAME]" at bounding box center [564, 167] width 205 height 28
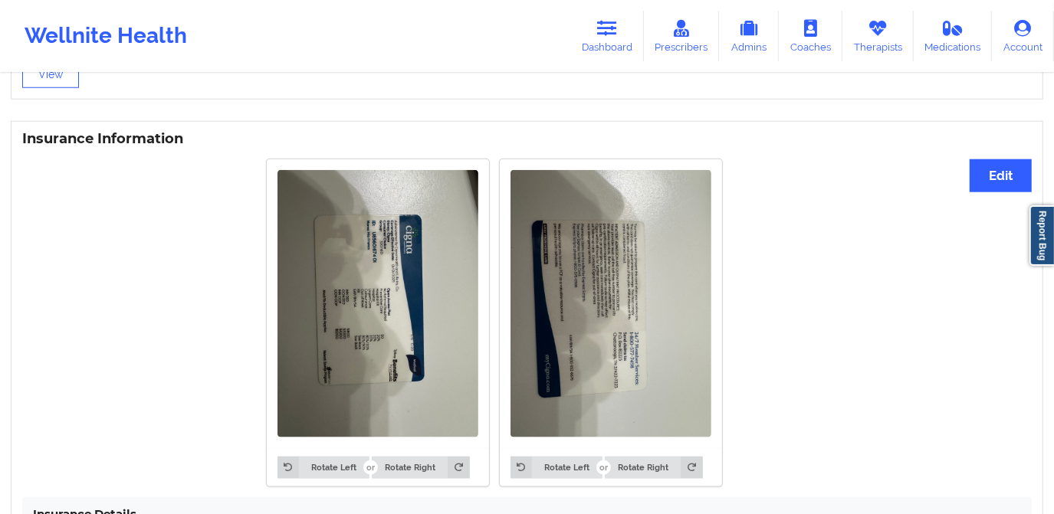
scroll to position [1184, 0]
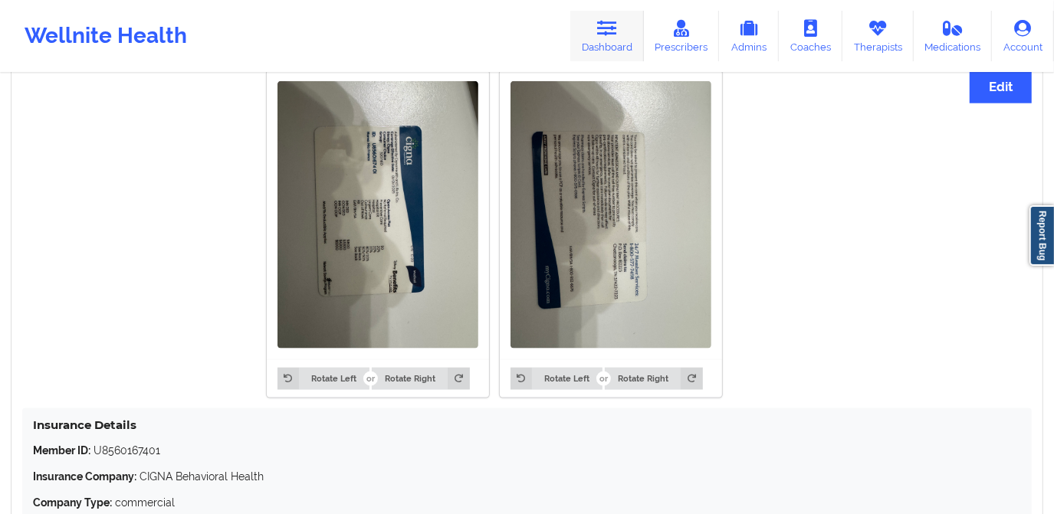
click at [613, 33] on icon at bounding box center [607, 28] width 20 height 17
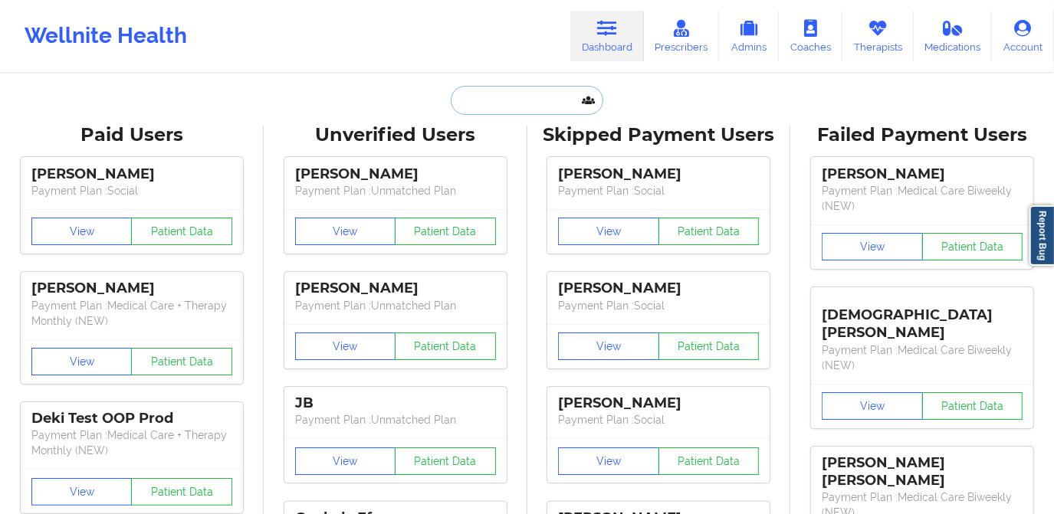
click at [536, 104] on input "text" at bounding box center [527, 100] width 152 height 29
paste input "[EMAIL_ADDRESS][DOMAIN_NAME]"
type input "[EMAIL_ADDRESS][DOMAIN_NAME]"
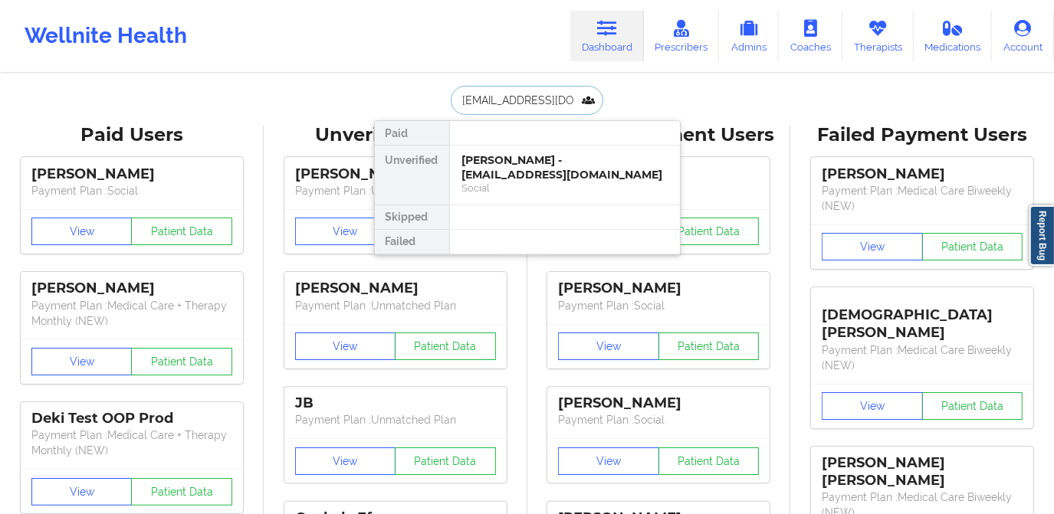
scroll to position [0, 25]
click at [523, 173] on div "[PERSON_NAME] - [EMAIL_ADDRESS][DOMAIN_NAME]" at bounding box center [564, 167] width 205 height 28
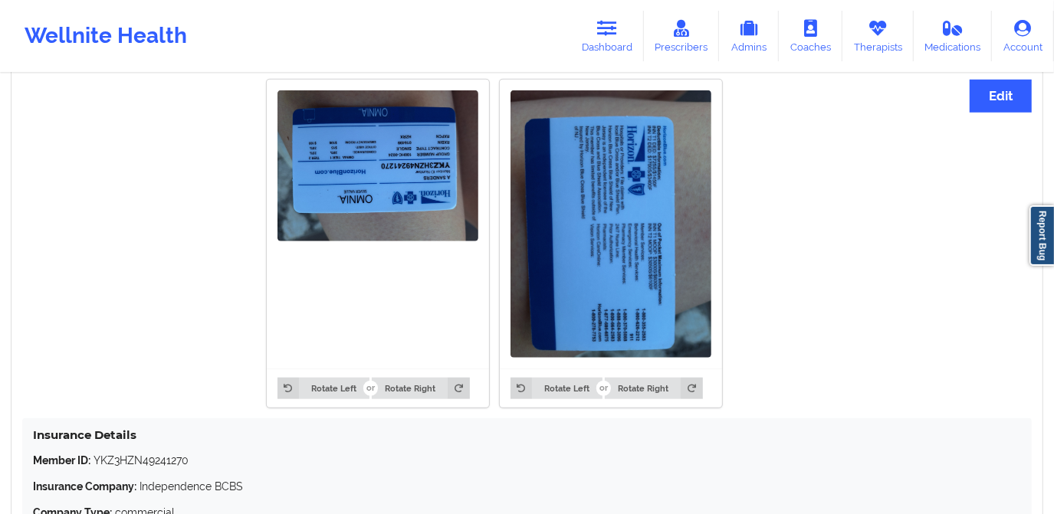
scroll to position [836, 0]
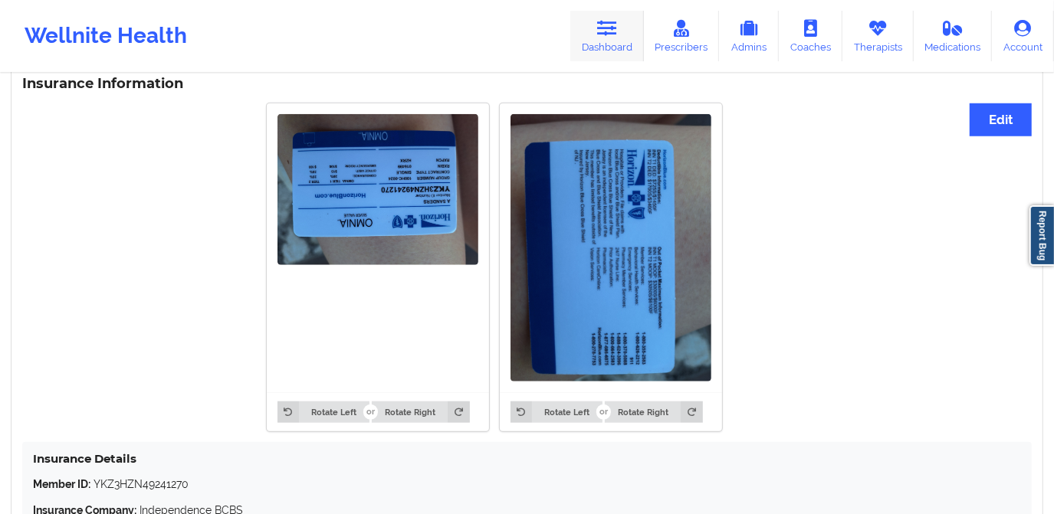
click at [632, 23] on link "Dashboard" at bounding box center [607, 36] width 74 height 51
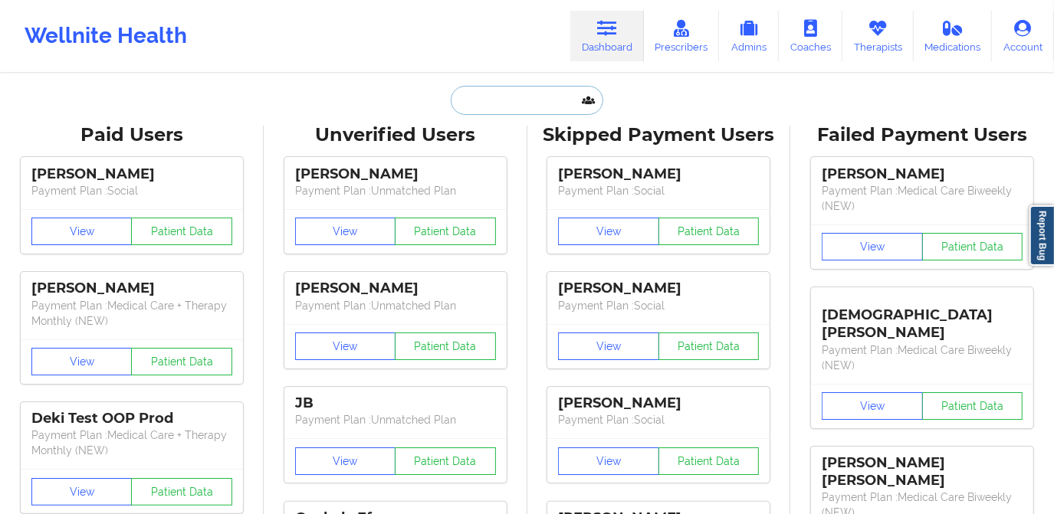
click at [530, 99] on input "text" at bounding box center [527, 100] width 152 height 29
paste input "[EMAIL_ADDRESS][DOMAIN_NAME]"
type input "[EMAIL_ADDRESS][DOMAIN_NAME]"
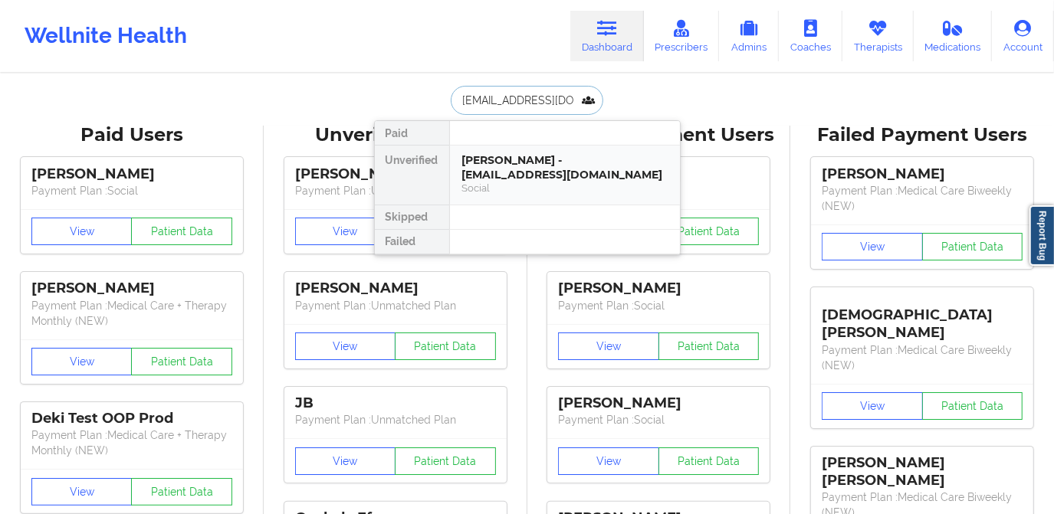
click at [537, 173] on div "[PERSON_NAME] - [EMAIL_ADDRESS][DOMAIN_NAME]" at bounding box center [564, 167] width 205 height 28
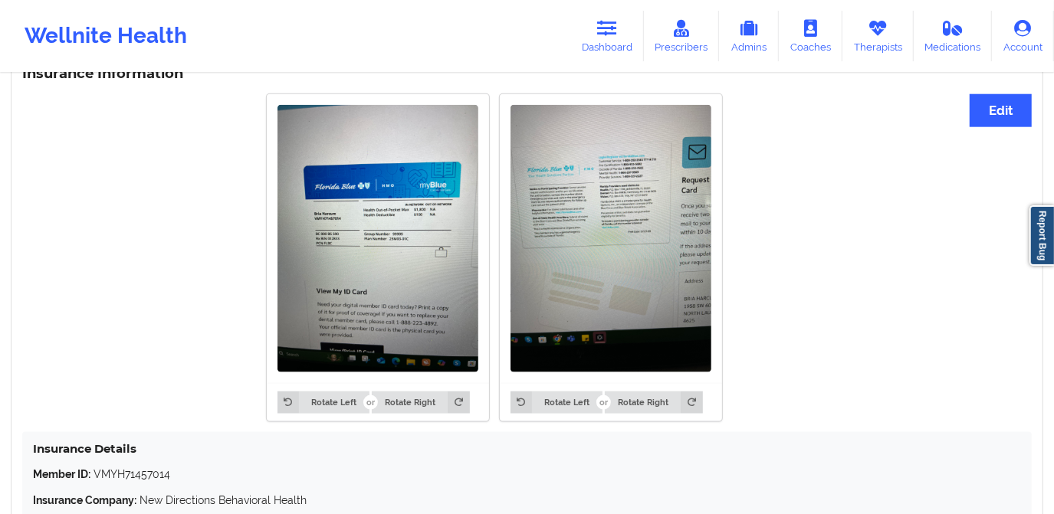
scroll to position [1254, 0]
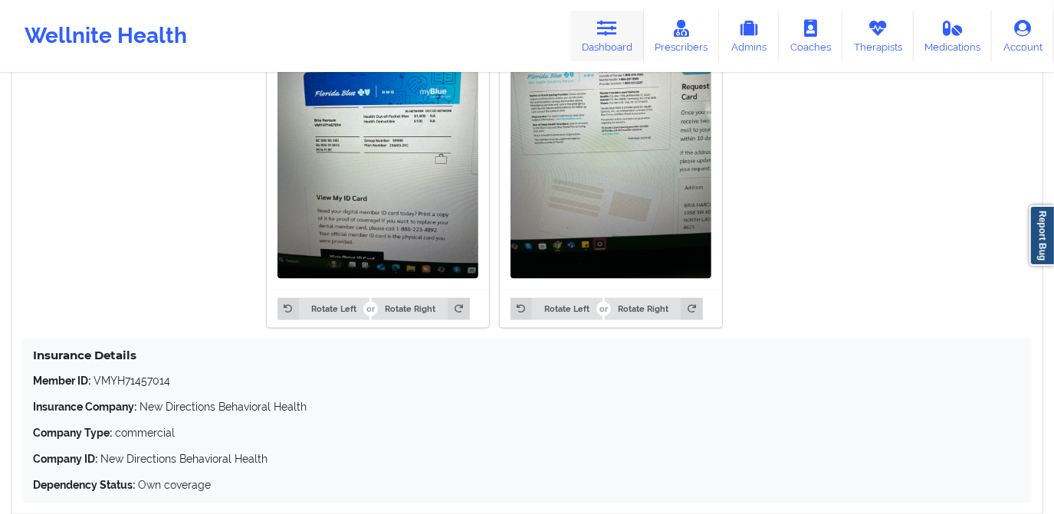
click at [617, 39] on link "Dashboard" at bounding box center [607, 36] width 74 height 51
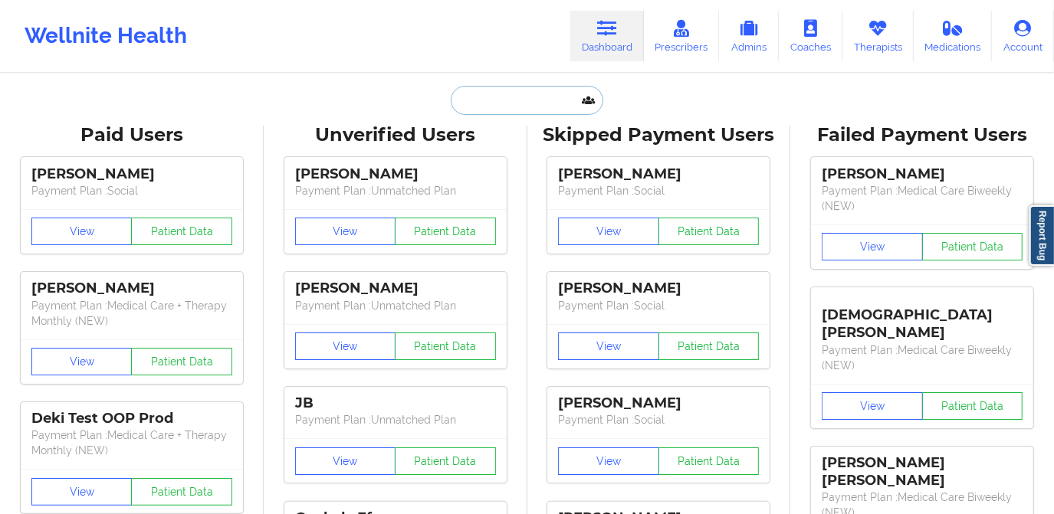
click at [527, 100] on input "text" at bounding box center [527, 100] width 152 height 29
paste input "[EMAIL_ADDRESS][DOMAIN_NAME]"
type input "[EMAIL_ADDRESS][DOMAIN_NAME]"
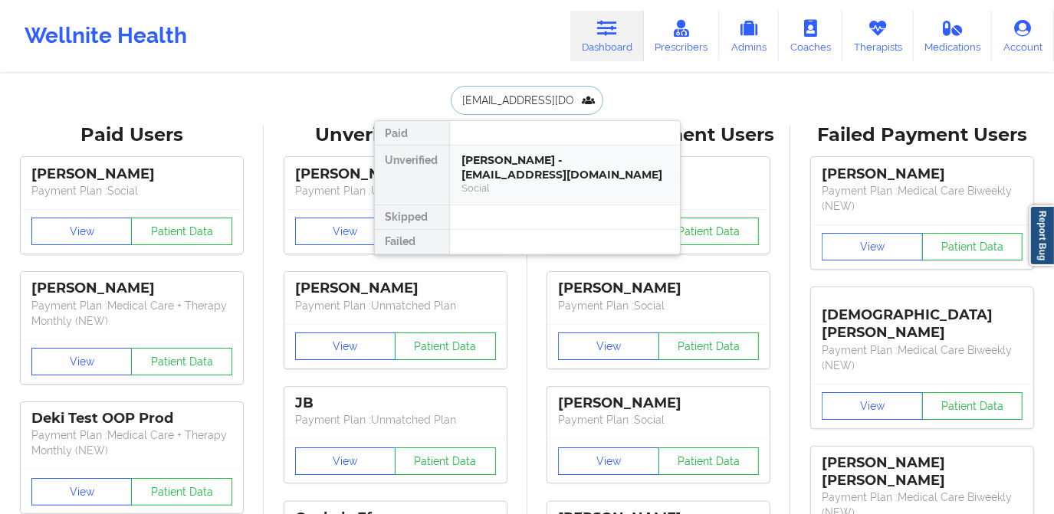
click at [537, 168] on div "[PERSON_NAME] - [EMAIL_ADDRESS][DOMAIN_NAME]" at bounding box center [564, 167] width 205 height 28
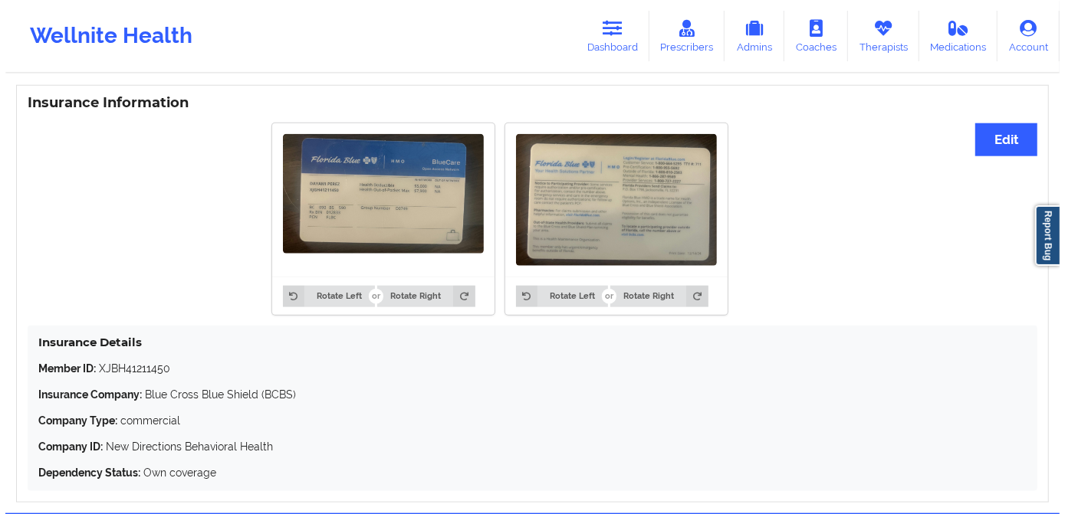
scroll to position [1045, 0]
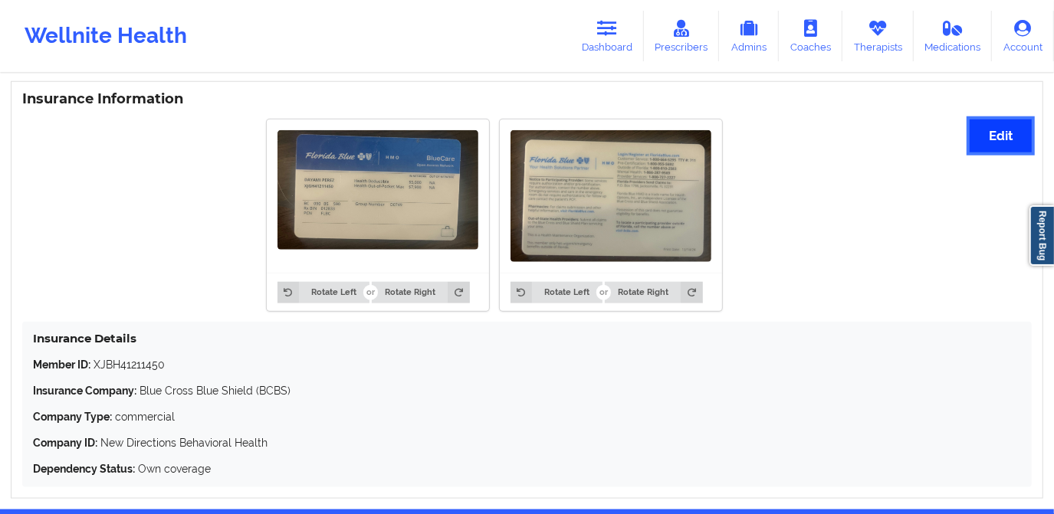
click at [1001, 138] on button "Edit" at bounding box center [1001, 136] width 62 height 33
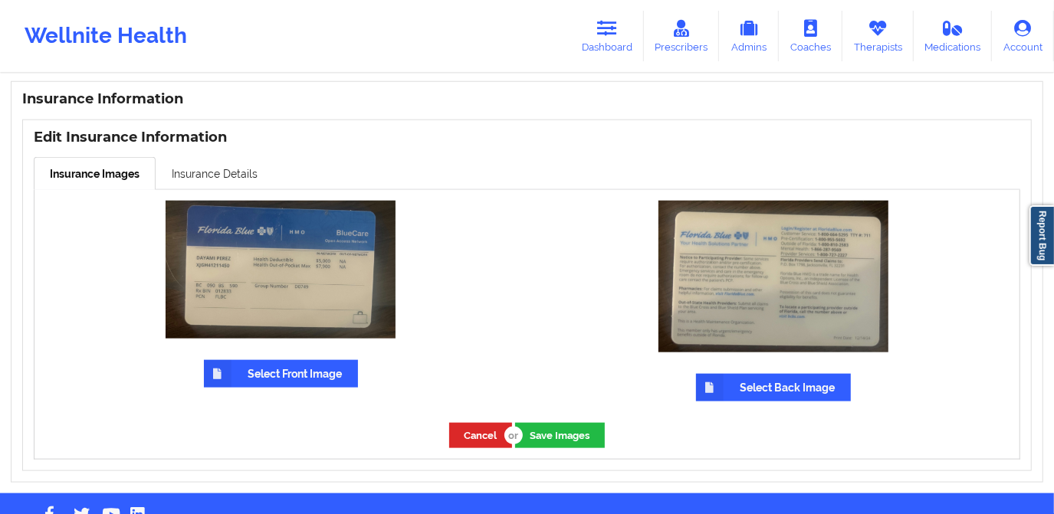
drag, startPoint x: 231, startPoint y: 185, endPoint x: 228, endPoint y: 192, distance: 8.3
click at [228, 192] on div "Insurance Images Insurance Details Select Front Image Select Back Image Cancel …" at bounding box center [527, 308] width 987 height 303
click at [228, 179] on link "Insurance Details" at bounding box center [215, 173] width 118 height 32
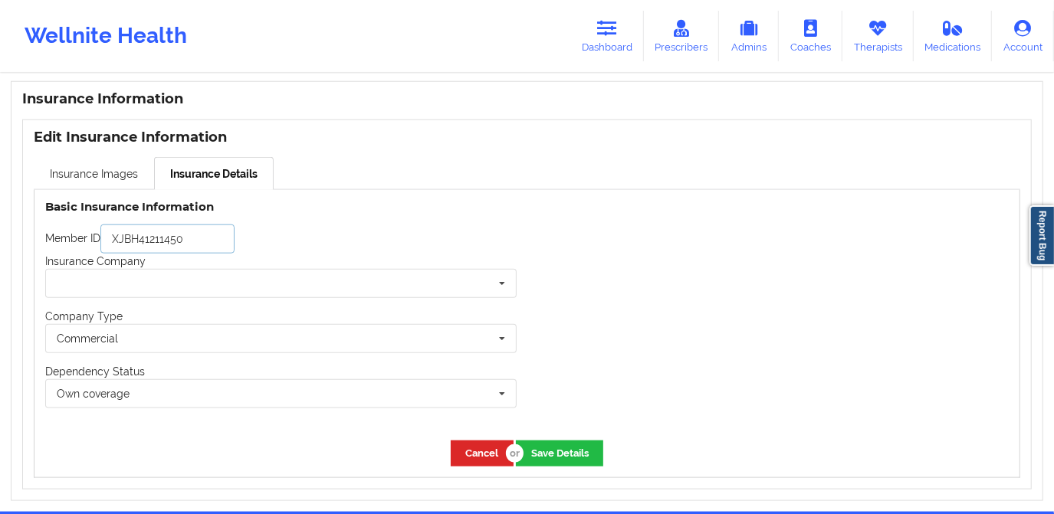
drag, startPoint x: 198, startPoint y: 234, endPoint x: 98, endPoint y: 238, distance: 99.8
click at [98, 238] on div "Member ID XJBH41211450" at bounding box center [280, 239] width 471 height 29
paste input "G"
type input "XJGH41211450"
click at [142, 278] on input "text" at bounding box center [282, 284] width 470 height 28
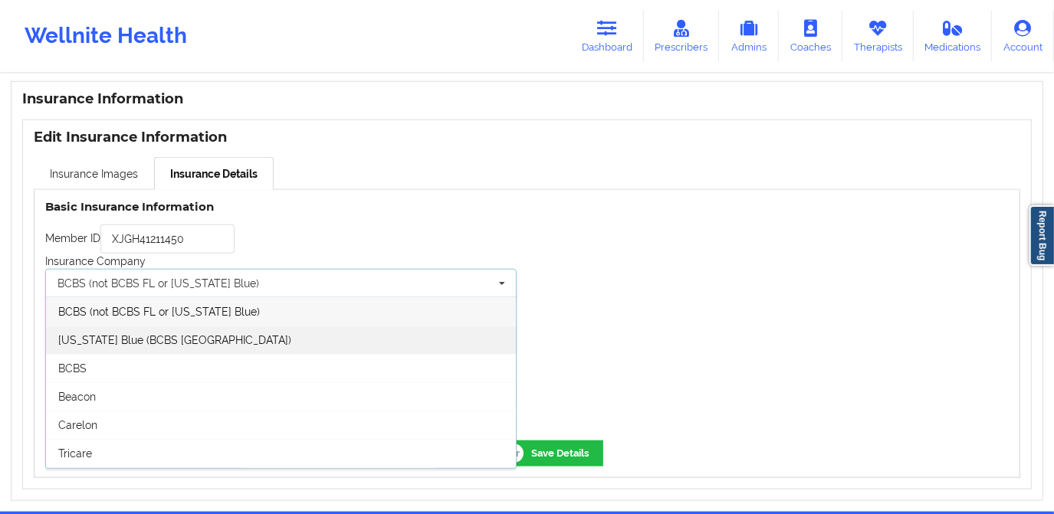
click at [166, 337] on span "[US_STATE] Blue (BCBS [GEOGRAPHIC_DATA])" at bounding box center [174, 340] width 233 height 12
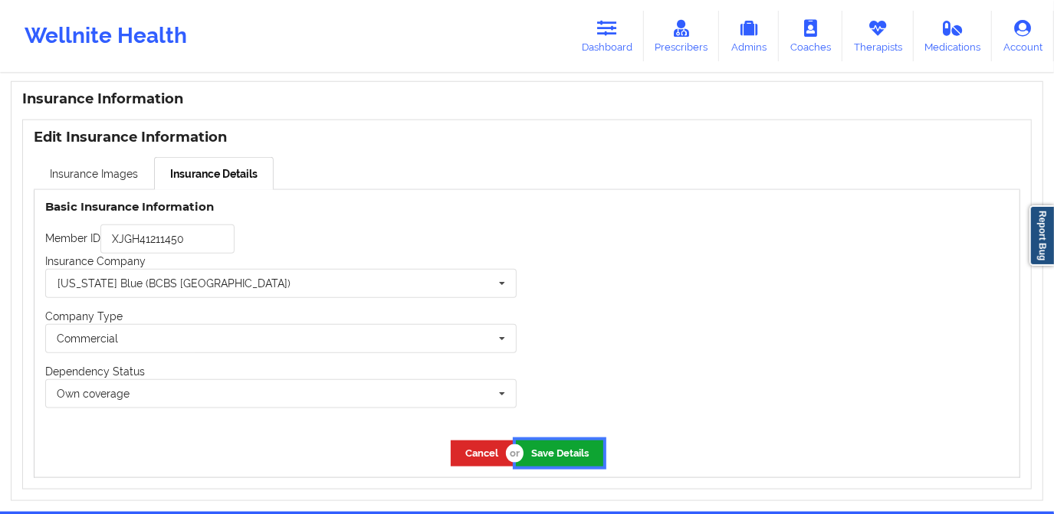
click at [574, 451] on button "Save Details" at bounding box center [559, 453] width 87 height 25
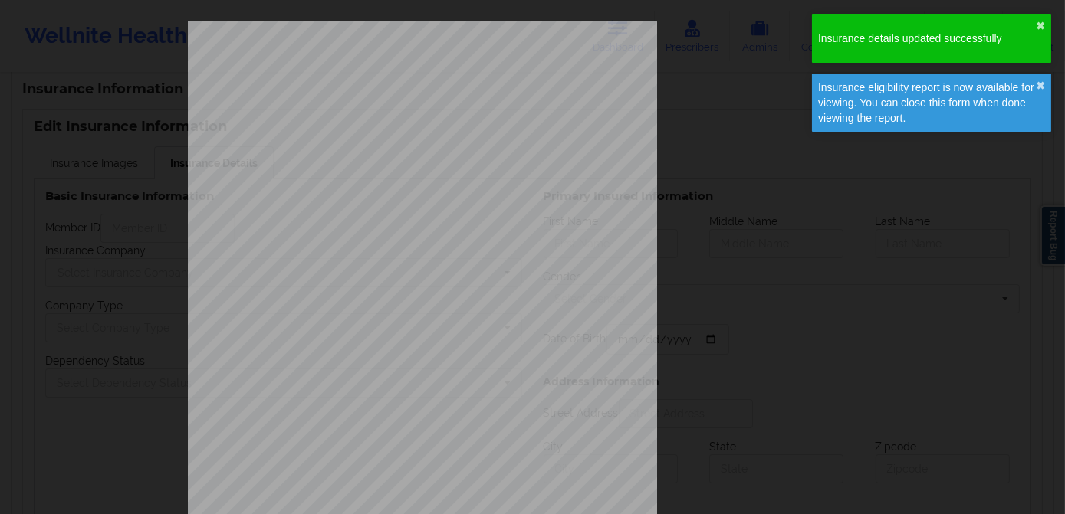
type input "XJGH41211450"
click at [736, 87] on div "ELIGIBILITY INQUIRY REPORT [DATE] QUERY CRITERIA PAYER : DOS : Batch : PROVIDER…" at bounding box center [533, 324] width 690 height 607
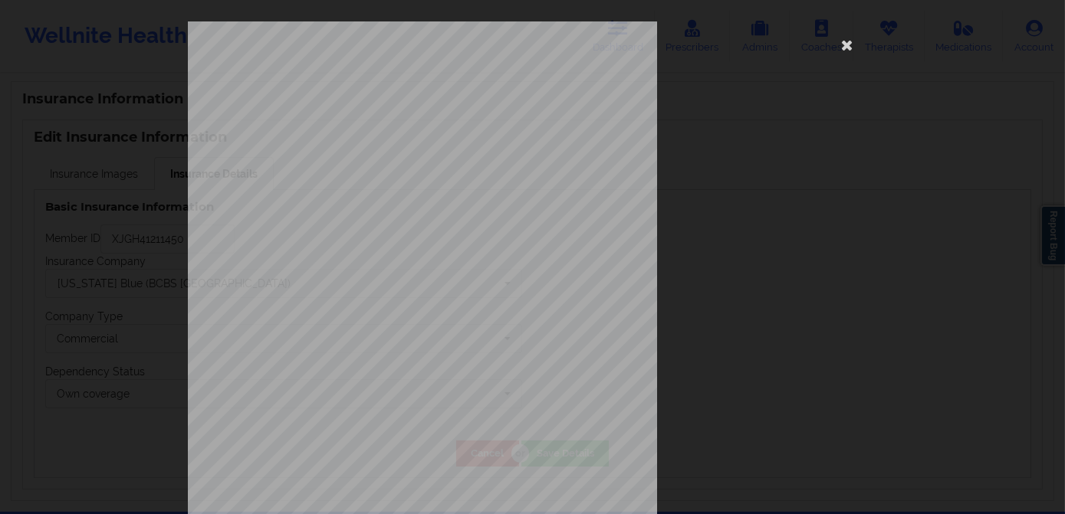
click at [768, 64] on div "ELIGIBILITY INQUIRY REPORT [DATE] QUERY CRITERIA PAYER : DOS : Batch : PROVIDER…" at bounding box center [533, 324] width 690 height 607
click at [846, 45] on icon at bounding box center [847, 44] width 25 height 25
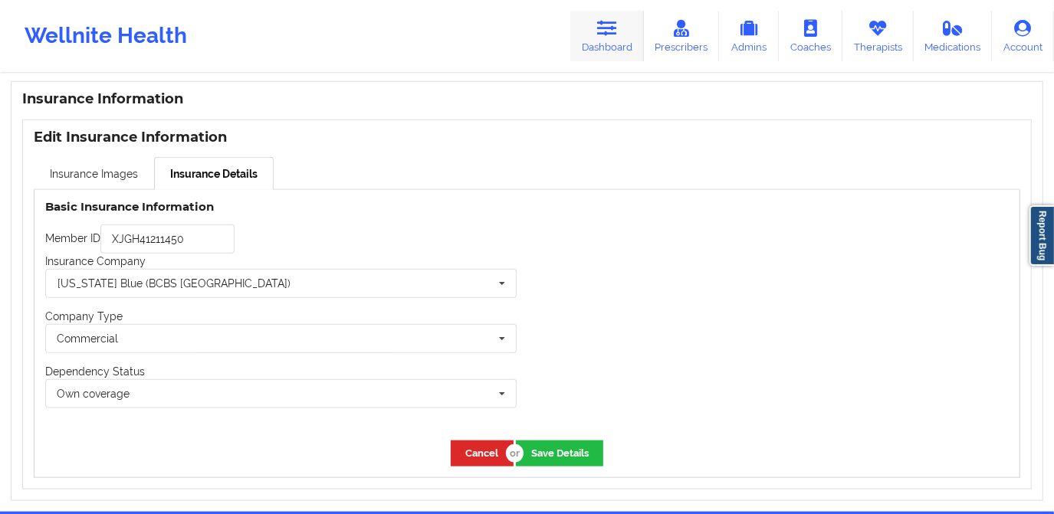
click at [624, 37] on link "Dashboard" at bounding box center [607, 36] width 74 height 51
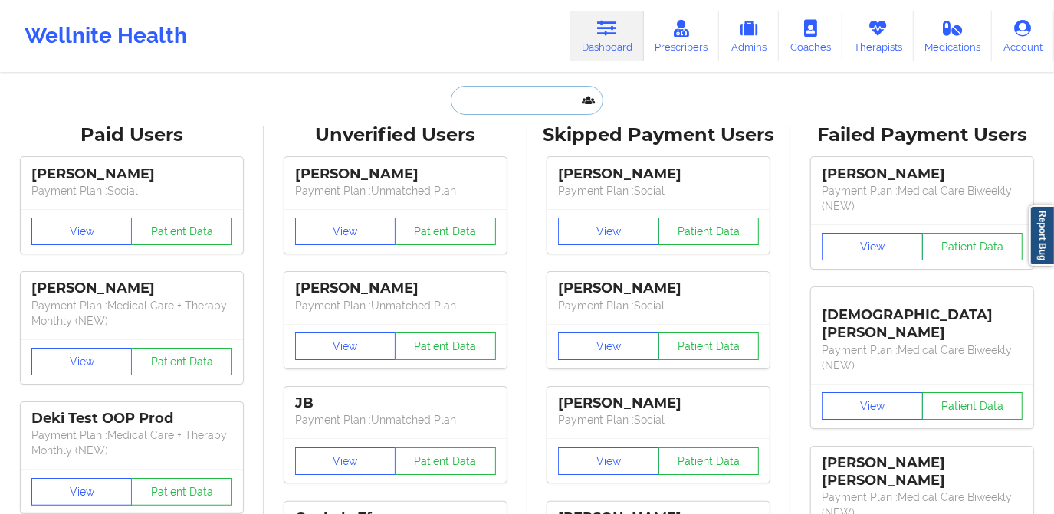
click at [523, 107] on input "text" at bounding box center [527, 100] width 152 height 29
paste input "[EMAIL_ADDRESS][DOMAIN_NAME]"
type input "[EMAIL_ADDRESS][DOMAIN_NAME]"
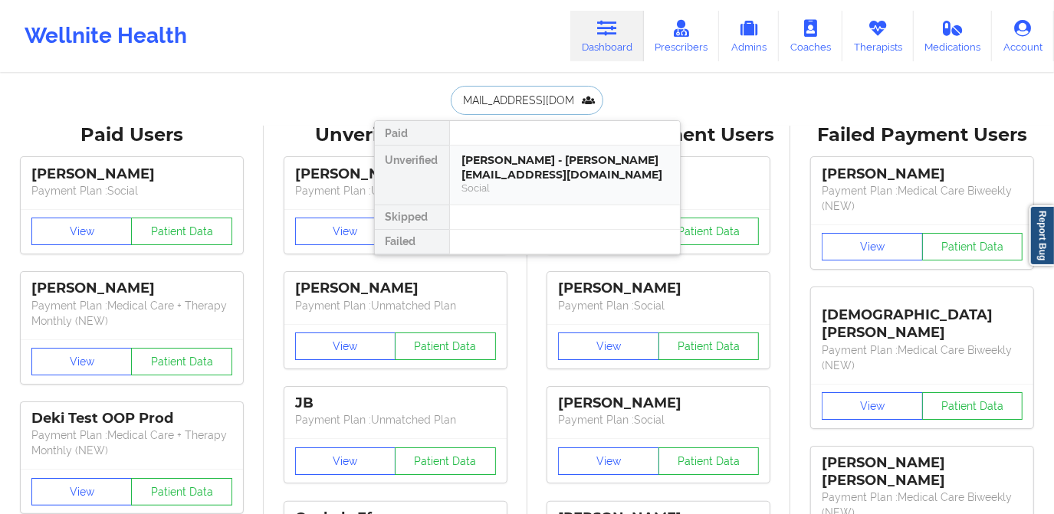
click at [520, 167] on div "[PERSON_NAME] - [PERSON_NAME][EMAIL_ADDRESS][DOMAIN_NAME]" at bounding box center [564, 167] width 205 height 28
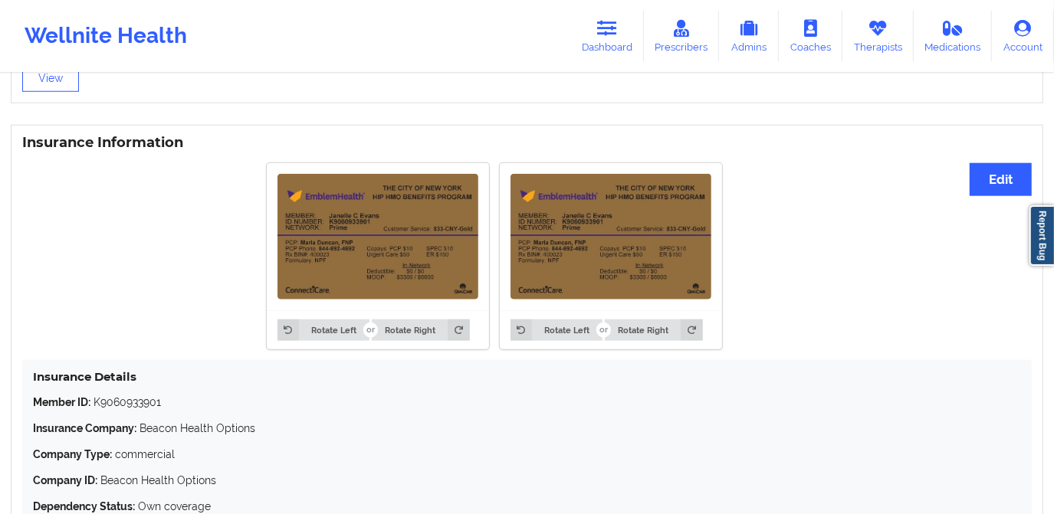
scroll to position [1115, 0]
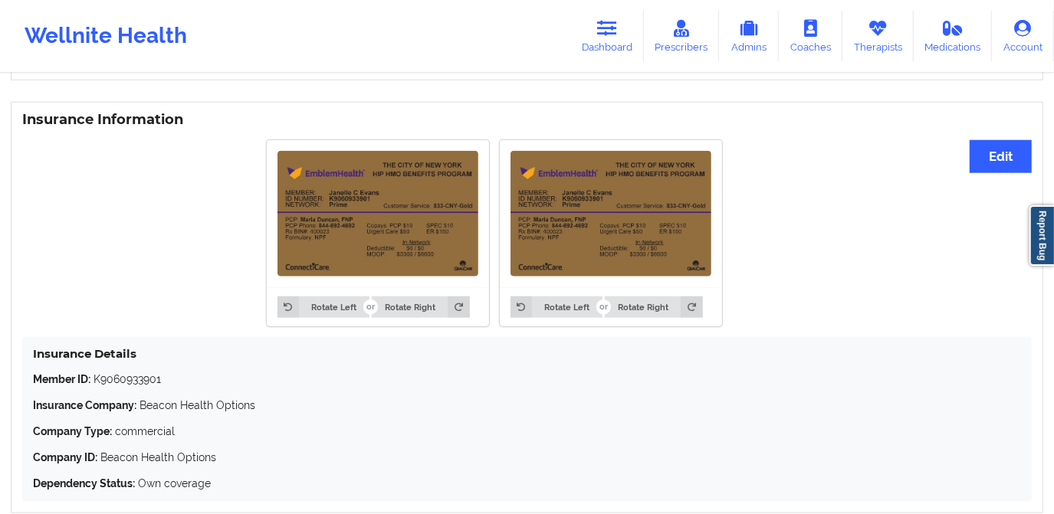
click at [616, 62] on div "Wellnite Health Dashboard Prescribers Admins Coaches Therapists Medications Acc…" at bounding box center [527, 35] width 1054 height 61
click at [619, 55] on link "Dashboard" at bounding box center [607, 36] width 74 height 51
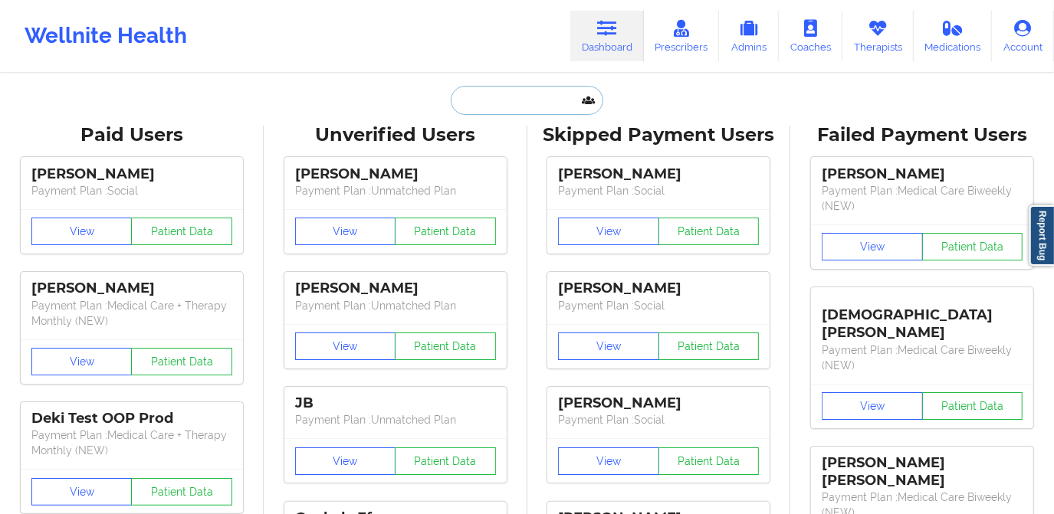
click at [509, 107] on input "text" at bounding box center [527, 100] width 152 height 29
paste input "[EMAIL_ADDRESS][DOMAIN_NAME]"
type input "[EMAIL_ADDRESS][DOMAIN_NAME]"
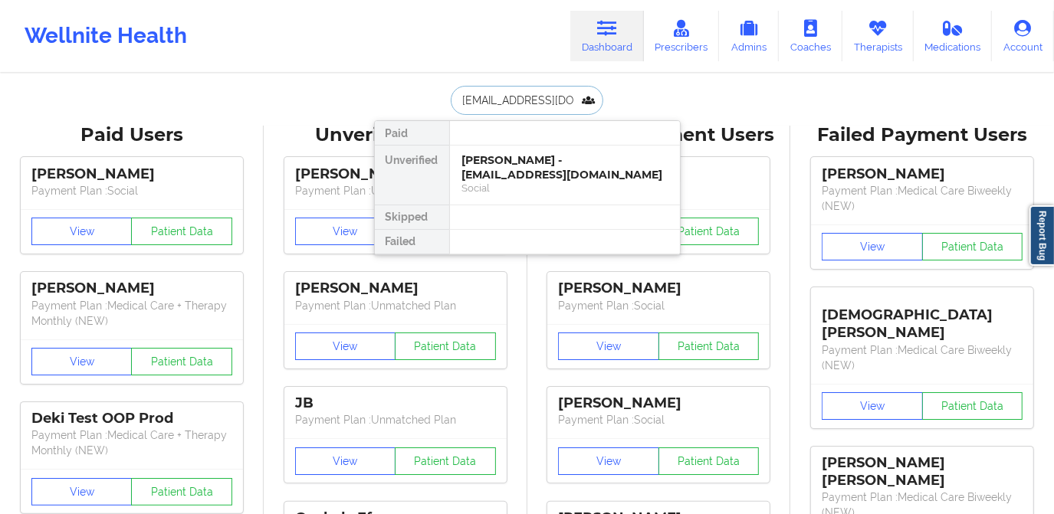
click at [534, 174] on div "[PERSON_NAME] - [EMAIL_ADDRESS][DOMAIN_NAME]" at bounding box center [564, 167] width 205 height 28
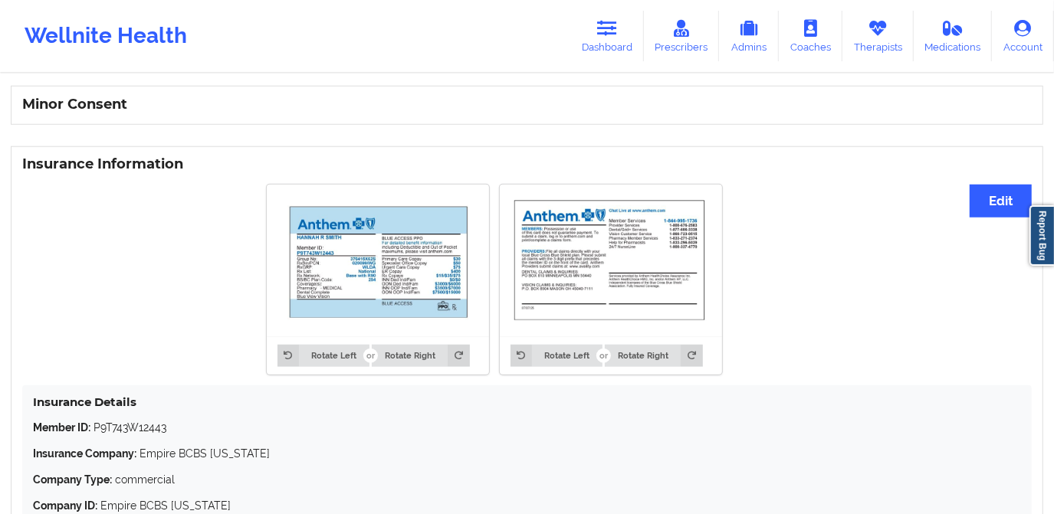
scroll to position [975, 0]
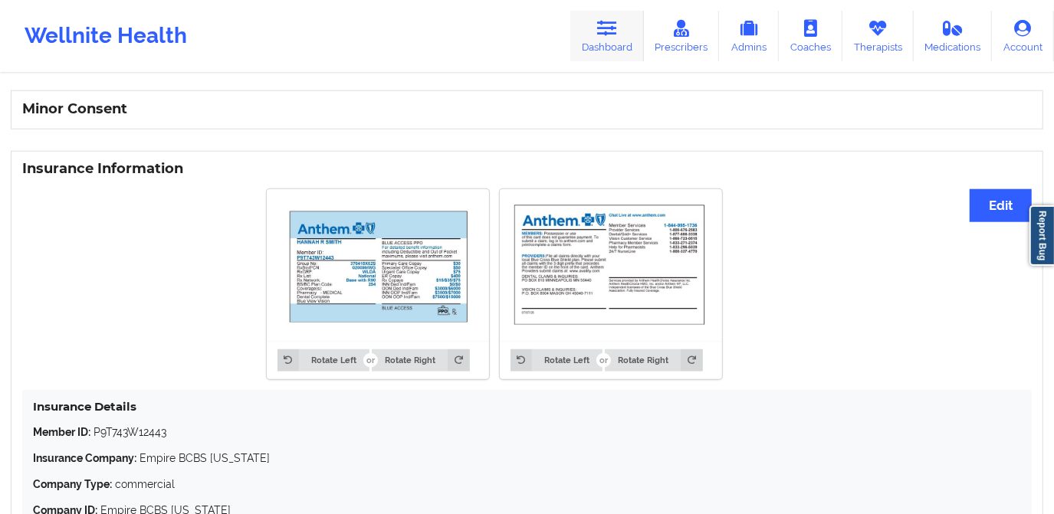
click at [583, 31] on link "Dashboard" at bounding box center [607, 36] width 74 height 51
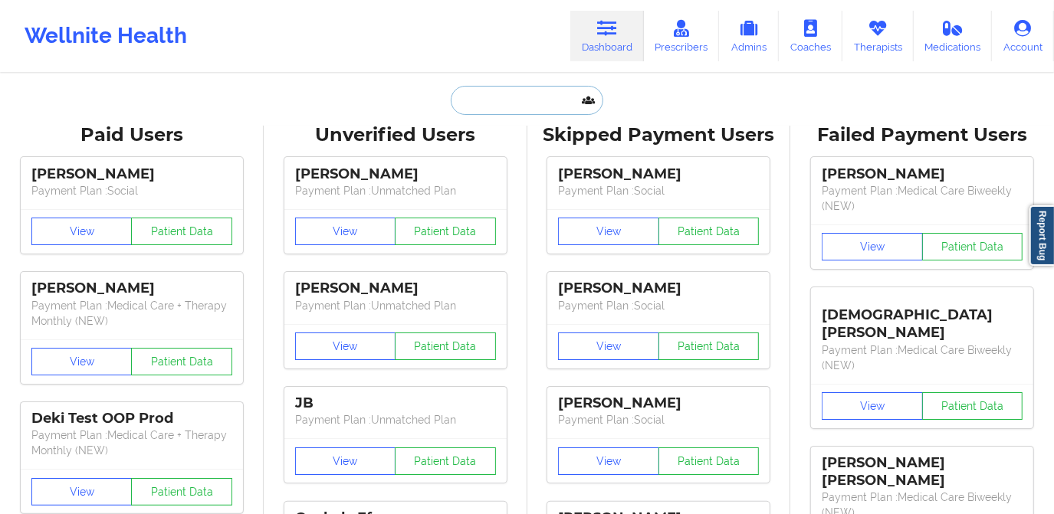
click at [534, 107] on input "text" at bounding box center [527, 100] width 152 height 29
paste input "[EMAIL_ADDRESS][DOMAIN_NAME]"
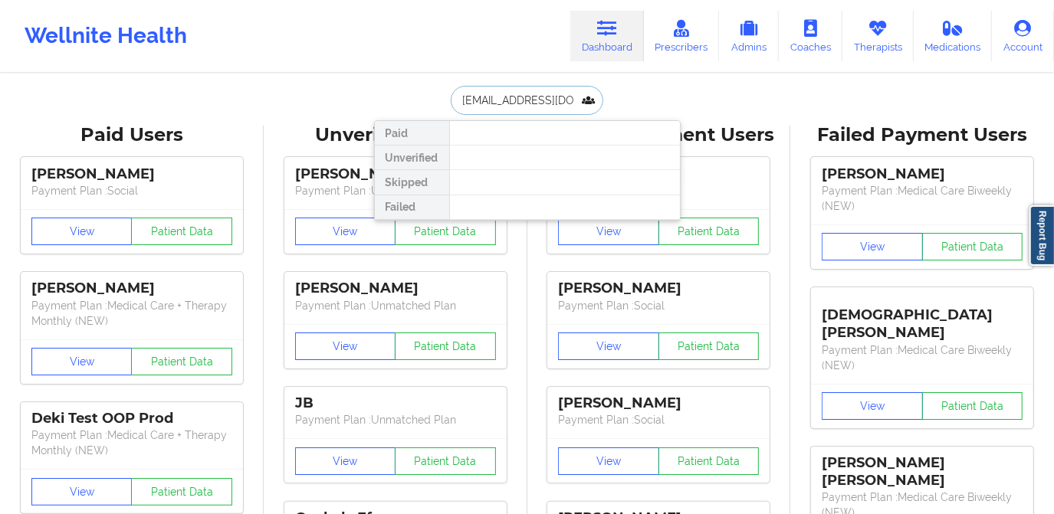
drag, startPoint x: 576, startPoint y: 103, endPoint x: 437, endPoint y: 103, distance: 139.5
click at [437, 103] on div "[EMAIL_ADDRESS][DOMAIN_NAME] Paid Unverified Skipped Failed" at bounding box center [527, 100] width 307 height 29
drag, startPoint x: 538, startPoint y: 97, endPoint x: 427, endPoint y: 114, distance: 112.4
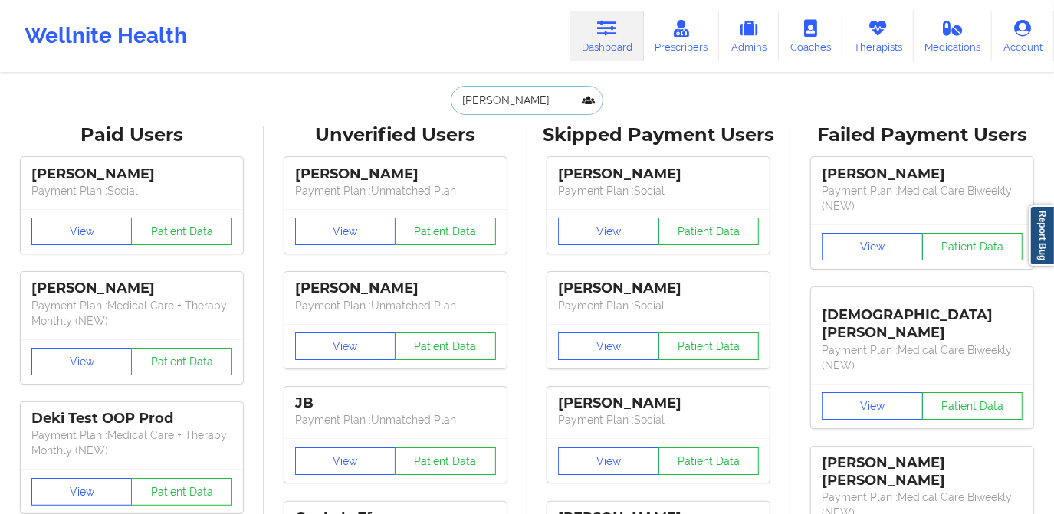
paste input "[PERSON_NAME]"
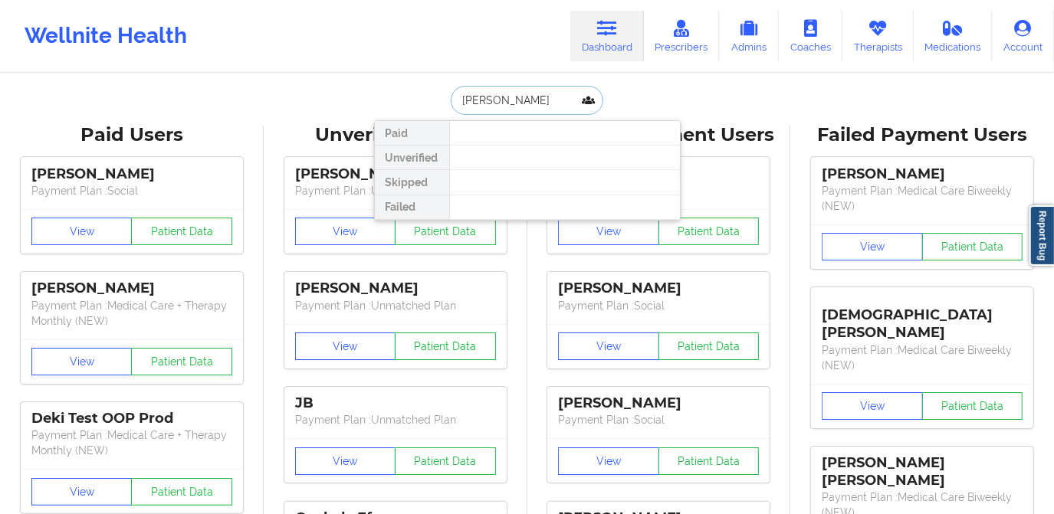
drag, startPoint x: 517, startPoint y: 103, endPoint x: 487, endPoint y: 103, distance: 29.9
click at [487, 103] on input "[PERSON_NAME]" at bounding box center [527, 100] width 152 height 29
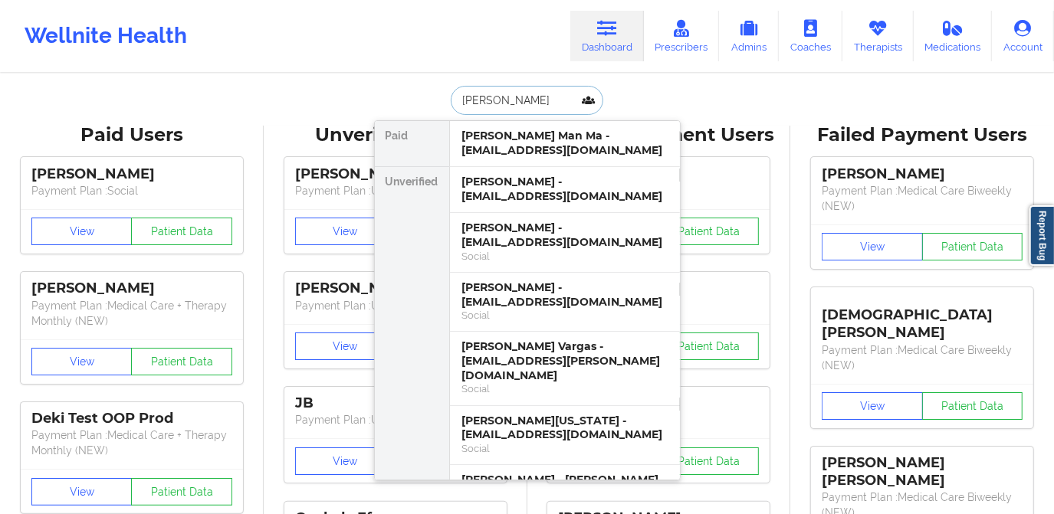
type input "[PERSON_NAME]"
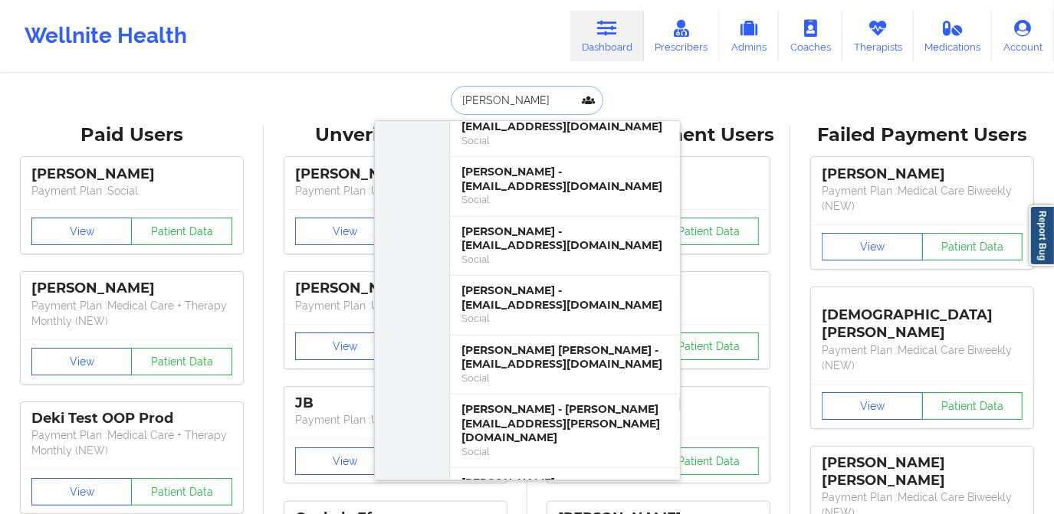
scroll to position [627, 0]
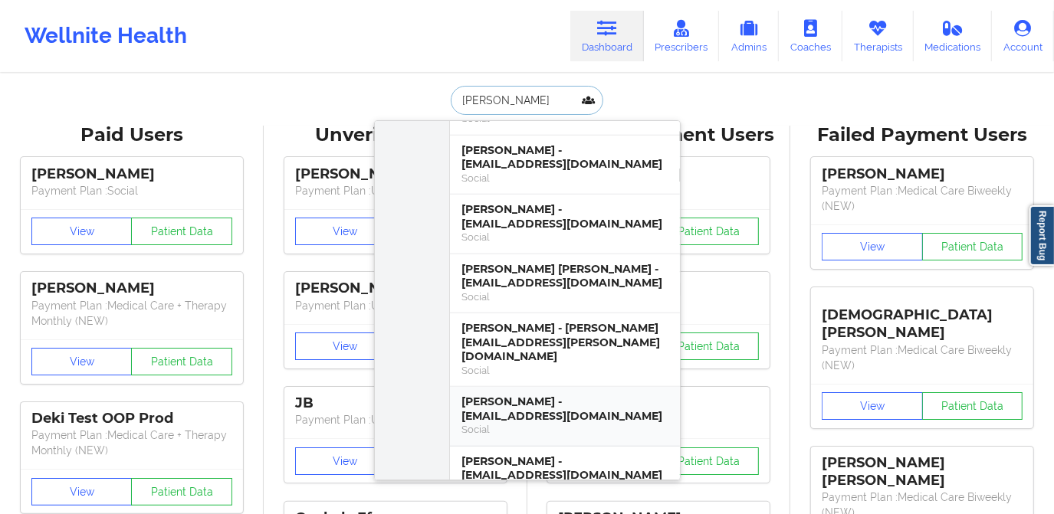
click at [537, 395] on div "[PERSON_NAME] - [EMAIL_ADDRESS][DOMAIN_NAME]" at bounding box center [564, 409] width 205 height 28
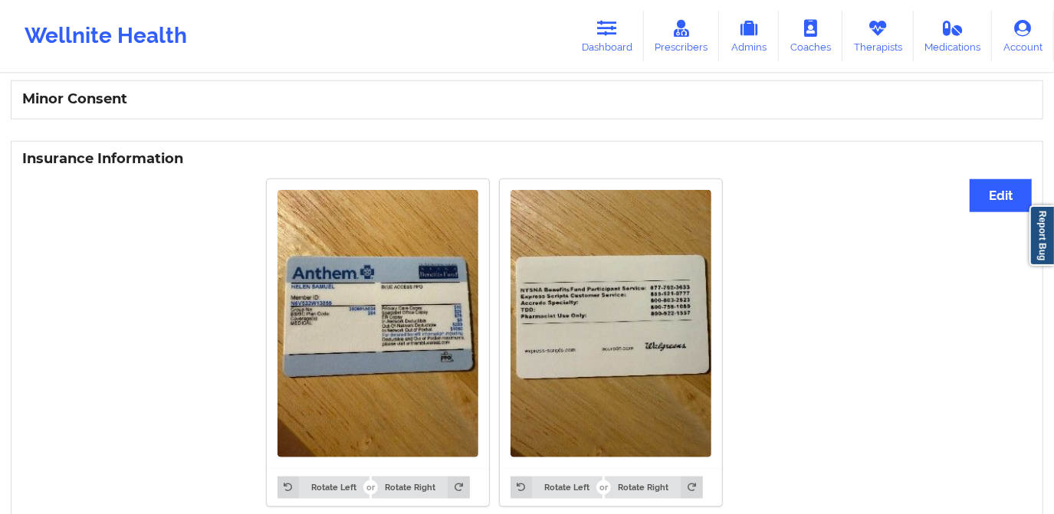
scroll to position [975, 0]
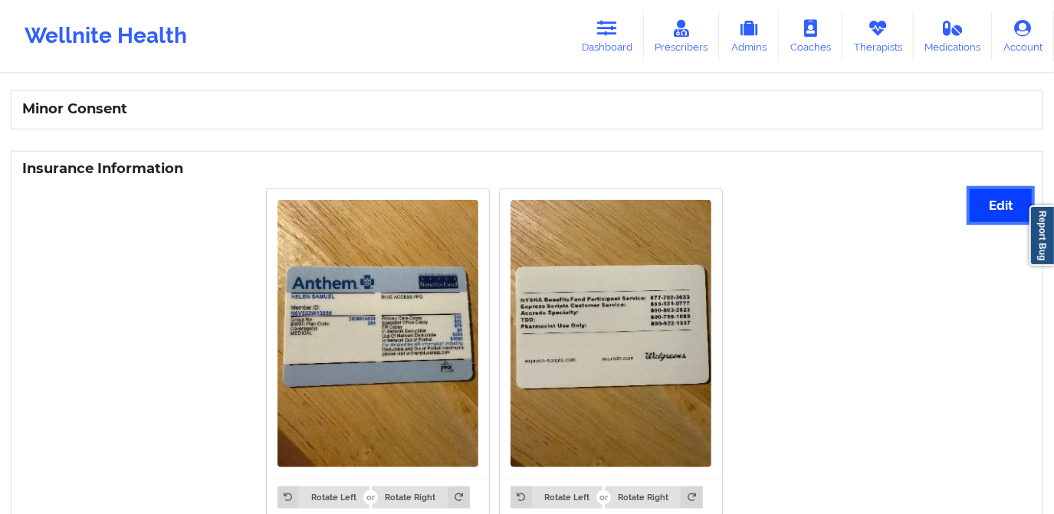
click at [985, 205] on button "Edit" at bounding box center [1001, 205] width 62 height 33
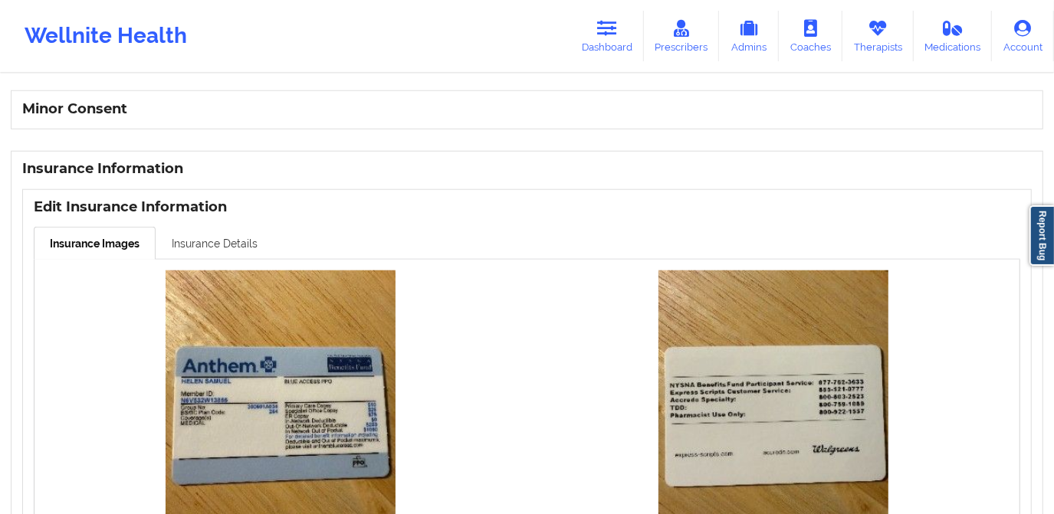
click at [233, 240] on link "Insurance Details" at bounding box center [215, 243] width 118 height 32
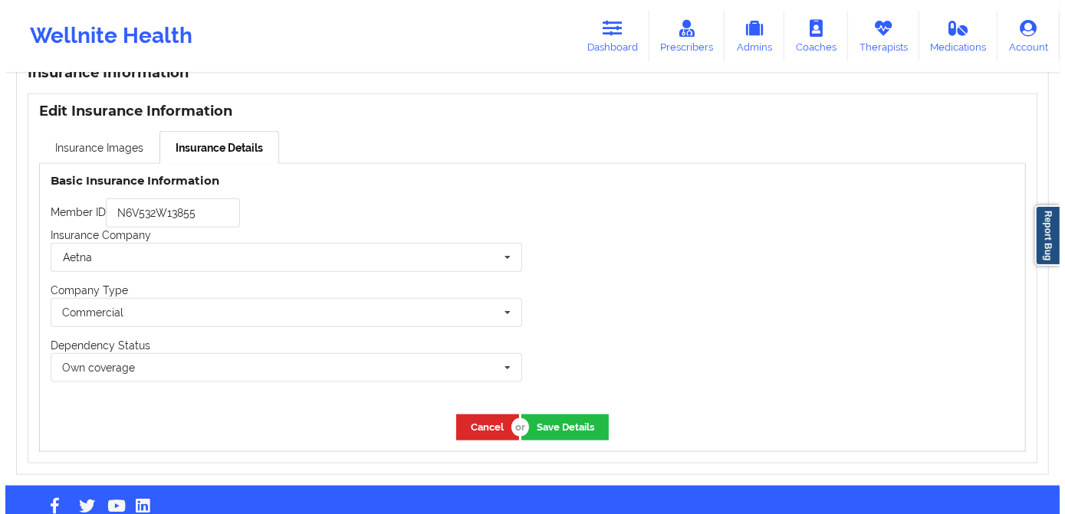
scroll to position [1105, 0]
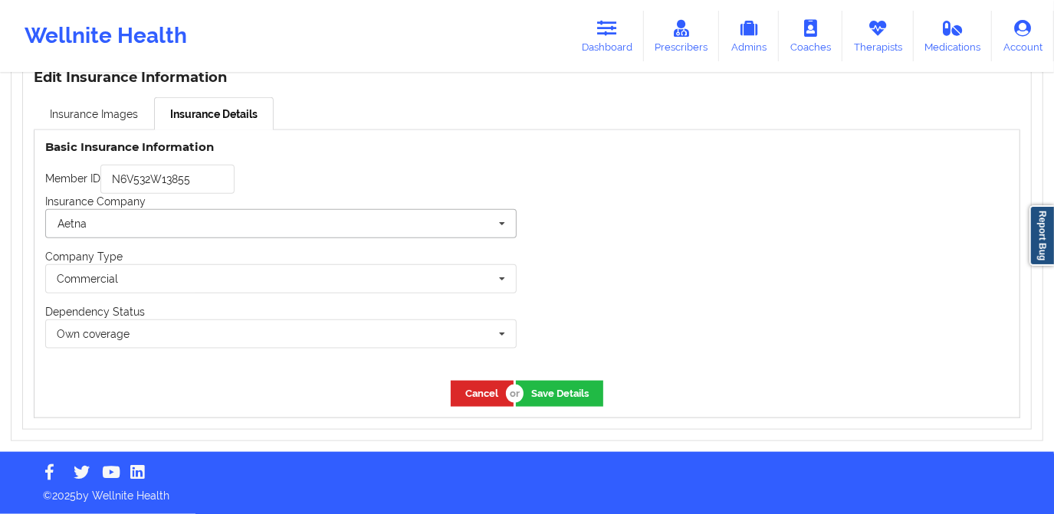
click at [311, 231] on input "text" at bounding box center [282, 224] width 470 height 28
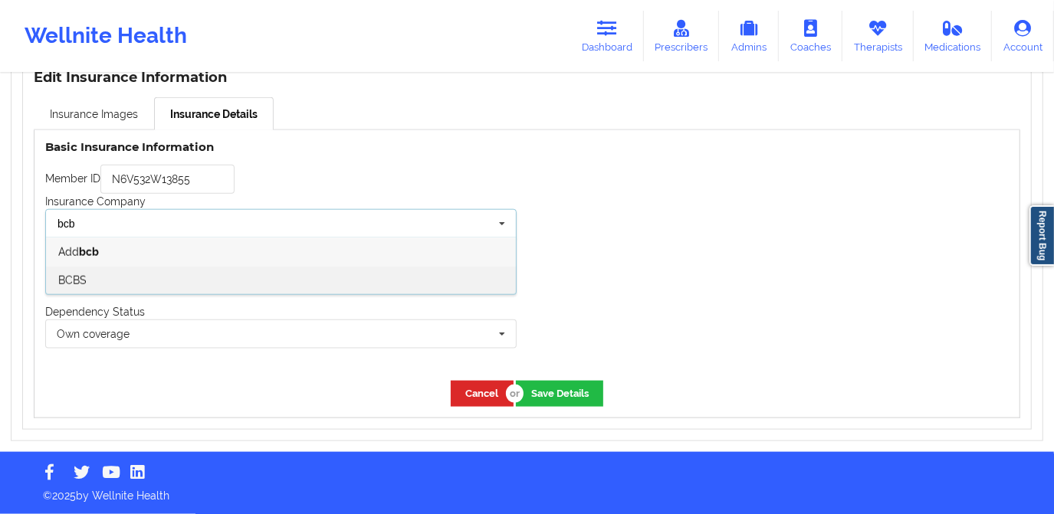
type input "bcb"
click at [310, 279] on div "BCBS" at bounding box center [281, 280] width 470 height 28
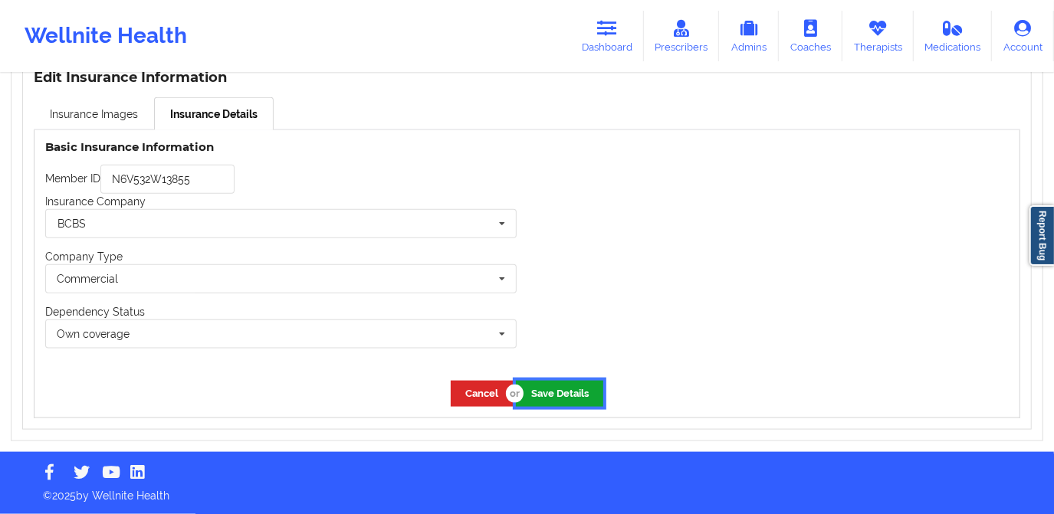
click at [560, 391] on button "Save Details" at bounding box center [559, 393] width 87 height 25
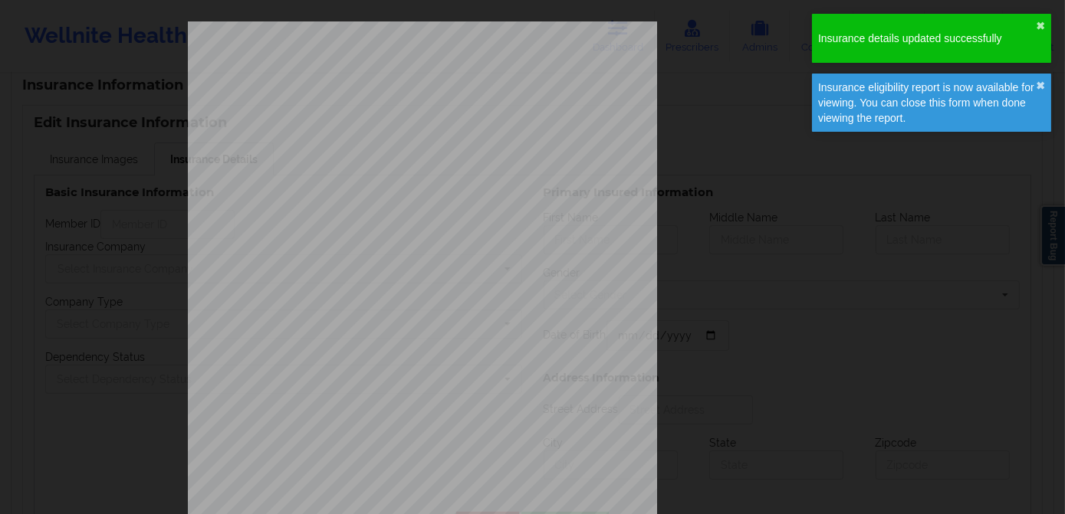
type input "N6V532W13855"
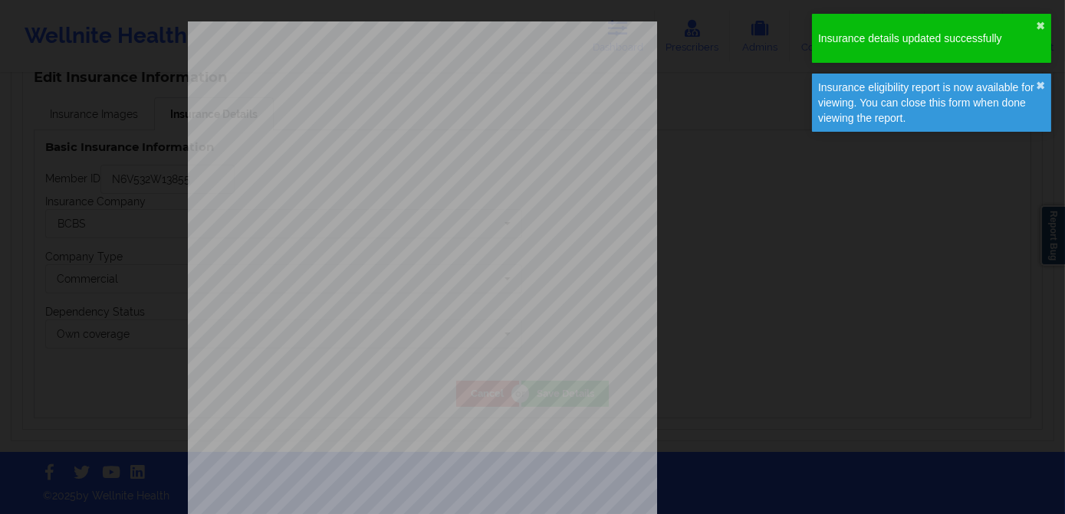
click at [679, 113] on div "ELIGIBILITY INQUIRY REPORT [DATE] QUERY CRITERIA PAYER : DOS : Batch : PROVIDER…" at bounding box center [533, 324] width 690 height 607
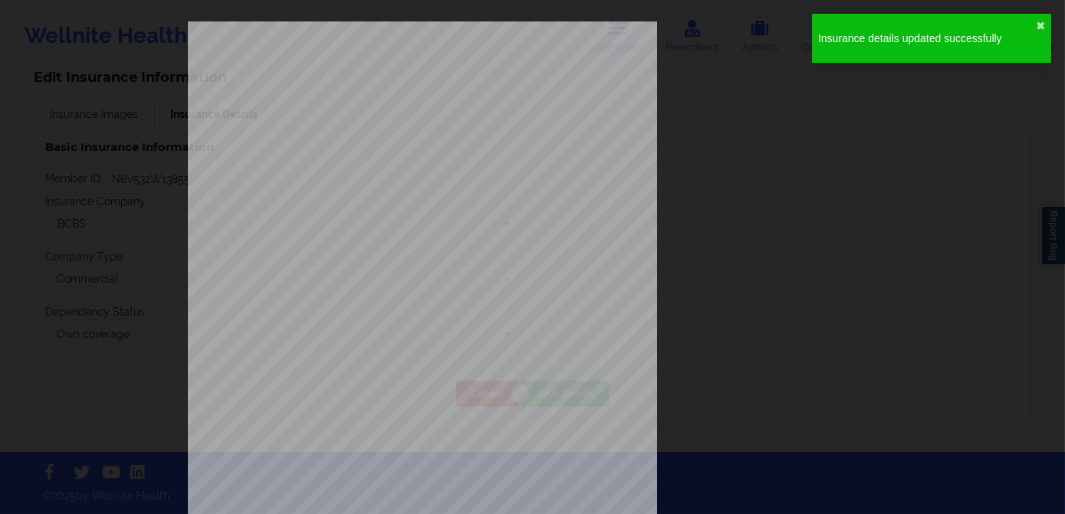
click at [1046, 21] on div "Insurance details updated successfully ✖︎" at bounding box center [931, 38] width 239 height 49
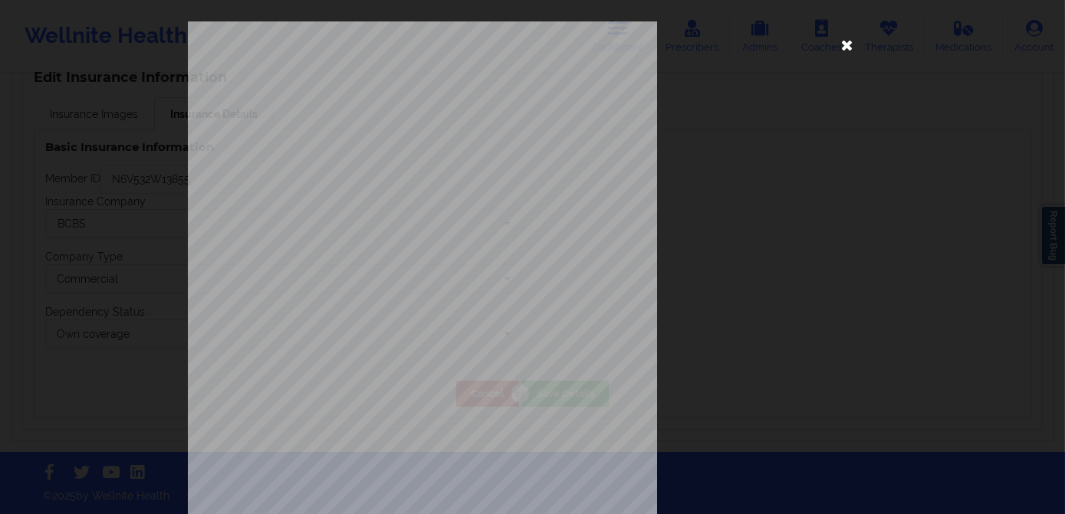
click at [853, 41] on icon at bounding box center [847, 44] width 25 height 25
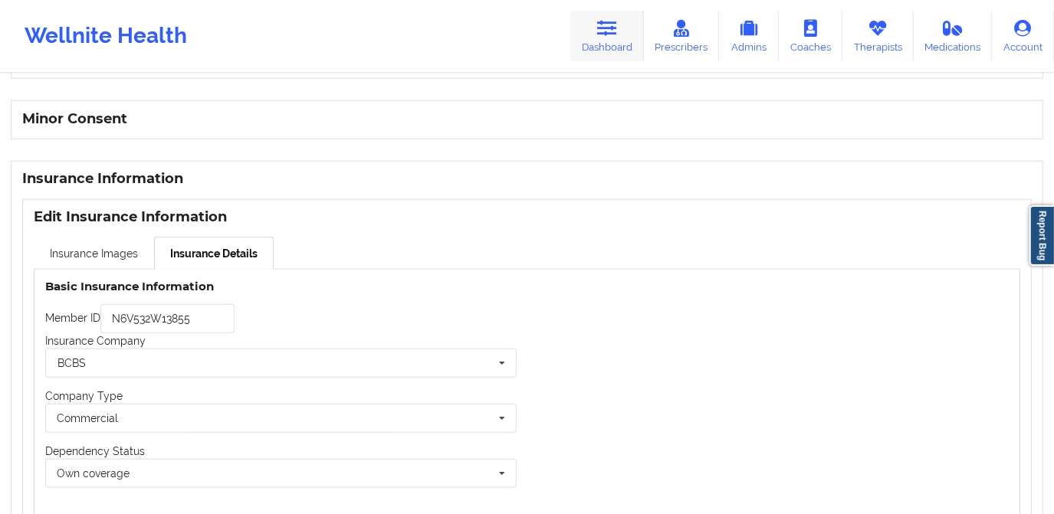
click at [614, 43] on link "Dashboard" at bounding box center [607, 36] width 74 height 51
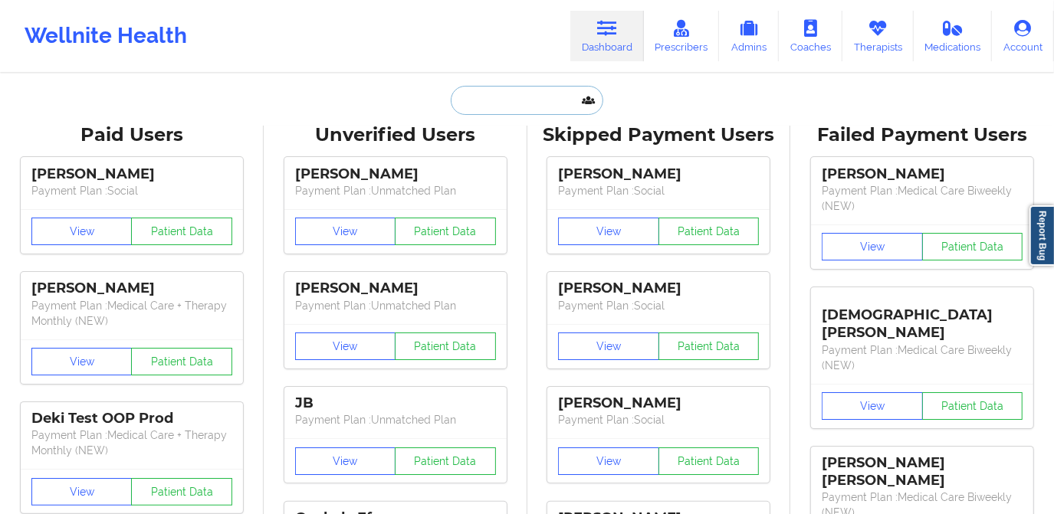
click at [534, 99] on input "text" at bounding box center [527, 100] width 152 height 29
paste input "[PERSON_NAME]"
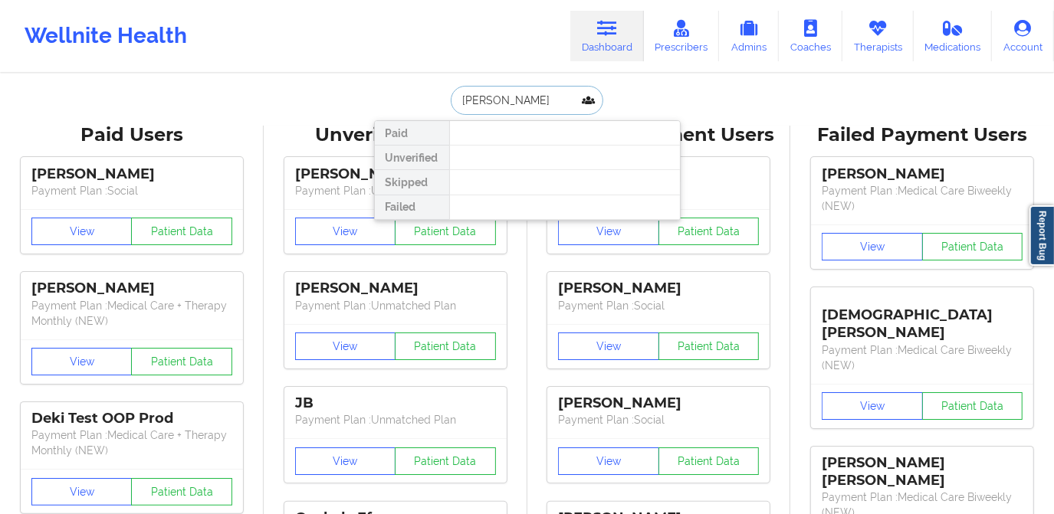
drag, startPoint x: 546, startPoint y: 98, endPoint x: 484, endPoint y: 107, distance: 62.8
click at [484, 107] on input "[PERSON_NAME]" at bounding box center [527, 100] width 152 height 29
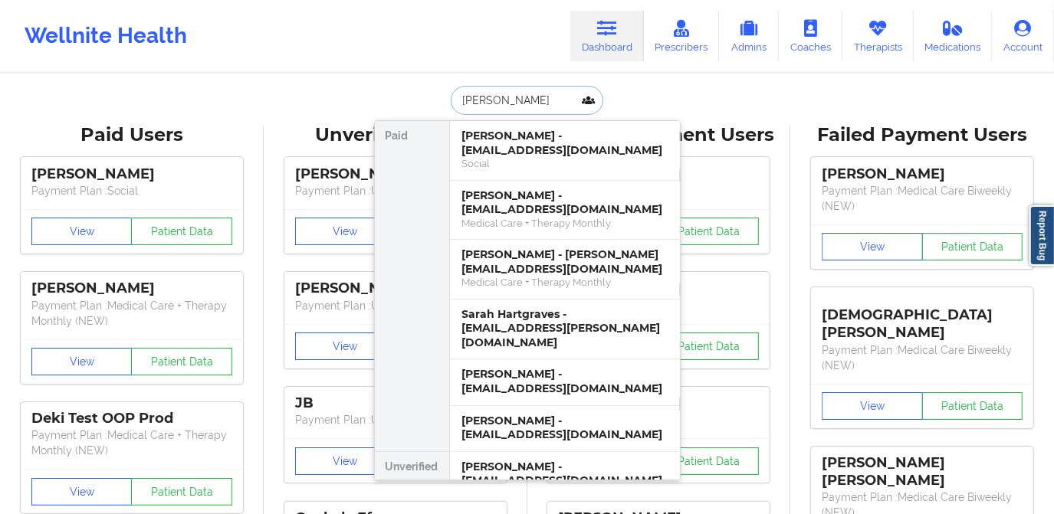
type input "[PERSON_NAME]"
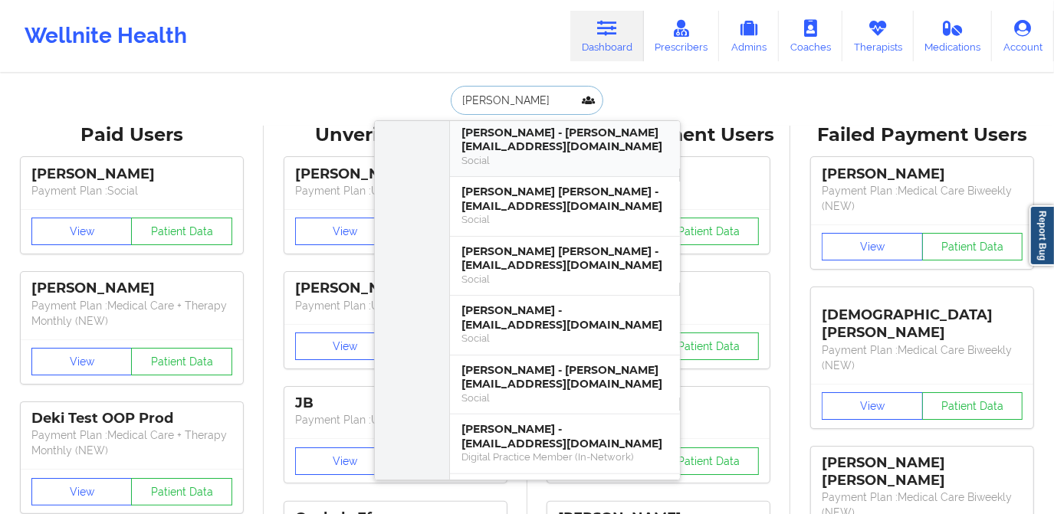
scroll to position [208, 0]
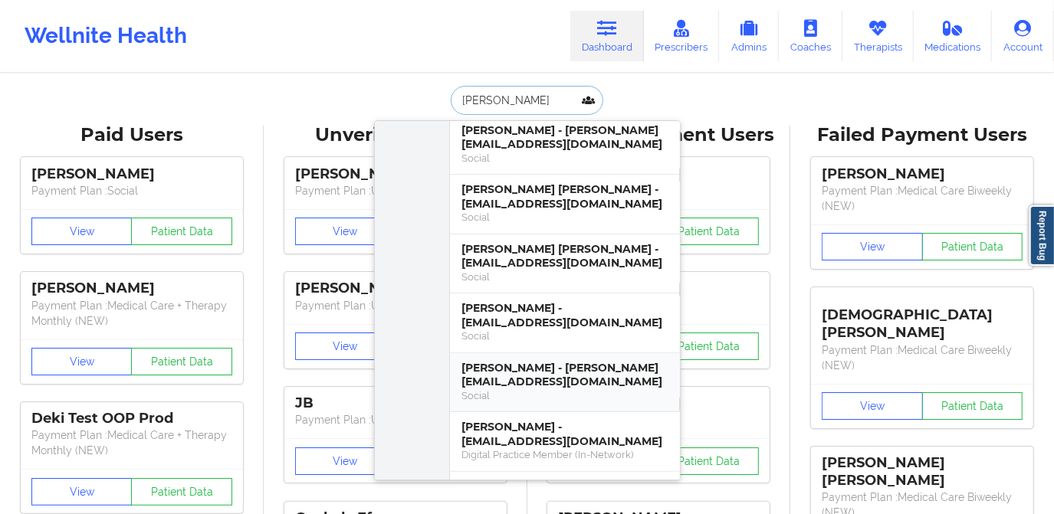
click at [546, 367] on div "[PERSON_NAME] - [PERSON_NAME][EMAIL_ADDRESS][DOMAIN_NAME]" at bounding box center [564, 375] width 205 height 28
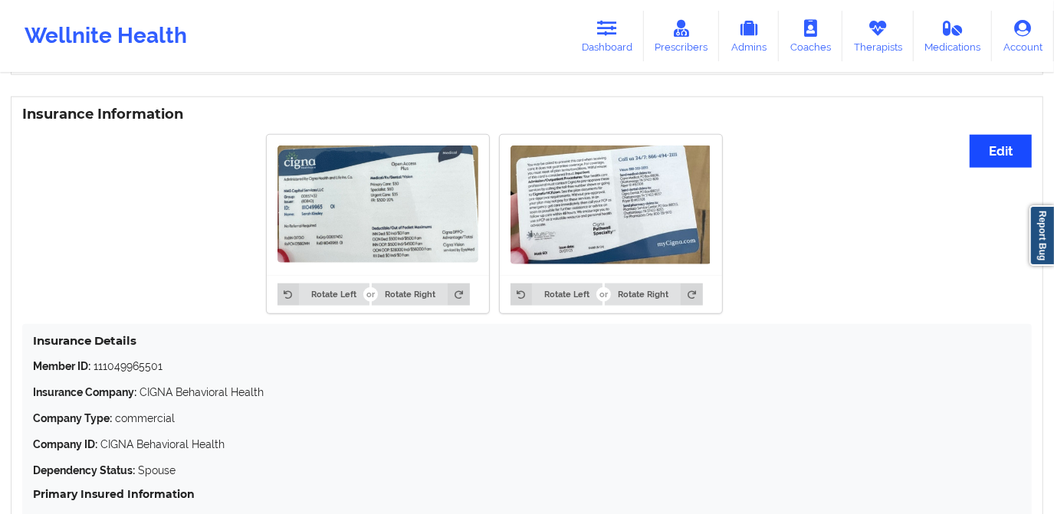
scroll to position [1115, 0]
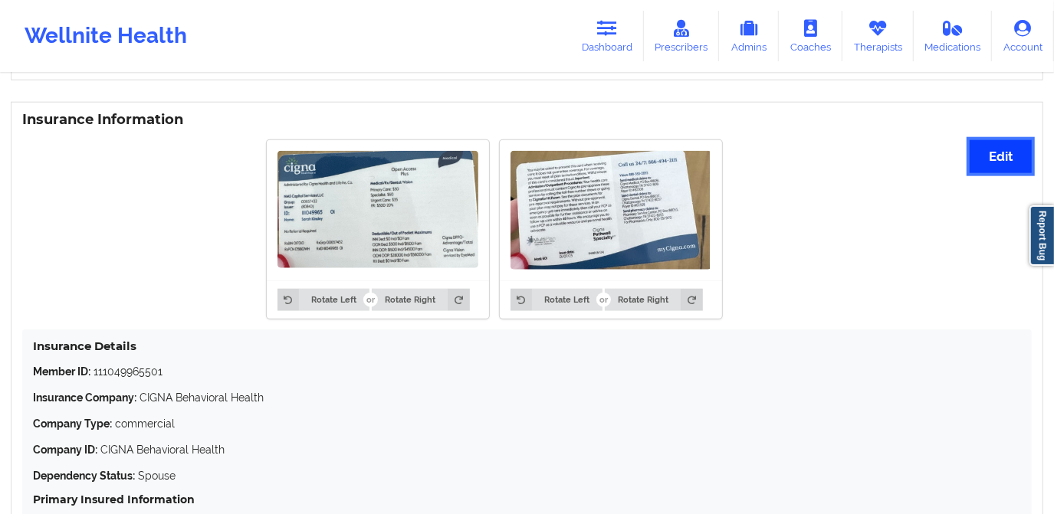
click at [993, 163] on button "Edit" at bounding box center [1001, 156] width 62 height 33
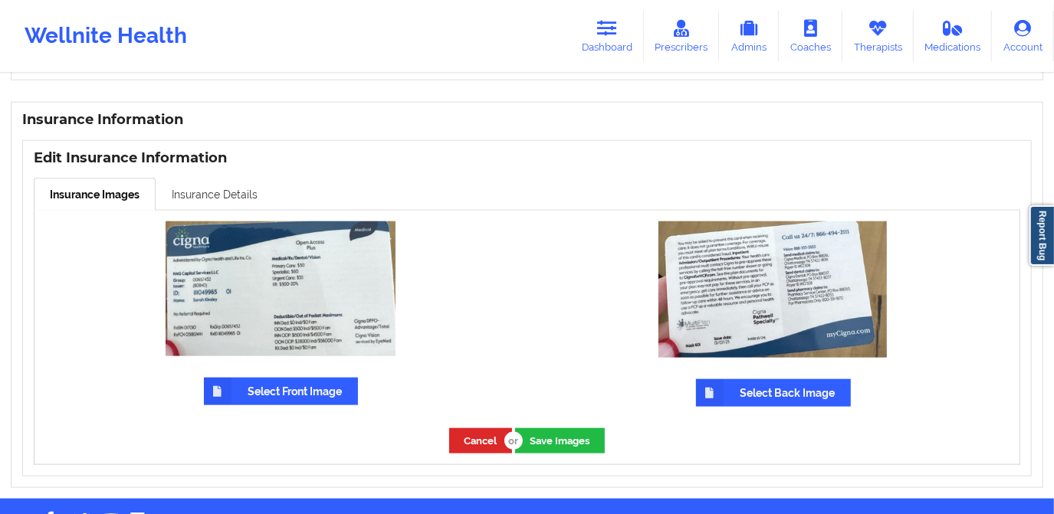
click at [233, 210] on link "Insurance Details" at bounding box center [215, 194] width 118 height 32
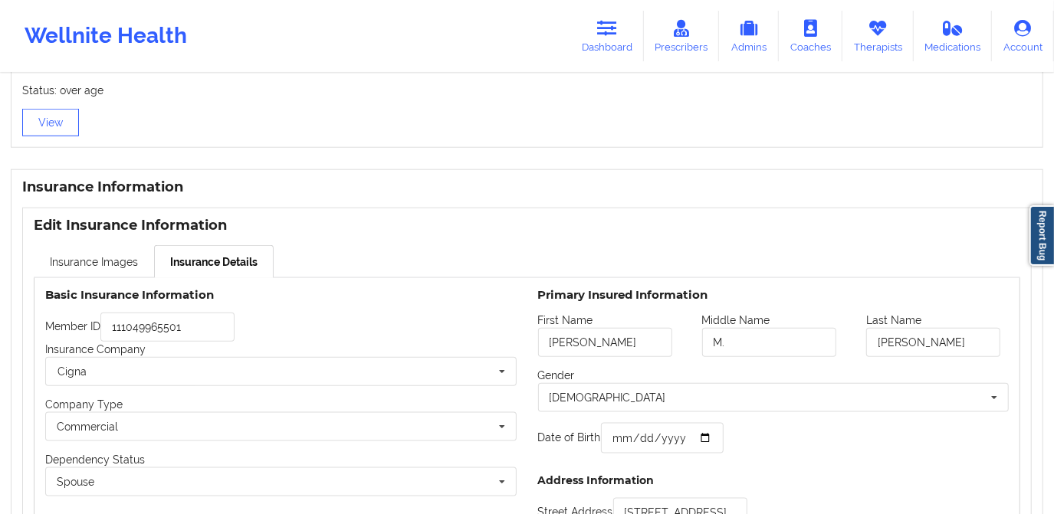
scroll to position [1045, 0]
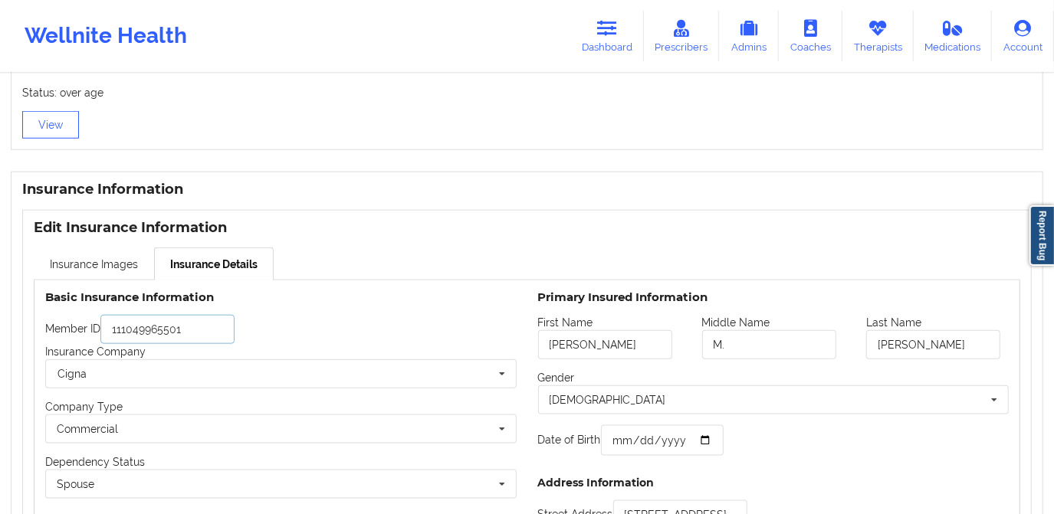
click at [117, 334] on input "111049965501" at bounding box center [167, 329] width 134 height 29
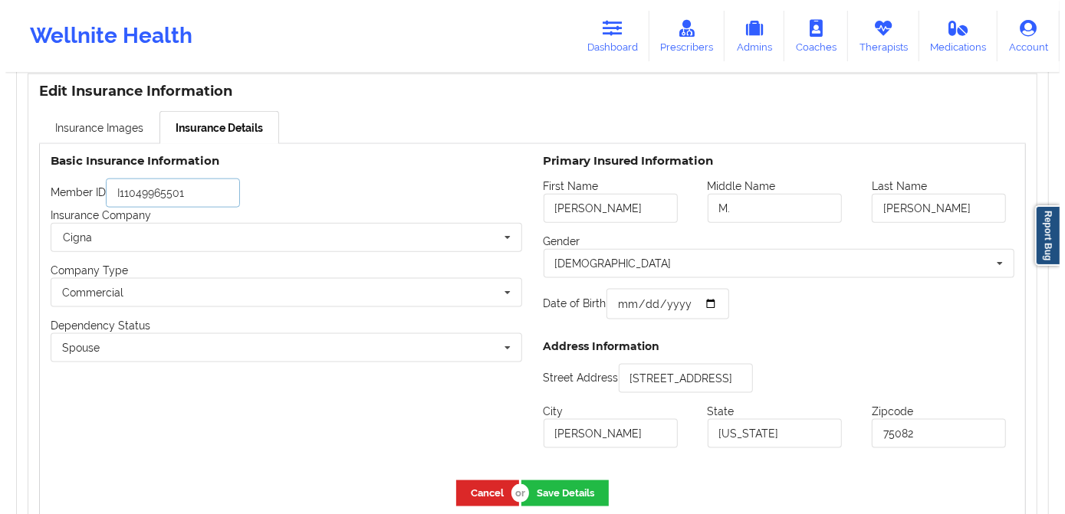
scroll to position [1254, 0]
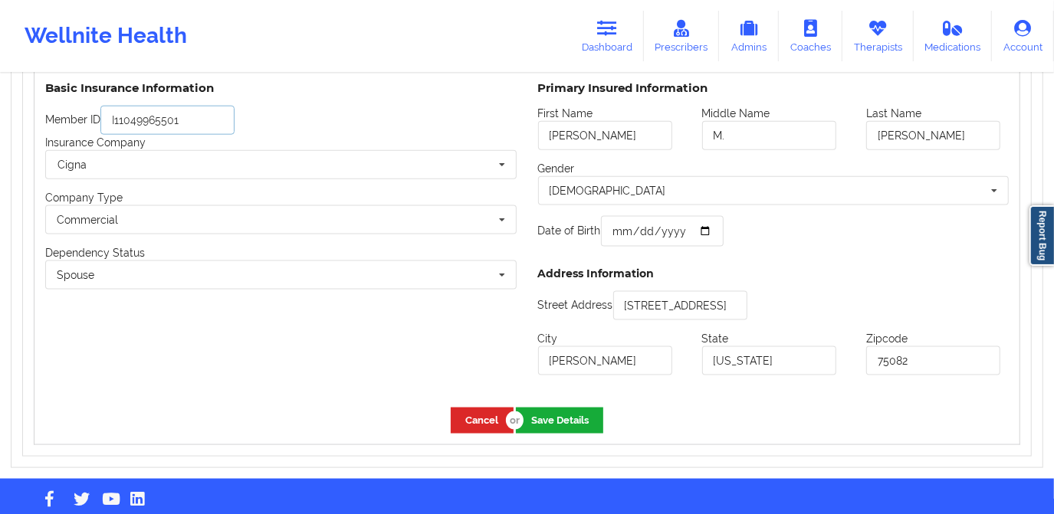
type input "I11049965501"
click at [564, 422] on button "Save Details" at bounding box center [559, 420] width 87 height 25
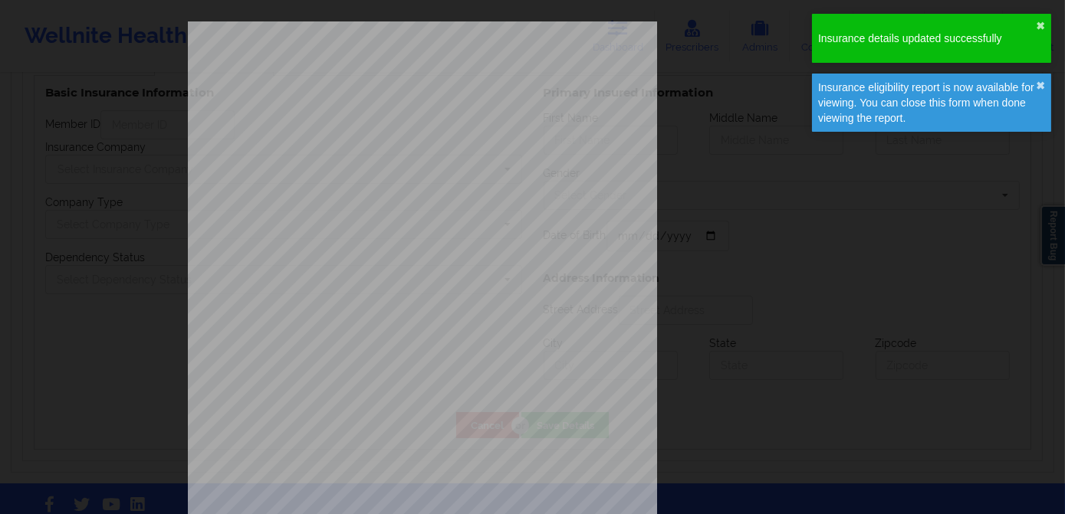
type input "[PERSON_NAME]"
type input "M."
type input "[PERSON_NAME]"
type input "[DATE]"
type input "[STREET_ADDRESS]"
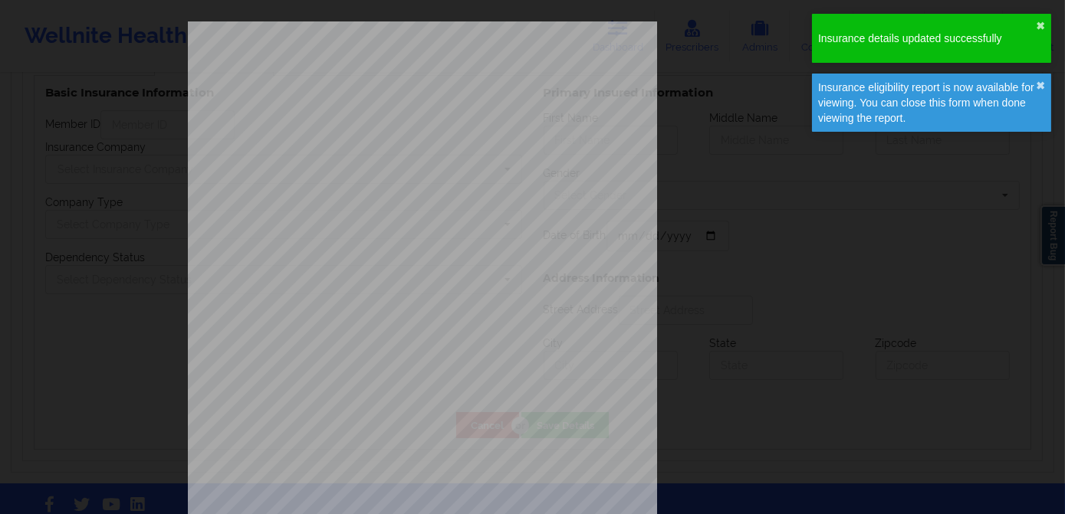
type input "[PERSON_NAME]"
type input "[US_STATE]"
type input "75082"
click at [1040, 81] on button "✖︎" at bounding box center [1040, 86] width 9 height 12
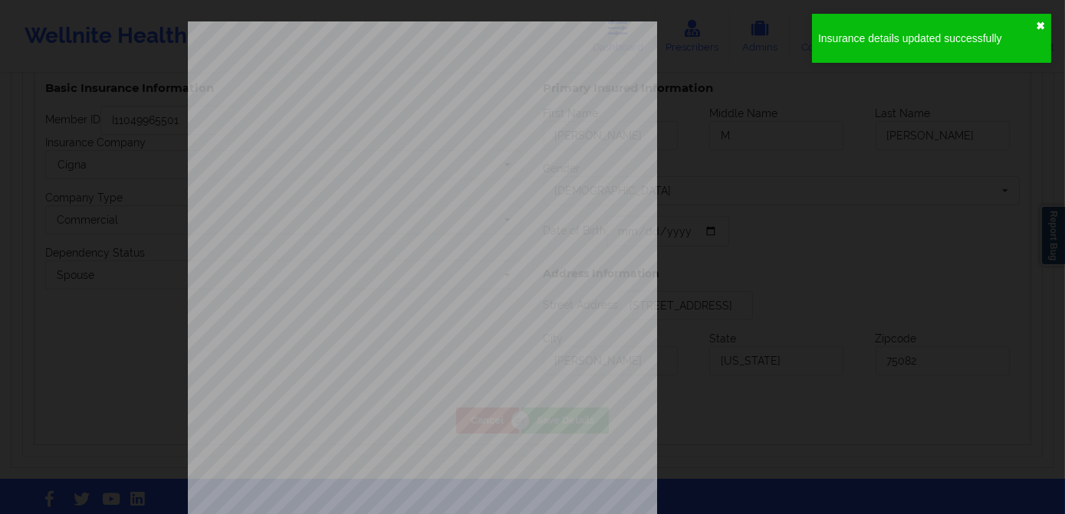
click at [1038, 29] on button "✖︎" at bounding box center [1040, 26] width 9 height 12
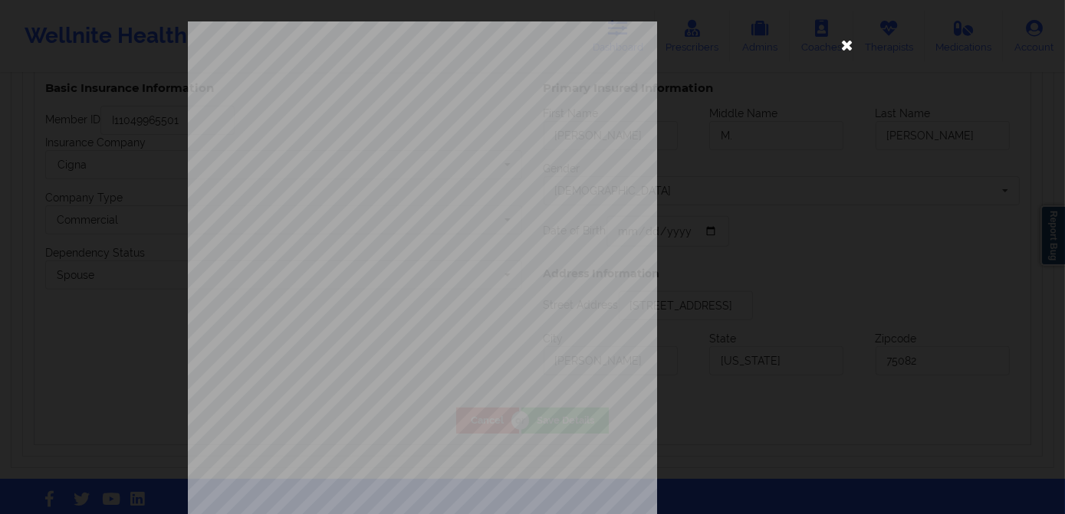
click at [838, 48] on icon at bounding box center [847, 44] width 25 height 25
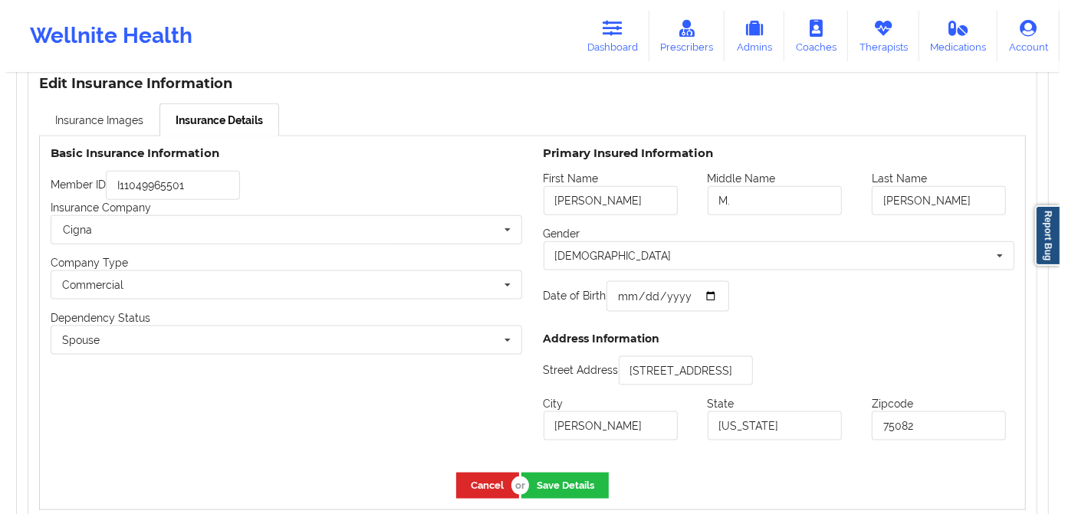
scroll to position [1184, 0]
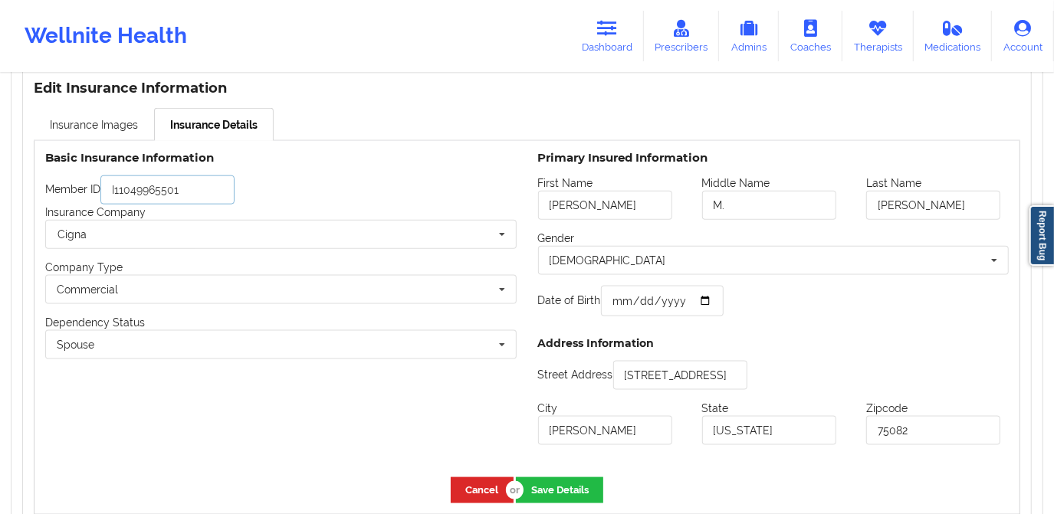
click at [113, 189] on input "I11049965501" at bounding box center [167, 190] width 134 height 29
click at [169, 189] on input "111049965501" at bounding box center [167, 190] width 134 height 29
click at [114, 193] on input "1110499655 01" at bounding box center [167, 190] width 134 height 29
type input "I110499655 01"
click at [570, 494] on button "Save Details" at bounding box center [559, 490] width 87 height 25
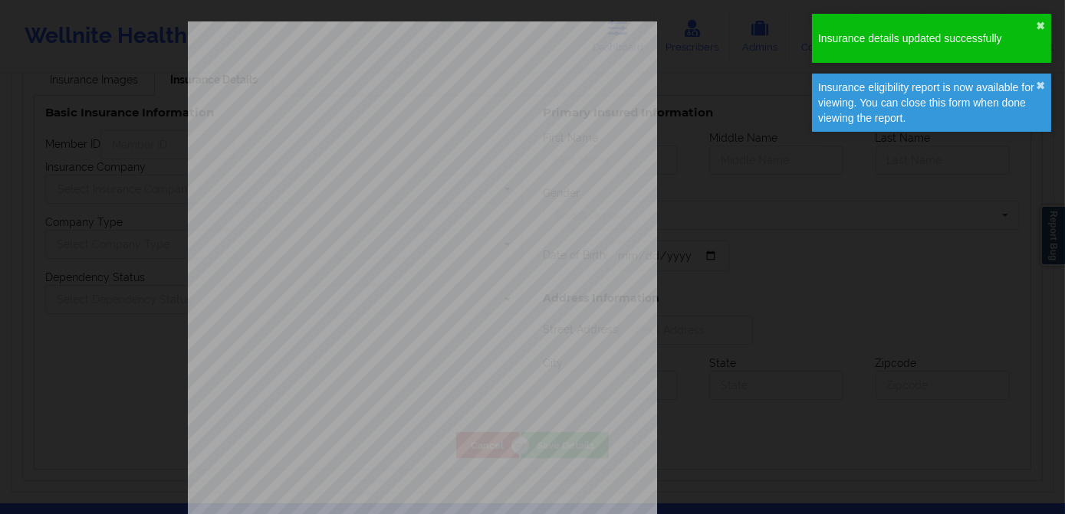
type input "[PERSON_NAME]"
type input "M."
type input "[PERSON_NAME]"
type input "[DATE]"
type input "[STREET_ADDRESS]"
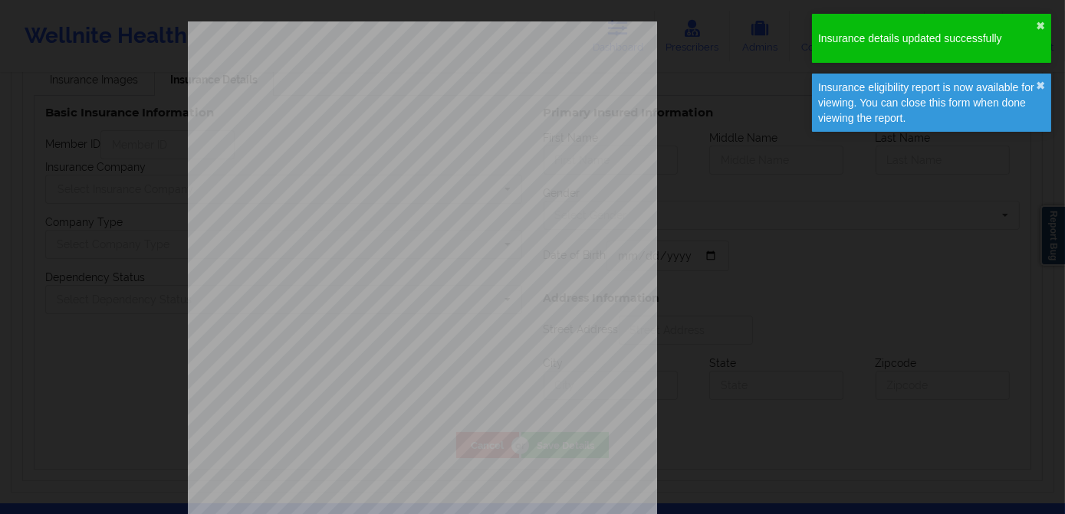
type input "[PERSON_NAME]"
type input "[US_STATE]"
type input "75082"
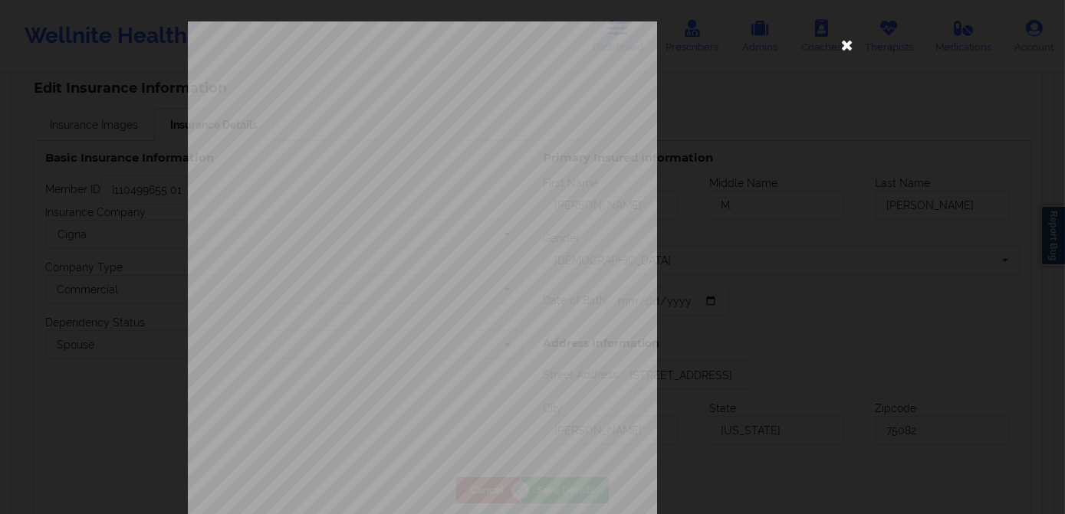
click at [841, 43] on icon at bounding box center [847, 44] width 25 height 25
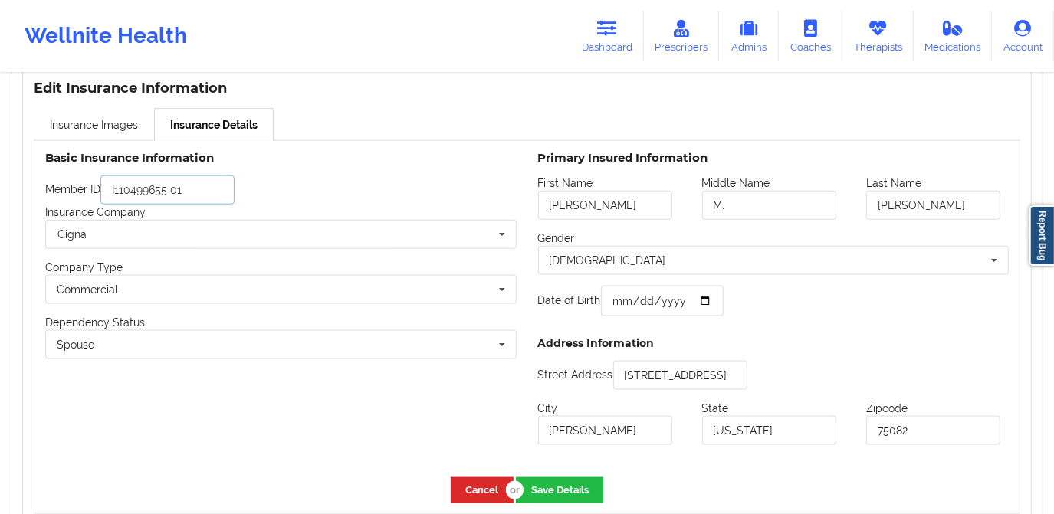
click at [117, 190] on input "I110499655 01" at bounding box center [167, 190] width 134 height 29
click at [113, 191] on input "I110499655 01" at bounding box center [167, 190] width 134 height 29
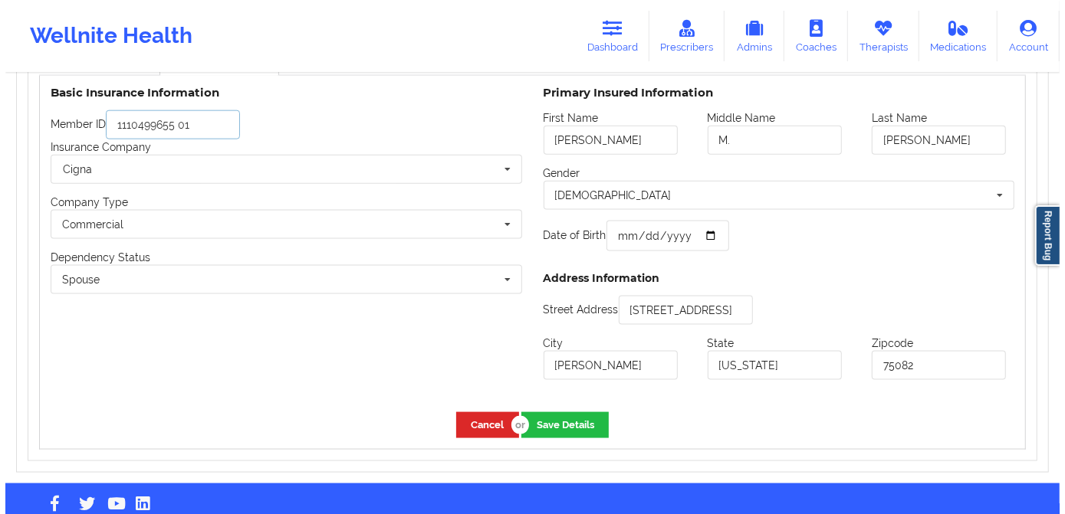
scroll to position [1254, 0]
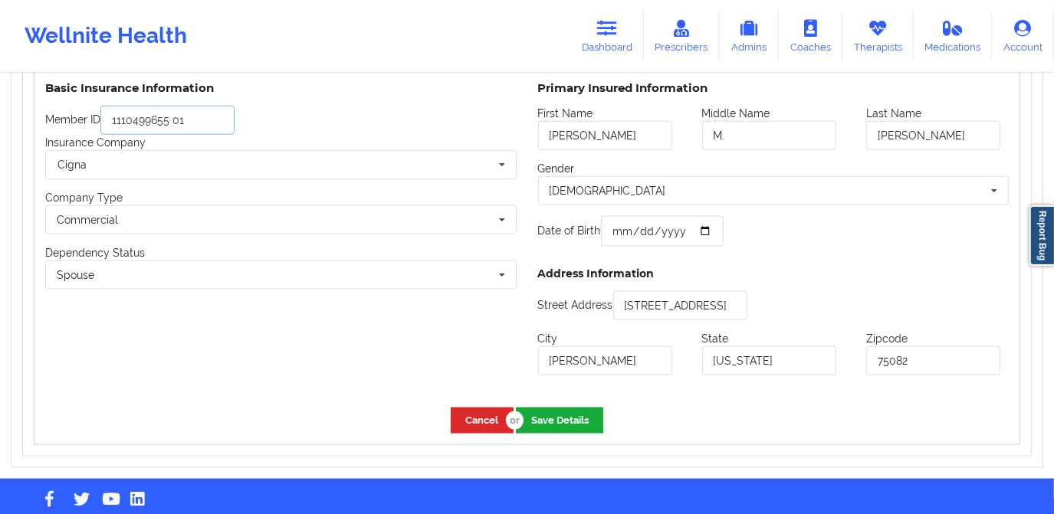
type input "1110499655 01"
click at [550, 424] on button "Save Details" at bounding box center [559, 420] width 87 height 25
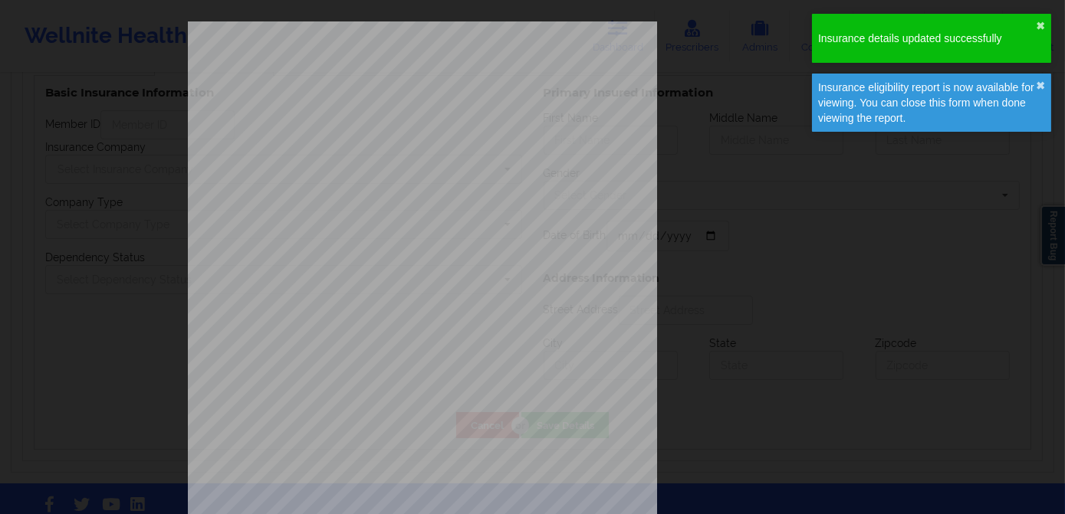
type input "[PERSON_NAME]"
type input "M."
type input "[PERSON_NAME]"
type input "[DATE]"
type input "[STREET_ADDRESS]"
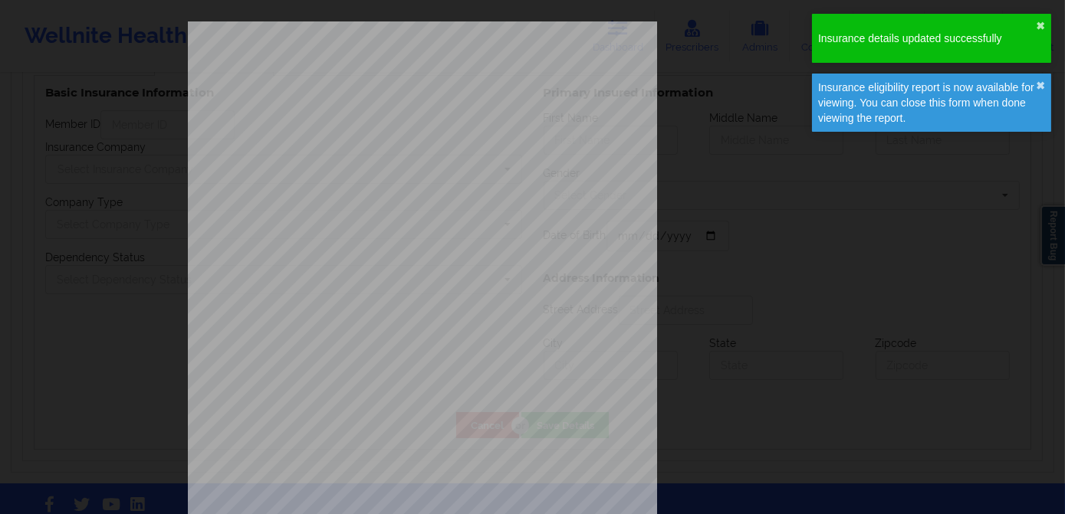
type input "[PERSON_NAME]"
type input "[US_STATE]"
type input "75082"
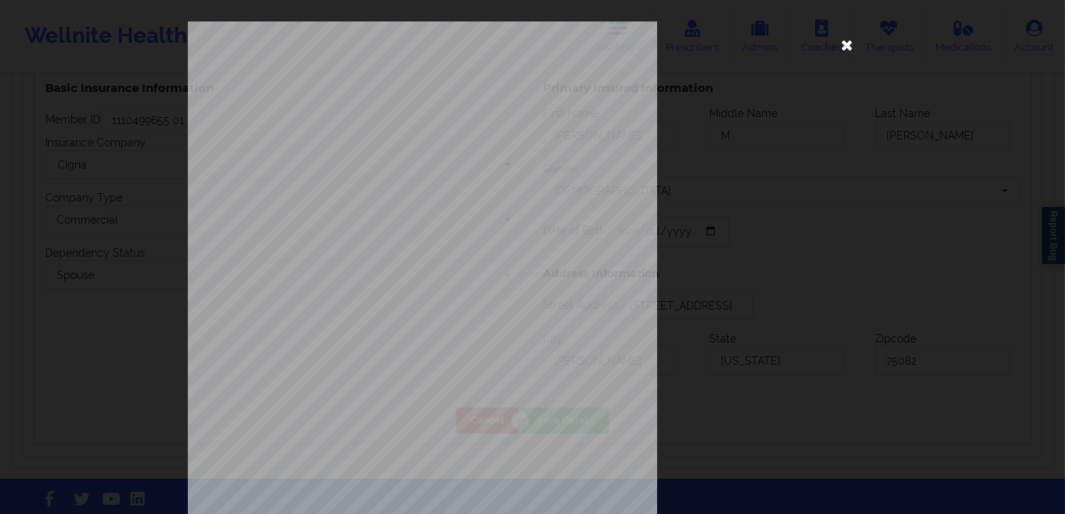
click at [835, 44] on icon at bounding box center [847, 44] width 25 height 25
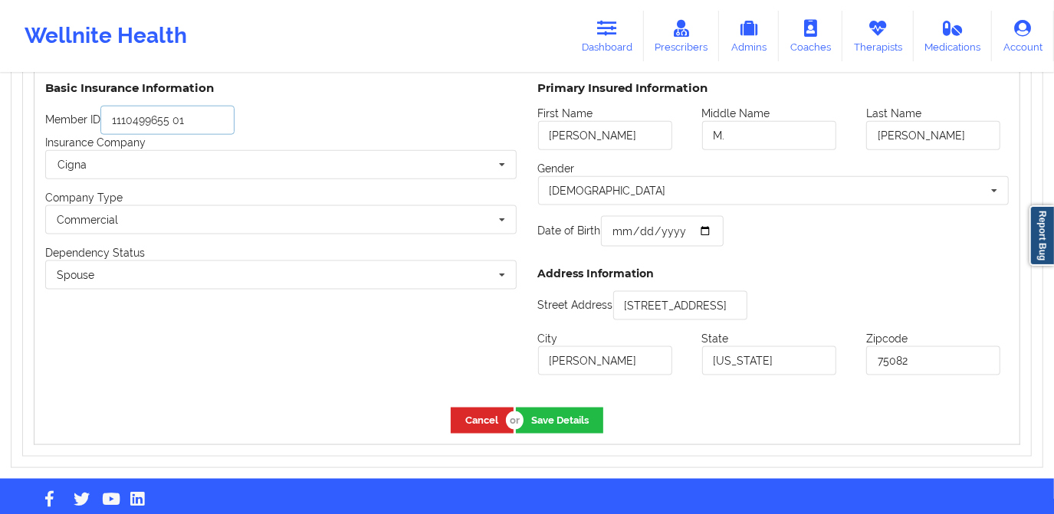
click at [167, 120] on input "1110499655 01" at bounding box center [167, 120] width 134 height 29
click at [172, 120] on input "1110499655 01" at bounding box center [167, 120] width 134 height 29
type input "111049965501"
click at [567, 409] on button "Save Details" at bounding box center [559, 420] width 87 height 25
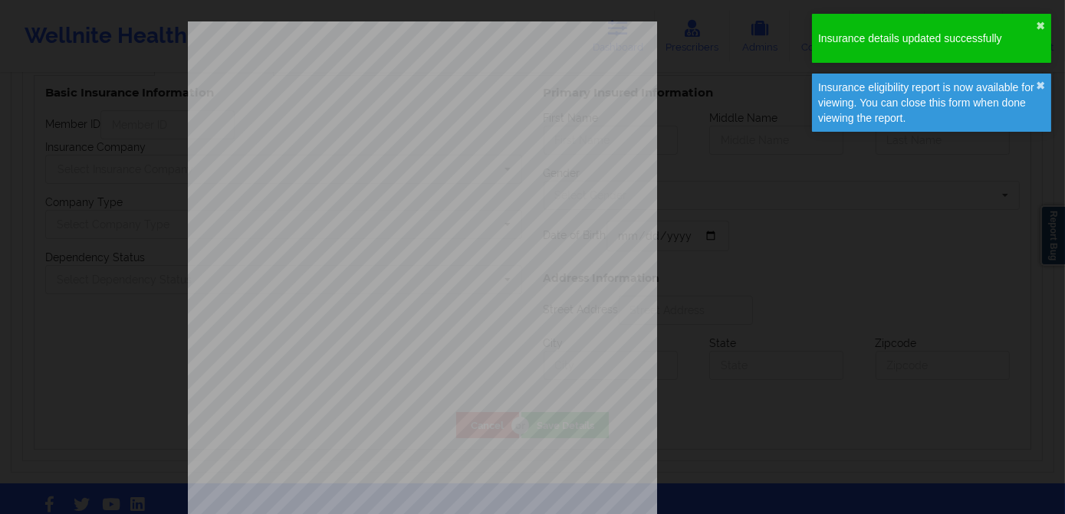
type input "[PERSON_NAME]"
type input "M."
type input "[PERSON_NAME]"
type input "[DATE]"
type input "[STREET_ADDRESS]"
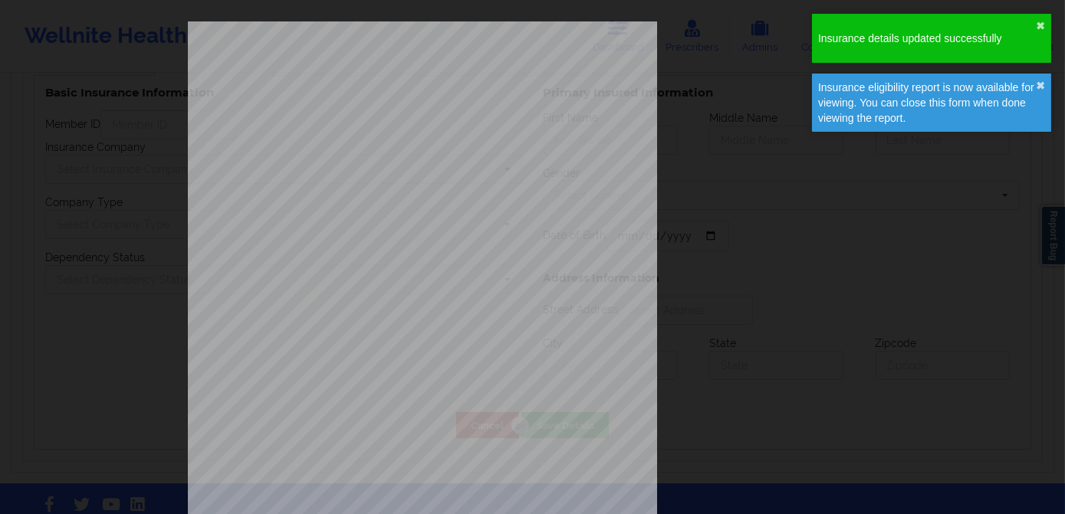
type input "[PERSON_NAME]"
type input "[US_STATE]"
type input "75082"
type input "111049965501"
click at [1045, 23] on div "Insurance details updated successfully ✖︎" at bounding box center [931, 38] width 239 height 49
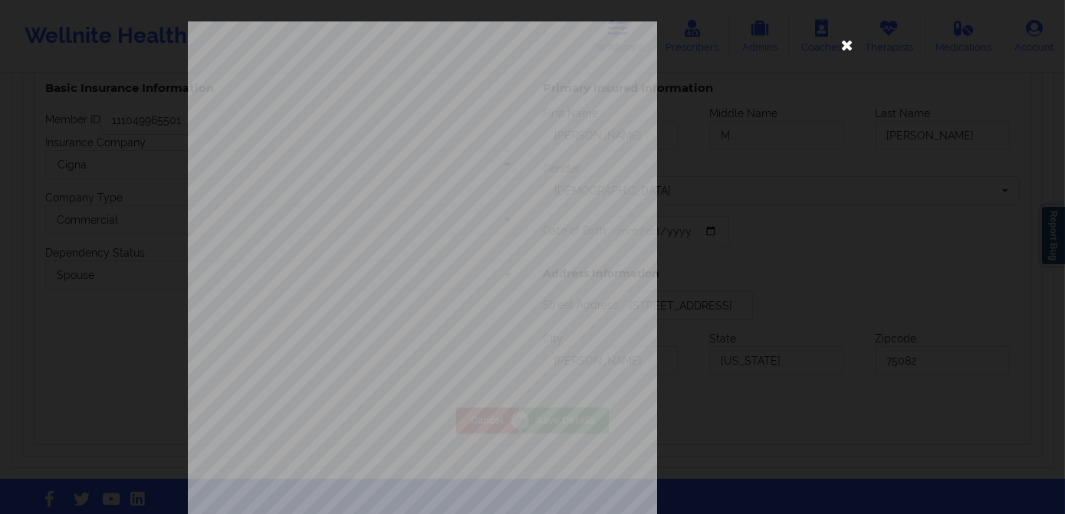
click at [840, 48] on icon at bounding box center [847, 44] width 25 height 25
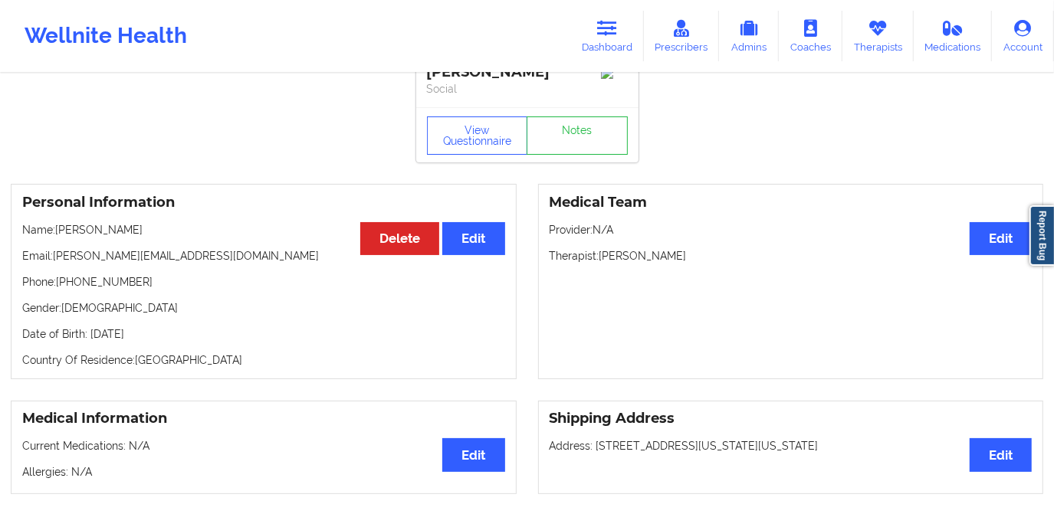
scroll to position [0, 0]
